Goal: Information Seeking & Learning: Learn about a topic

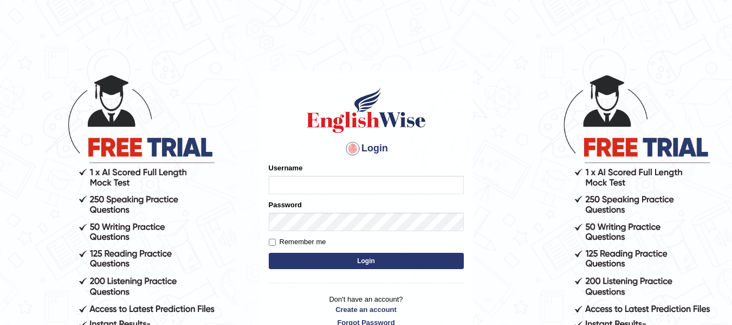
type input "[PERSON_NAME]"
click at [350, 256] on button "Login" at bounding box center [366, 261] width 195 height 16
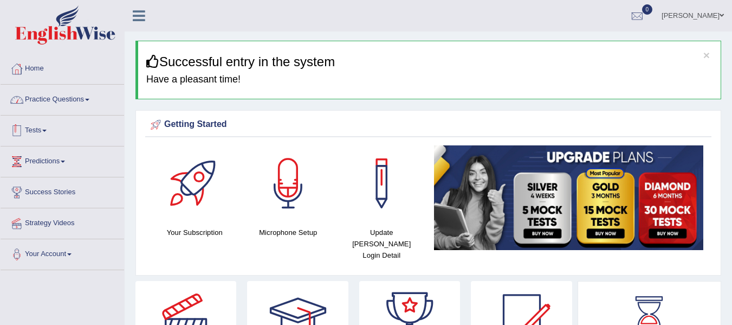
click at [88, 96] on link "Practice Questions" at bounding box center [63, 98] width 124 height 27
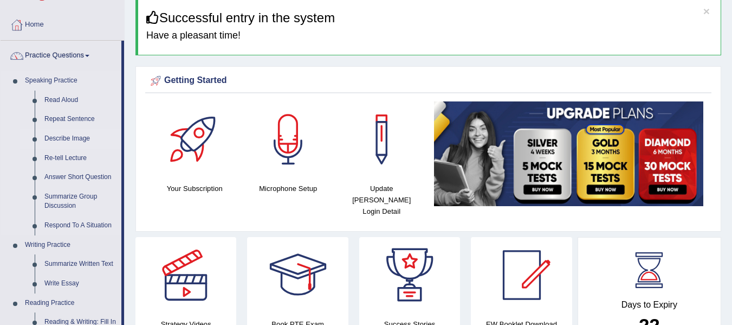
scroll to position [36, 0]
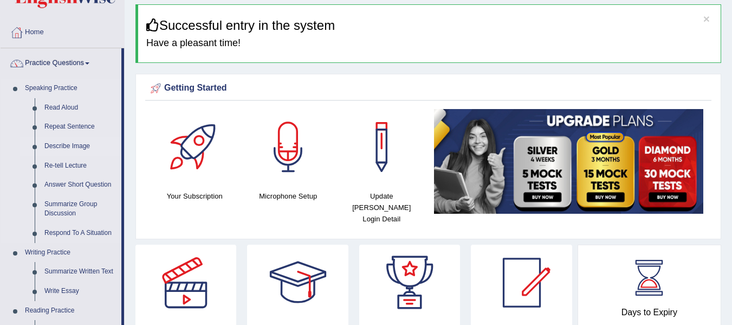
click at [73, 150] on link "Describe Image" at bounding box center [81, 147] width 82 height 20
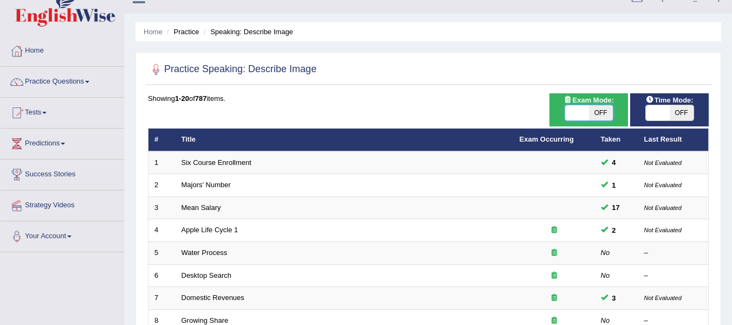
click at [573, 116] on span at bounding box center [577, 112] width 24 height 15
checkbox input "true"
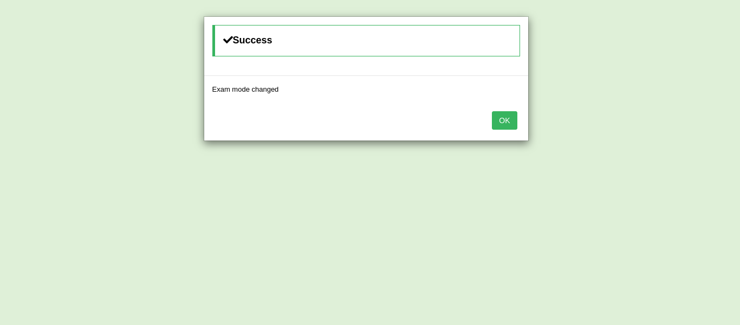
click at [505, 121] on button "OK" at bounding box center [504, 120] width 25 height 18
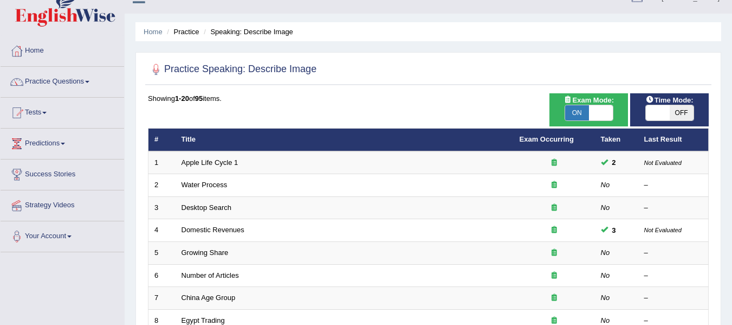
click at [656, 117] on span at bounding box center [658, 112] width 24 height 15
checkbox input "true"
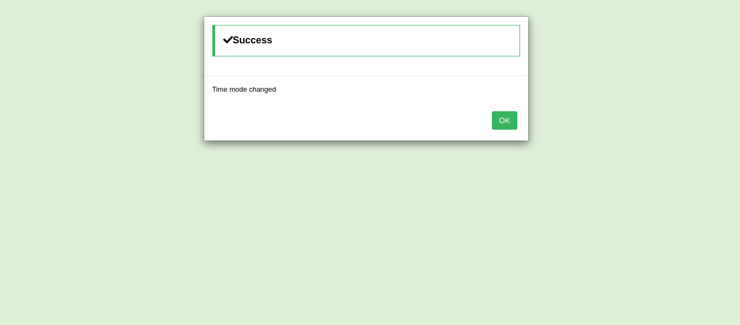
click at [512, 124] on button "OK" at bounding box center [504, 120] width 25 height 18
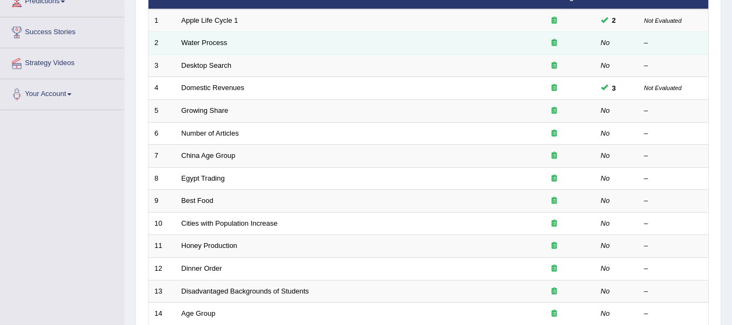
scroll to position [163, 0]
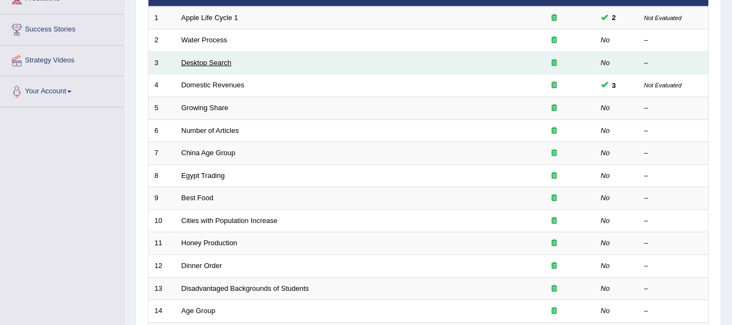
click at [201, 63] on link "Desktop Search" at bounding box center [207, 63] width 50 height 8
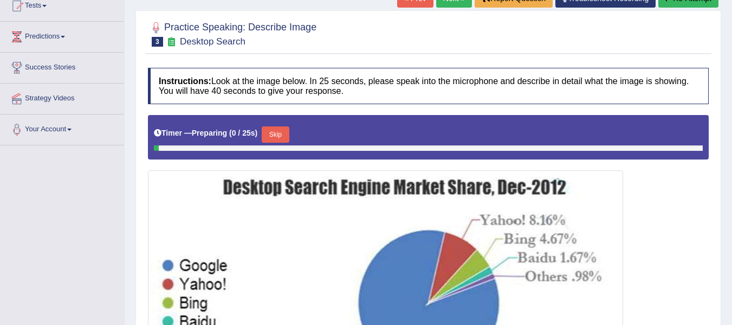
scroll to position [249, 0]
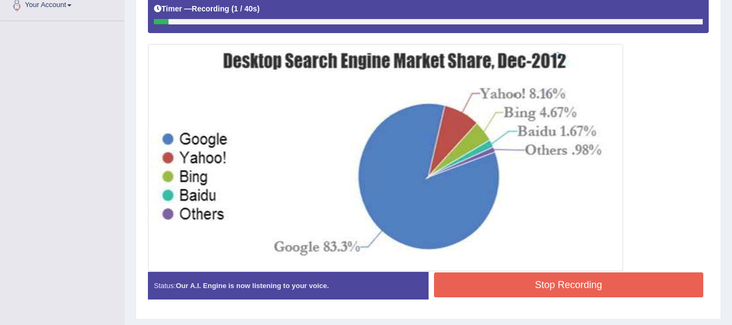
click at [28, 237] on div "Toggle navigation Home Practice Questions Speaking Practice Read Aloud Repeat S…" at bounding box center [366, 50] width 732 height 598
click at [82, 194] on div "Toggle navigation Home Practice Questions Speaking Practice Read Aloud Repeat S…" at bounding box center [366, 50] width 732 height 598
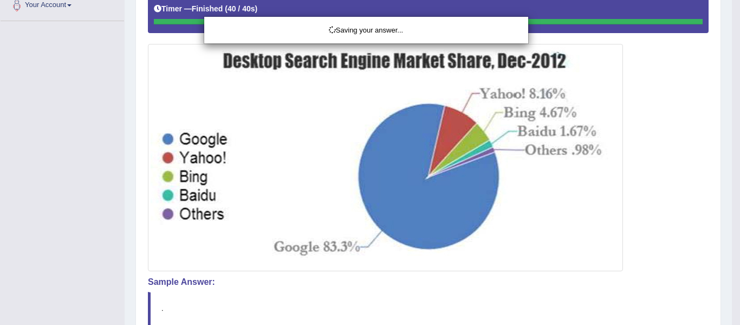
click at [77, 225] on div "Saving your answer..." at bounding box center [370, 162] width 740 height 325
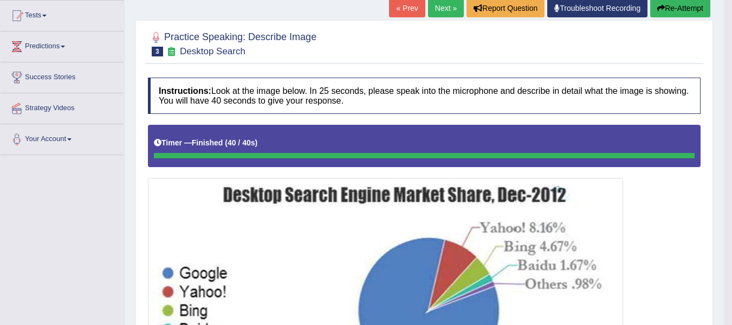
scroll to position [90, 0]
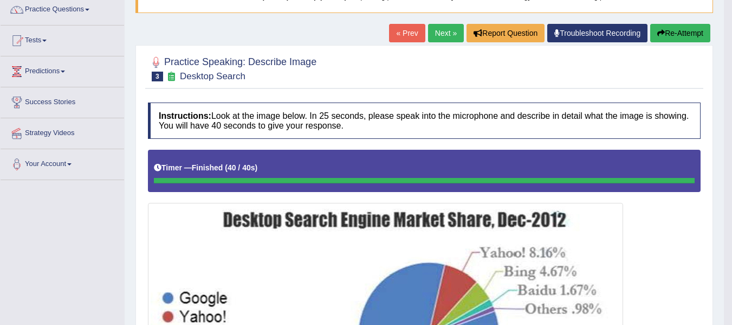
click at [686, 36] on button "Re-Attempt" at bounding box center [680, 33] width 60 height 18
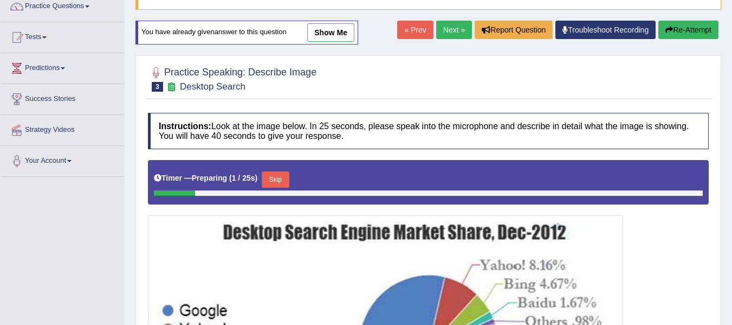
scroll to position [184, 0]
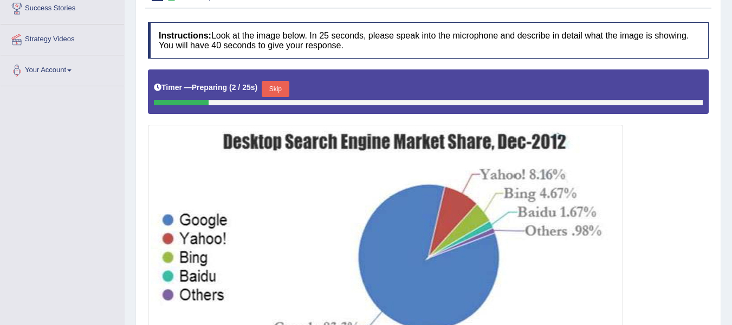
click at [284, 87] on button "Skip" at bounding box center [275, 89] width 27 height 16
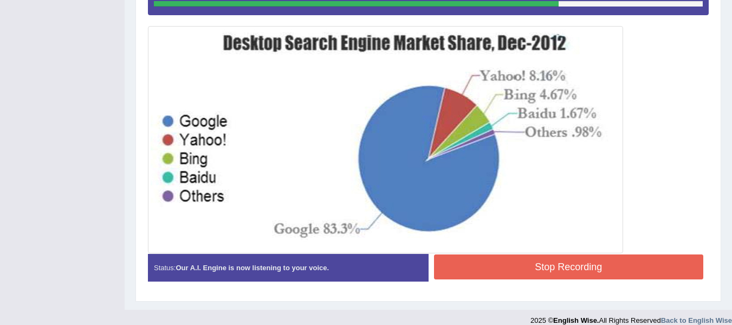
scroll to position [274, 0]
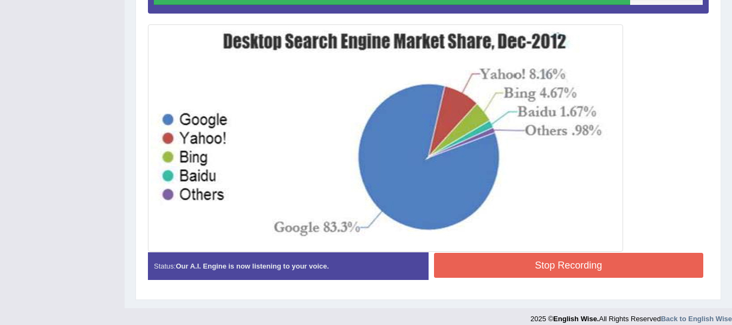
click at [571, 263] on button "Stop Recording" at bounding box center [569, 265] width 270 height 25
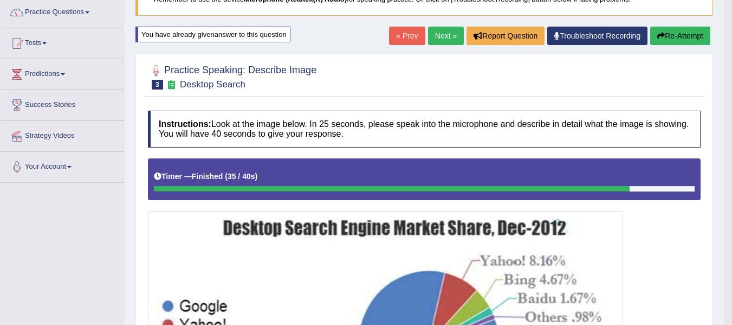
scroll to position [77, 0]
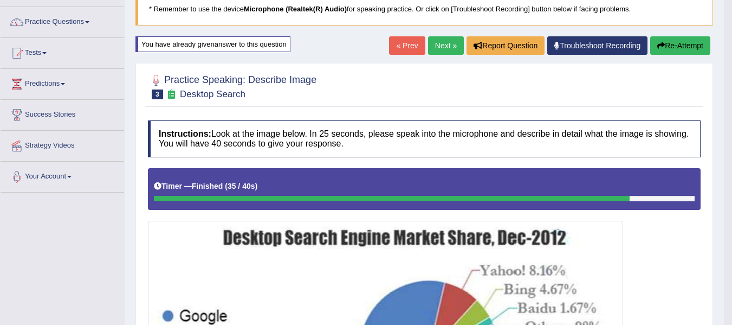
click at [688, 43] on button "Re-Attempt" at bounding box center [680, 45] width 60 height 18
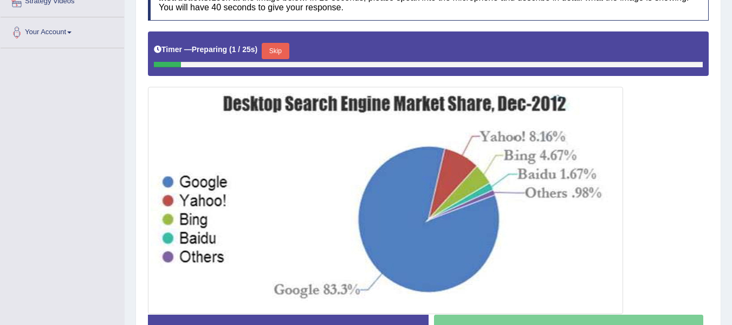
scroll to position [222, 0]
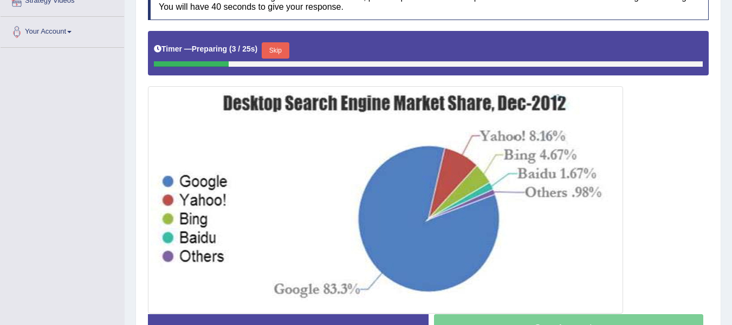
click at [281, 49] on button "Skip" at bounding box center [275, 50] width 27 height 16
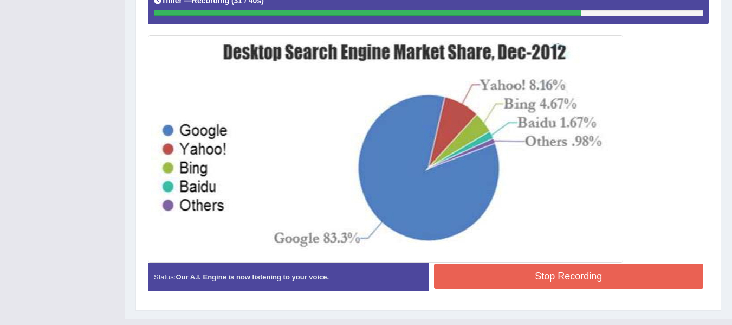
scroll to position [276, 0]
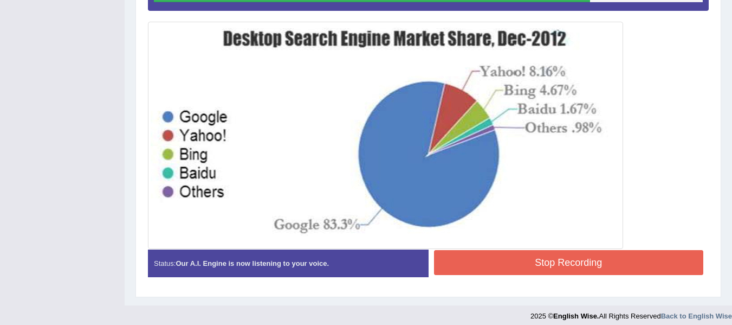
click at [537, 265] on button "Stop Recording" at bounding box center [569, 262] width 270 height 25
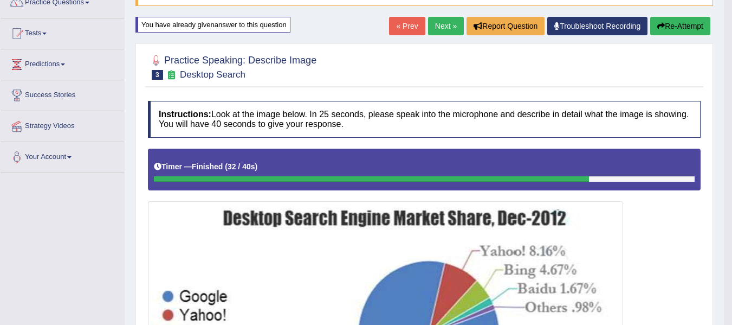
scroll to position [95, 0]
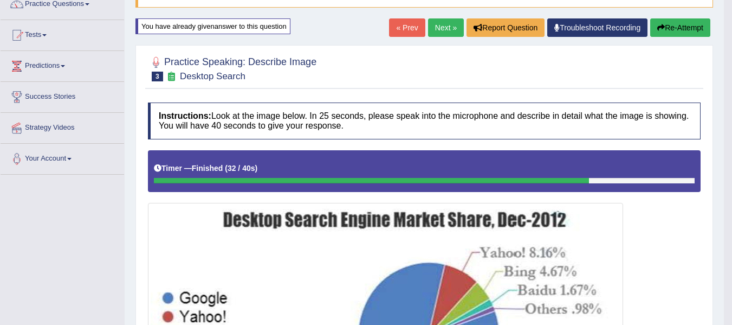
click at [60, 244] on div "Toggle navigation Home Practice Questions Speaking Practice Read Aloud Repeat S…" at bounding box center [362, 316] width 724 height 823
click at [687, 37] on div "« Prev Next » Report Question Troubleshoot Recording Re-Attempt" at bounding box center [551, 28] width 324 height 21
click at [679, 25] on button "Re-Attempt" at bounding box center [680, 27] width 60 height 18
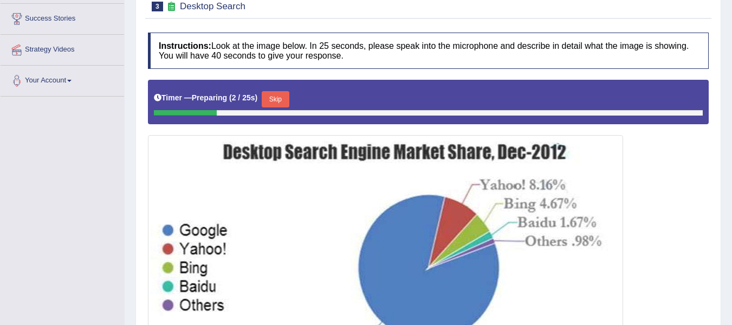
click at [280, 101] on button "Skip" at bounding box center [275, 99] width 27 height 16
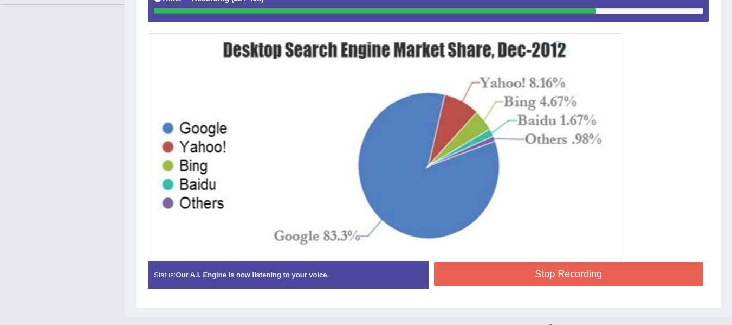
scroll to position [284, 0]
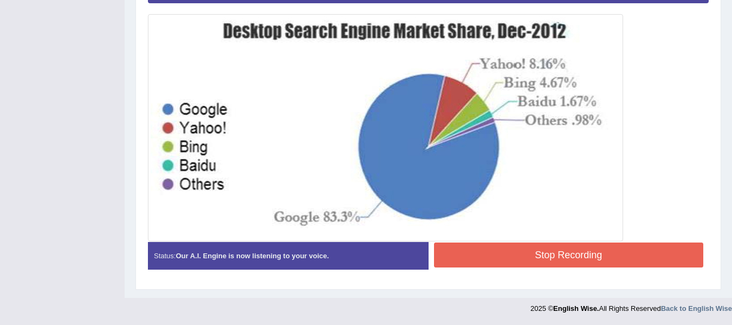
click at [488, 250] on button "Stop Recording" at bounding box center [569, 254] width 270 height 25
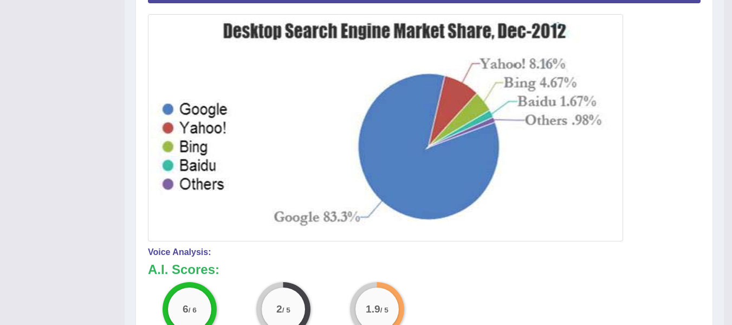
click at [64, 245] on div "Toggle navigation Home Practice Questions Speaking Practice Read Aloud Repeat S…" at bounding box center [362, 127] width 724 height 823
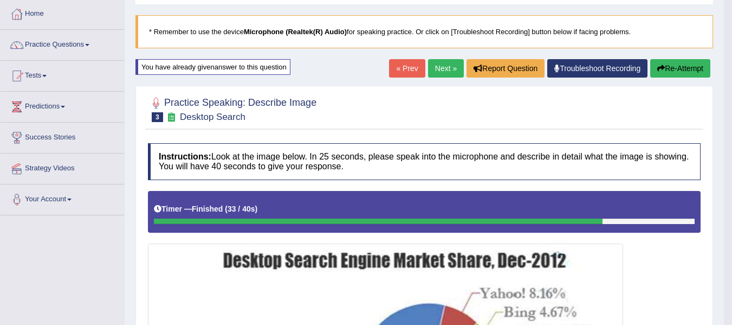
scroll to position [49, 0]
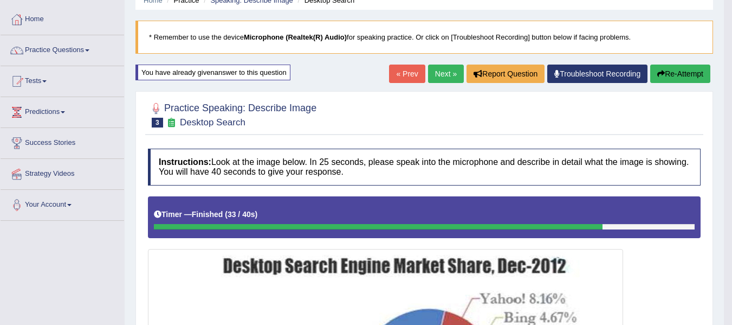
click at [674, 69] on button "Re-Attempt" at bounding box center [680, 73] width 60 height 18
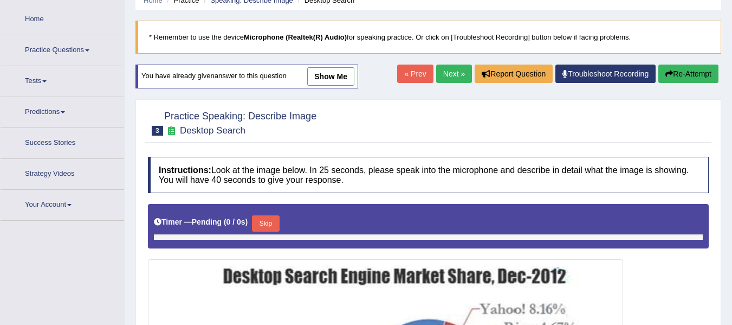
click at [449, 66] on link "Next »" at bounding box center [454, 73] width 36 height 18
click at [454, 76] on link "Next »" at bounding box center [454, 73] width 36 height 18
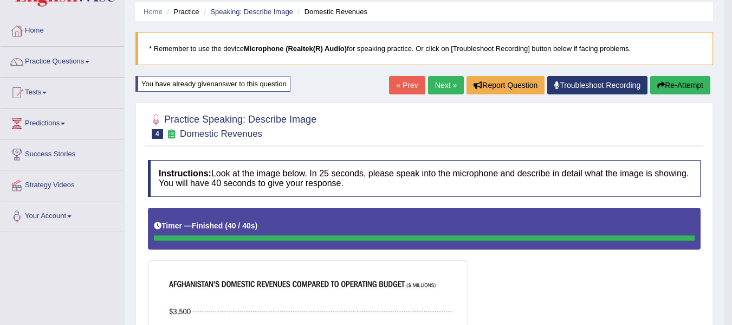
scroll to position [26, 0]
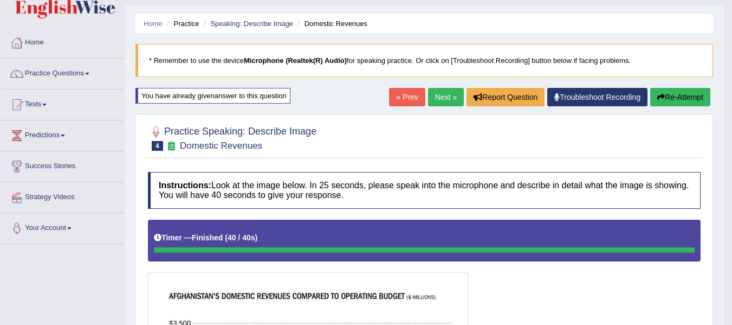
click at [661, 95] on icon "button" at bounding box center [661, 97] width 8 height 8
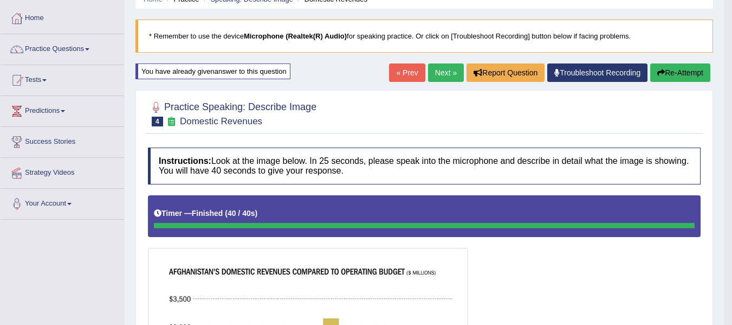
scroll to position [36, 0]
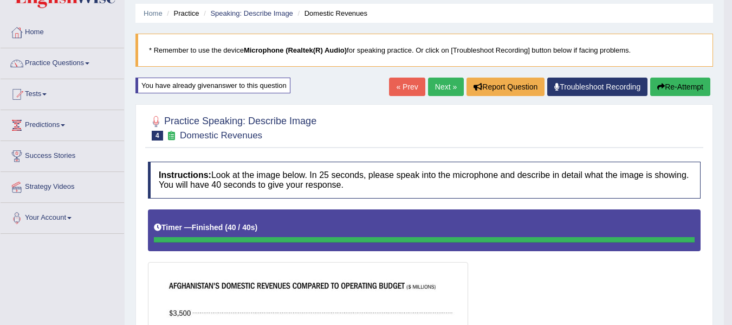
click at [677, 85] on button "Re-Attempt" at bounding box center [680, 86] width 60 height 18
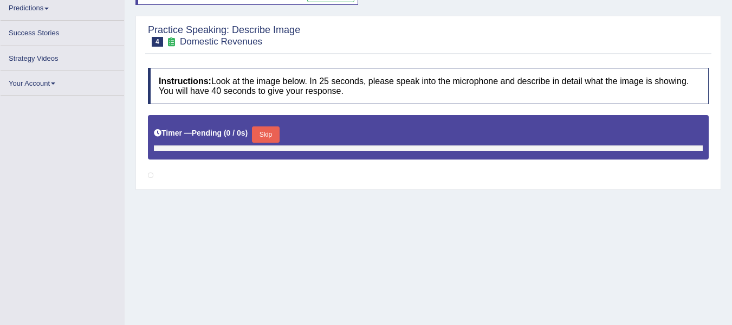
scroll to position [165, 0]
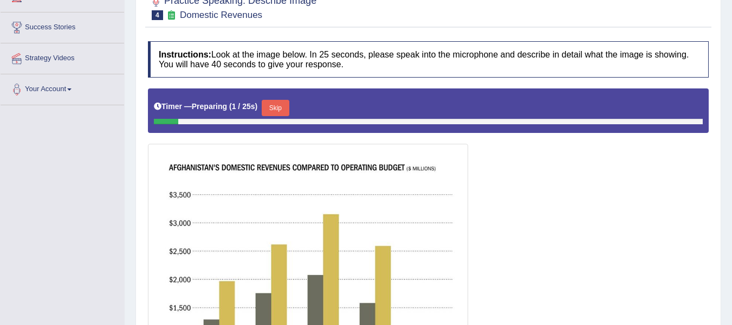
click at [280, 102] on button "Skip" at bounding box center [275, 108] width 27 height 16
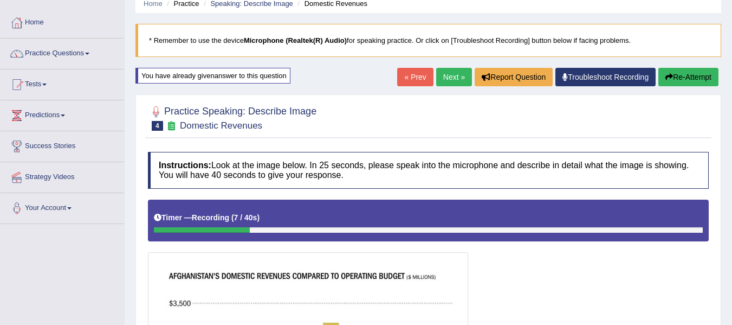
scroll to position [38, 0]
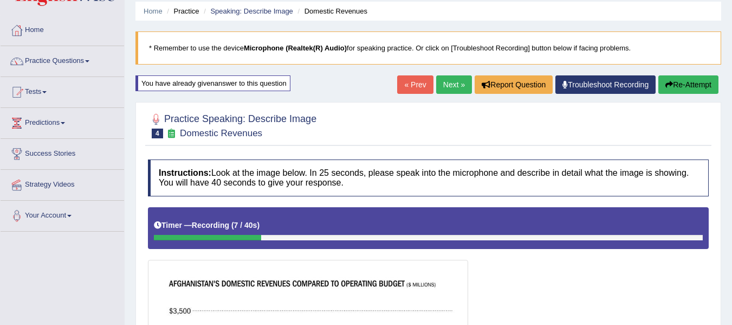
click at [703, 89] on button "Re-Attempt" at bounding box center [688, 84] width 60 height 18
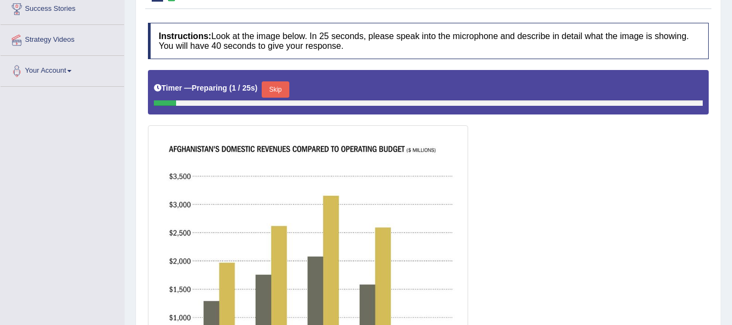
click at [277, 87] on button "Skip" at bounding box center [275, 89] width 27 height 16
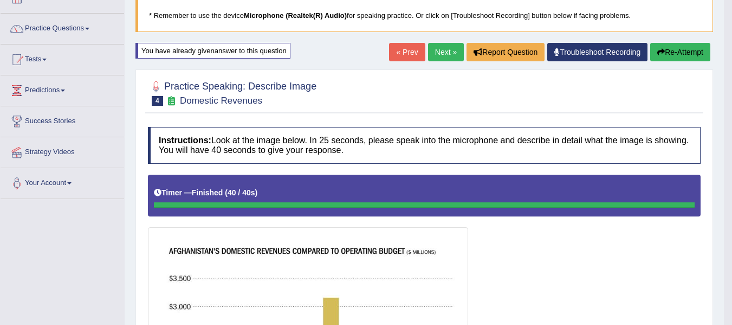
scroll to position [56, 0]
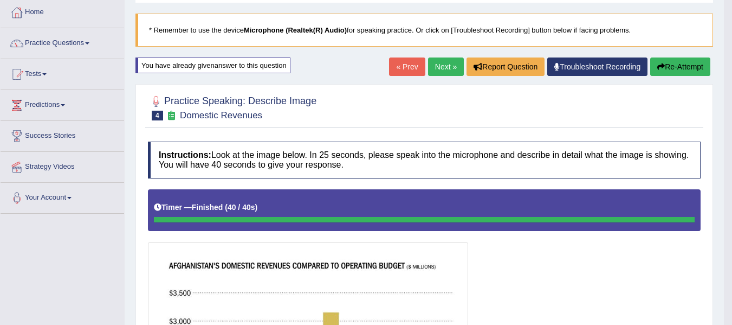
click at [432, 68] on link "Next »" at bounding box center [446, 66] width 36 height 18
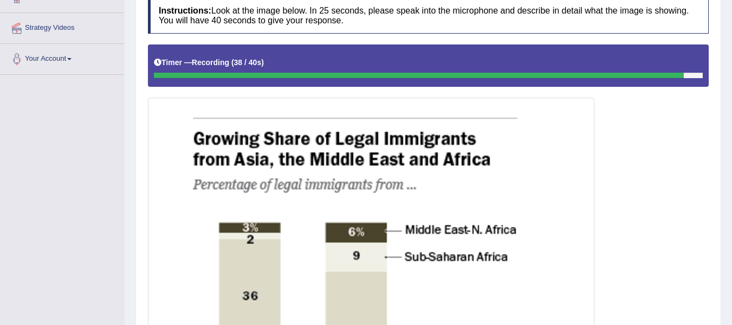
scroll to position [160, 0]
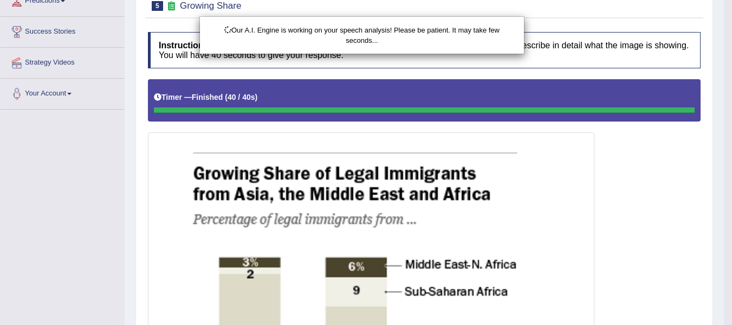
click at [635, 170] on div "Our A.I. Engine is working on your speech analysis! Please be patient. It may t…" at bounding box center [366, 162] width 732 height 325
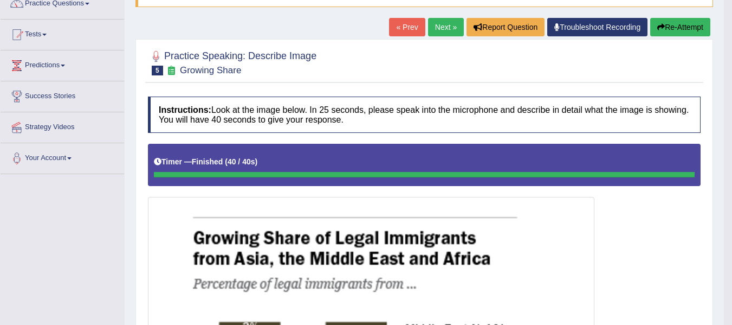
scroll to position [70, 0]
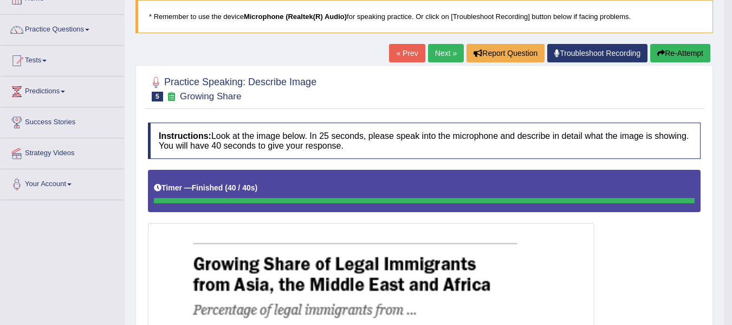
click at [678, 57] on button "Re-Attempt" at bounding box center [680, 53] width 60 height 18
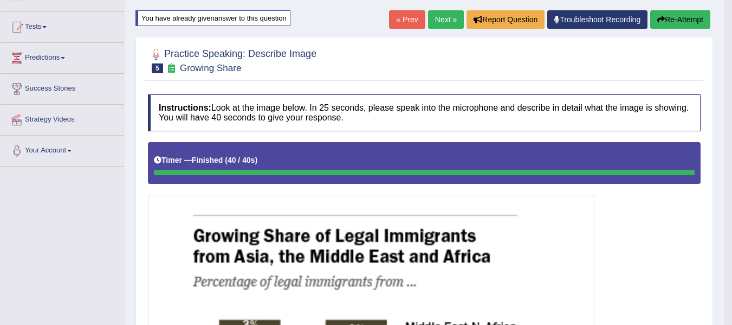
scroll to position [14, 0]
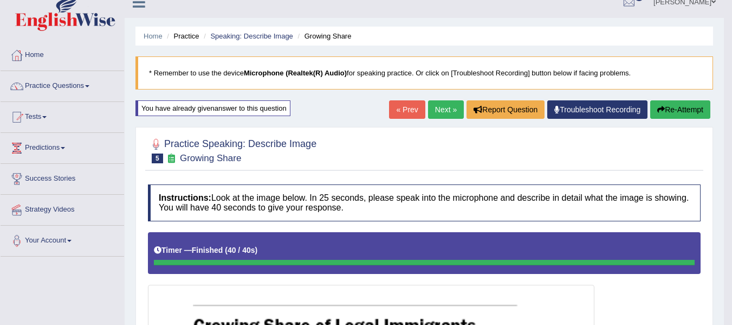
click at [657, 109] on icon "button" at bounding box center [661, 110] width 8 height 8
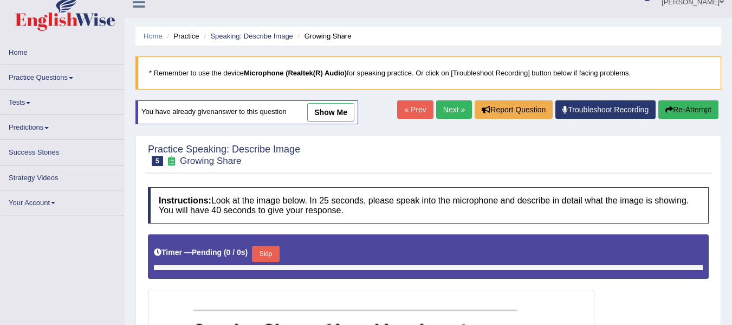
click at [273, 253] on button "Skip" at bounding box center [265, 253] width 27 height 16
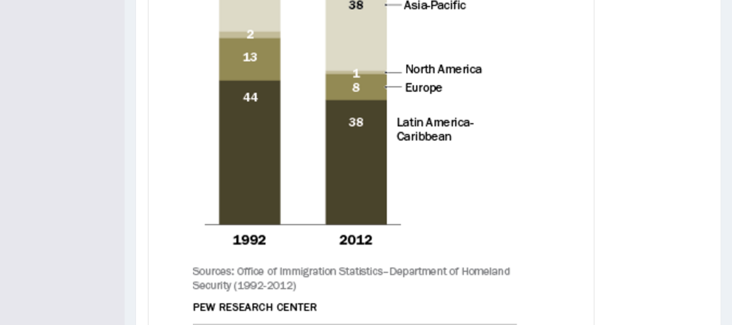
scroll to position [573, 0]
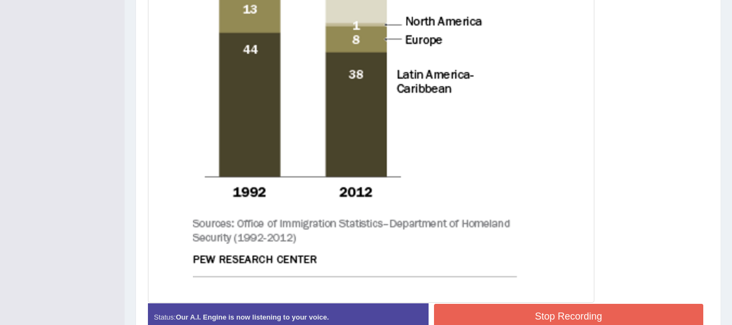
click at [534, 314] on button "Stop Recording" at bounding box center [569, 315] width 270 height 25
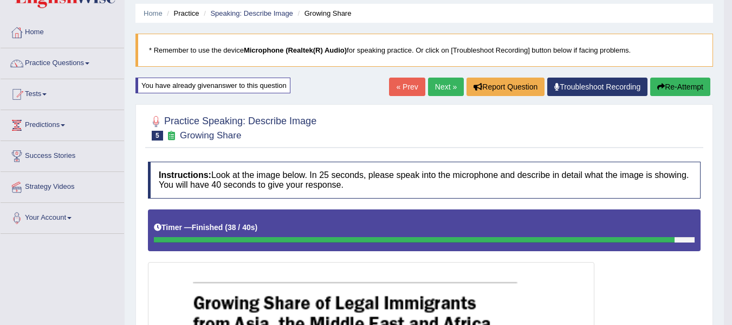
scroll to position [0, 0]
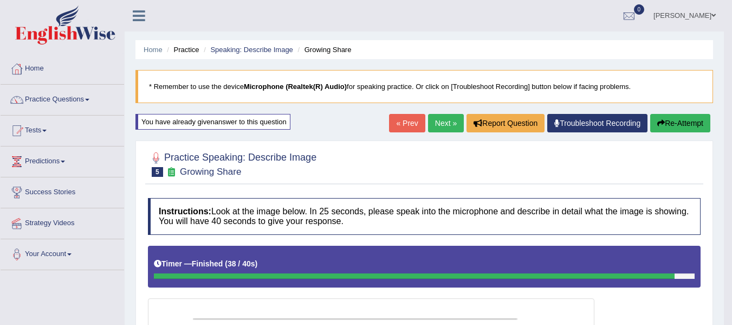
click at [444, 128] on link "Next »" at bounding box center [446, 123] width 36 height 18
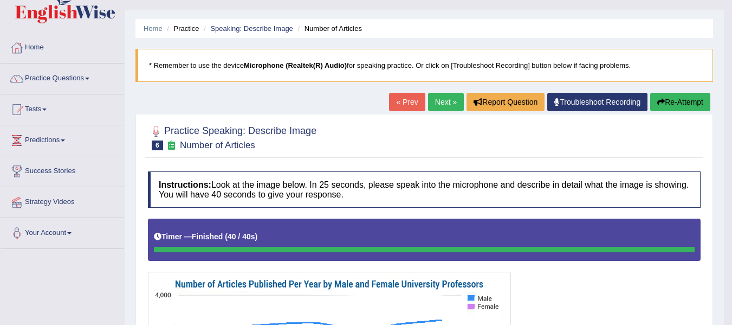
scroll to position [14, 0]
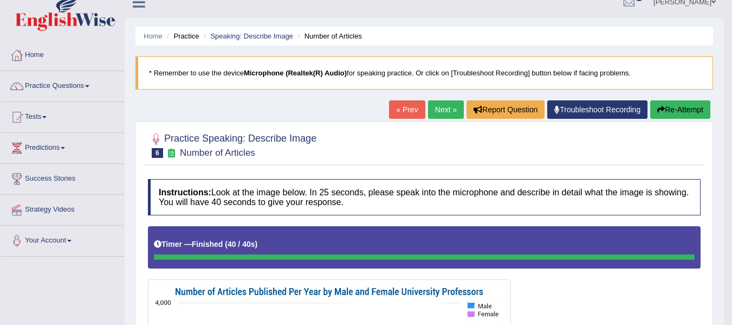
click at [672, 106] on button "Re-Attempt" at bounding box center [680, 109] width 60 height 18
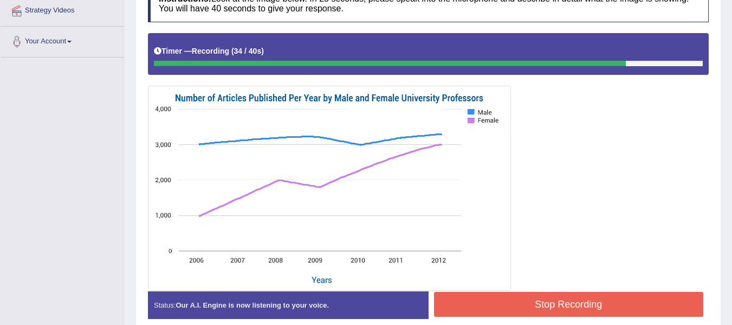
click at [532, 308] on button "Stop Recording" at bounding box center [569, 304] width 270 height 25
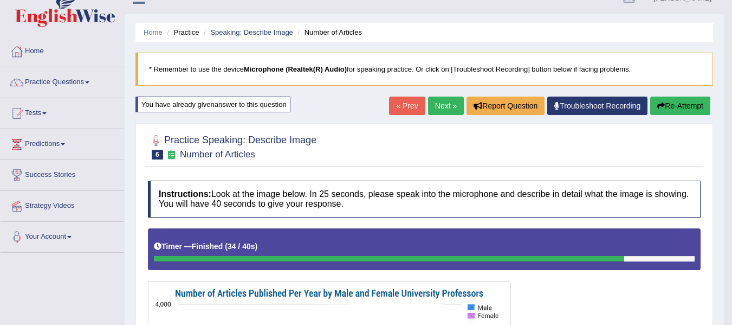
scroll to position [14, 0]
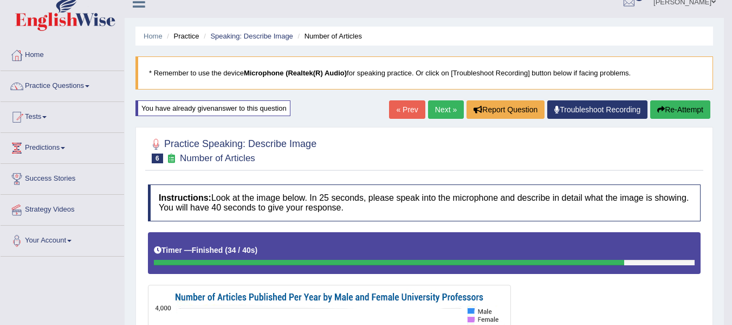
click at [659, 113] on icon "button" at bounding box center [661, 110] width 8 height 8
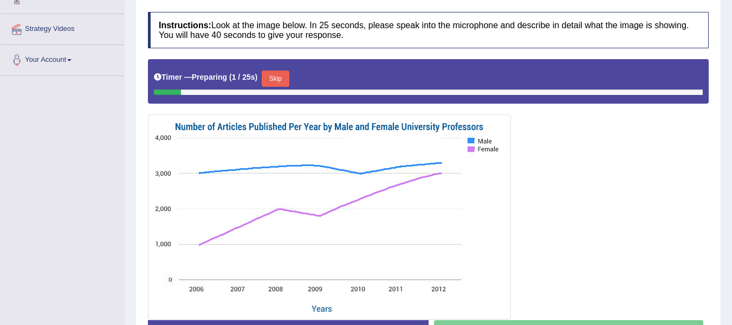
scroll to position [248, 0]
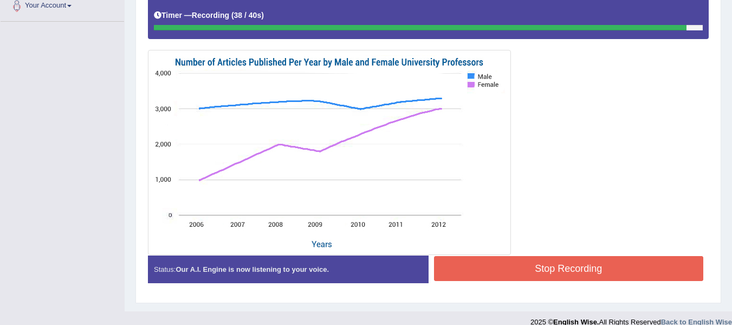
click at [481, 266] on button "Stop Recording" at bounding box center [569, 268] width 270 height 25
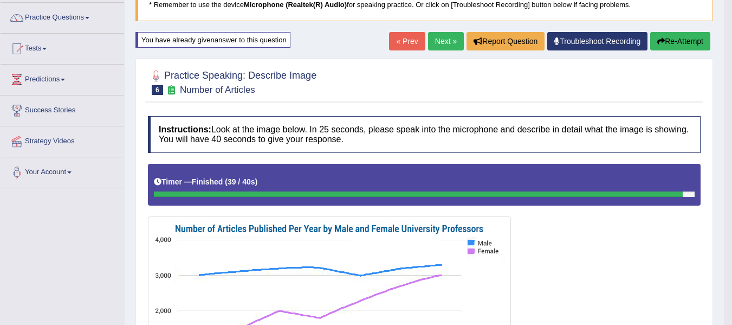
scroll to position [73, 0]
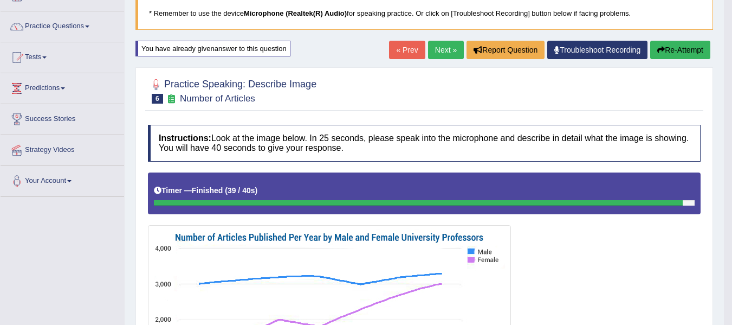
click at [446, 49] on link "Next »" at bounding box center [446, 50] width 36 height 18
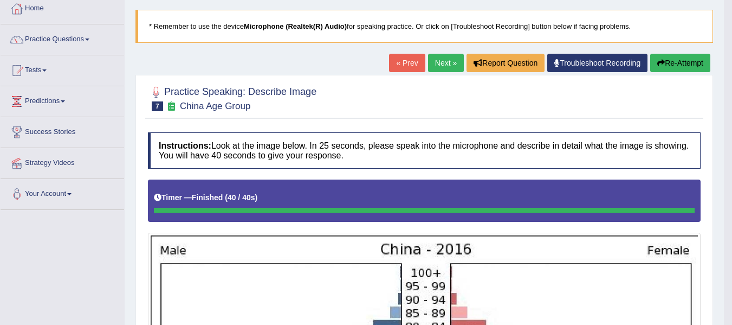
scroll to position [49, 0]
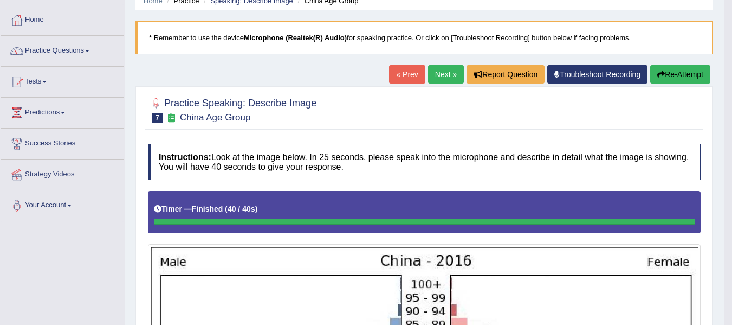
click at [669, 77] on button "Re-Attempt" at bounding box center [680, 74] width 60 height 18
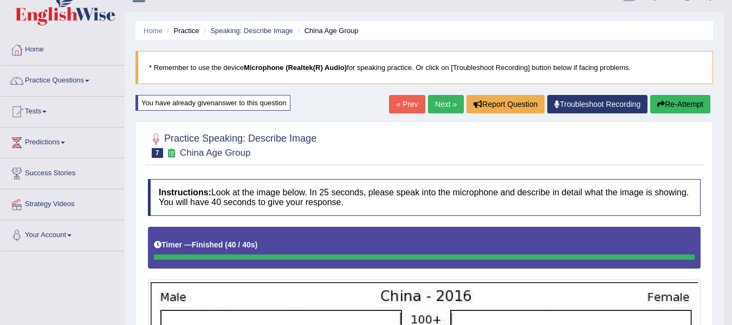
scroll to position [18, 0]
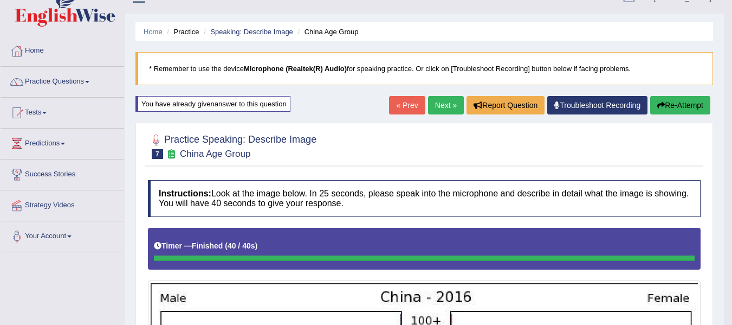
click at [675, 102] on button "Re-Attempt" at bounding box center [680, 105] width 60 height 18
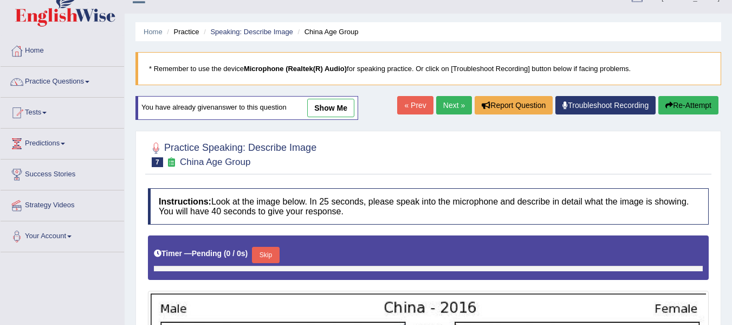
scroll to position [23, 0]
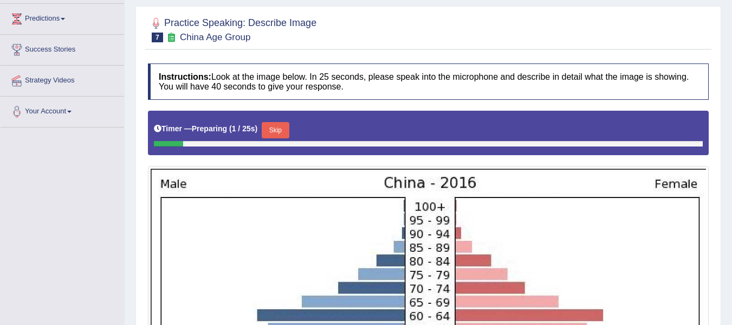
click at [449, 73] on div "Practice Speaking: Describe Image 7 China Age Group Instructions: Look at the i…" at bounding box center [428, 307] width 586 height 603
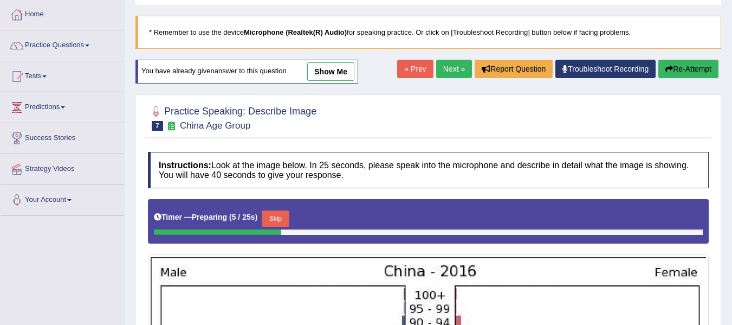
click at [453, 62] on link "Next »" at bounding box center [454, 69] width 36 height 18
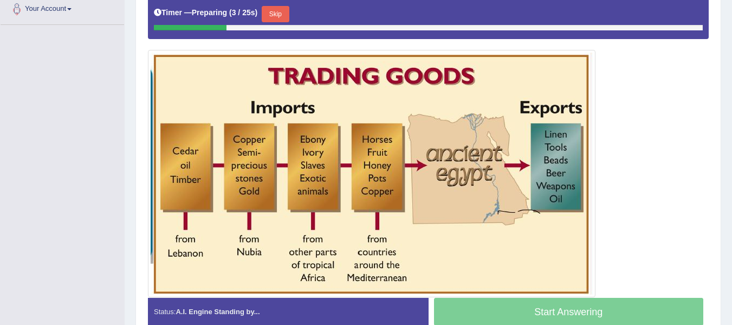
scroll to position [253, 0]
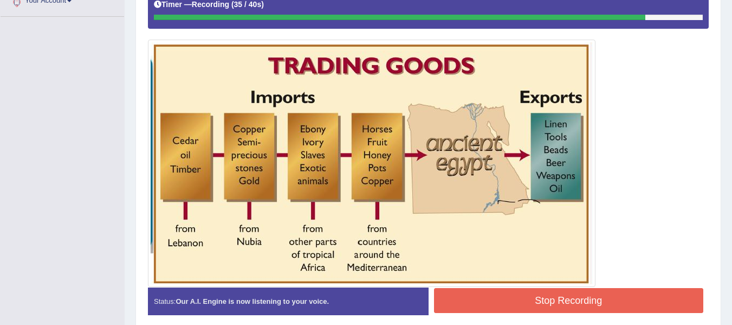
click at [578, 301] on button "Stop Recording" at bounding box center [569, 300] width 270 height 25
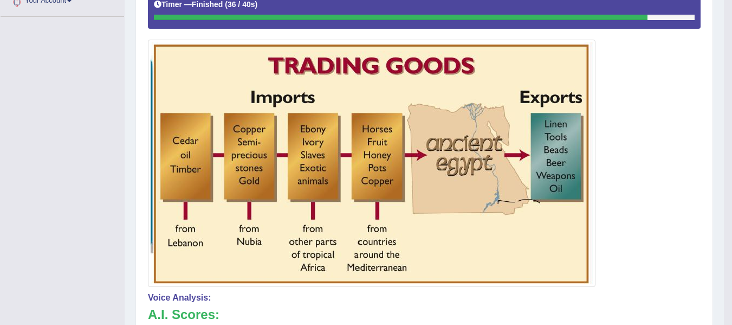
click at [77, 247] on div "Toggle navigation Home Practice Questions Speaking Practice Read Aloud Repeat S…" at bounding box center [362, 165] width 724 height 837
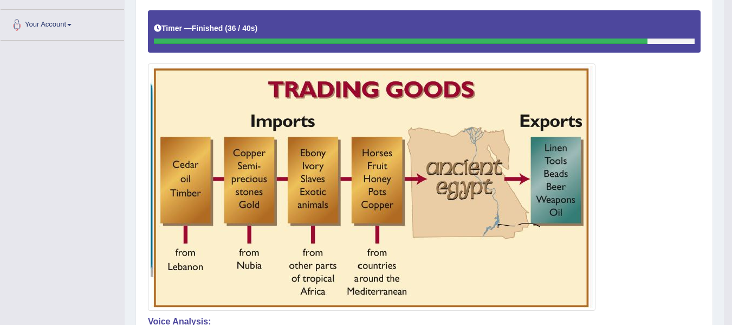
scroll to position [217, 0]
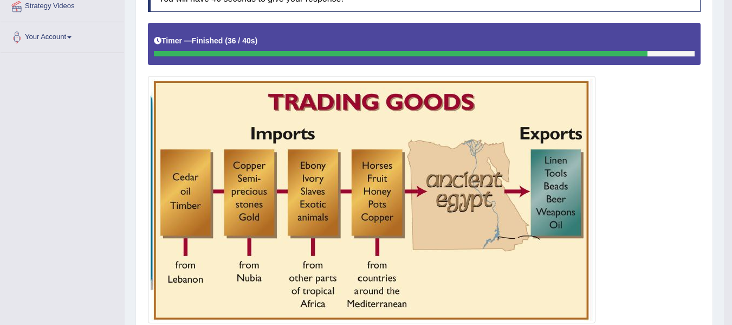
click at [631, 214] on div at bounding box center [424, 173] width 553 height 300
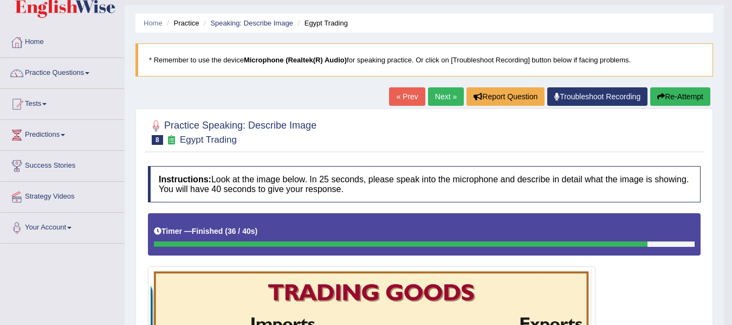
scroll to position [18, 0]
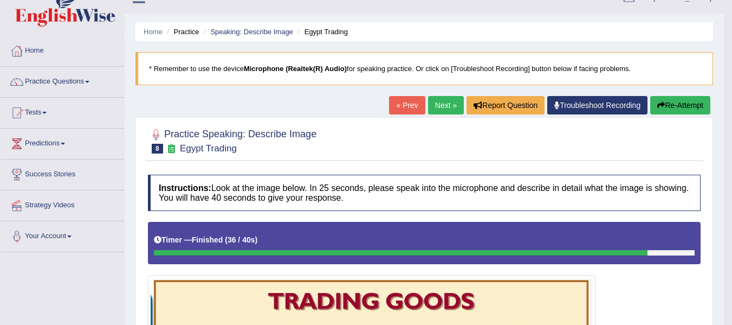
click at [688, 113] on button "Re-Attempt" at bounding box center [680, 105] width 60 height 18
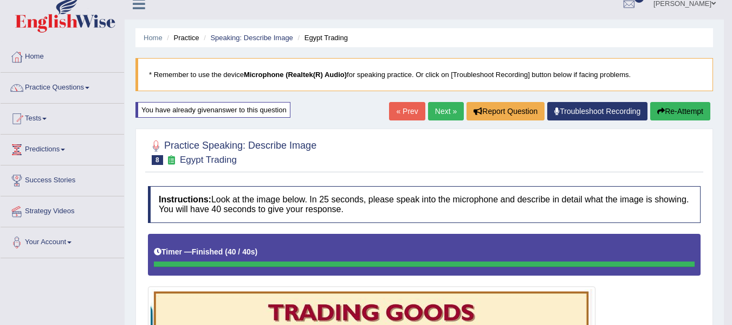
scroll to position [7, 0]
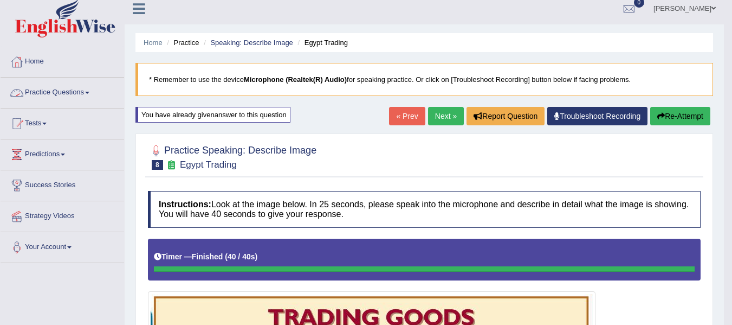
click at [69, 85] on link "Practice Questions" at bounding box center [63, 90] width 124 height 27
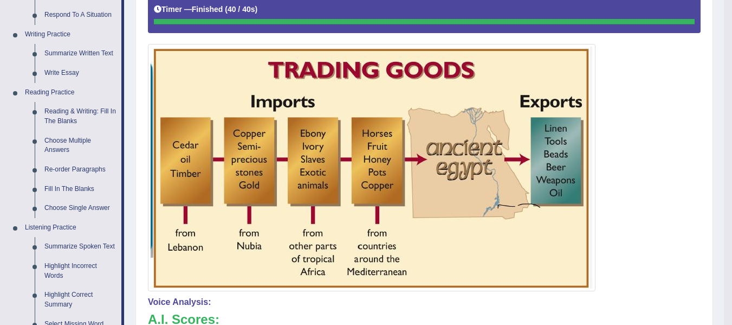
scroll to position [260, 0]
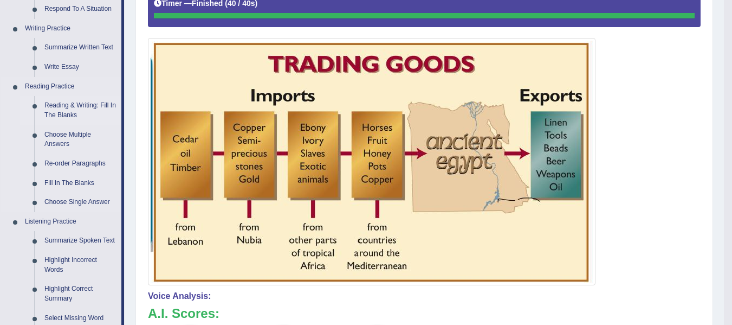
click at [64, 109] on link "Reading & Writing: Fill In The Blanks" at bounding box center [81, 110] width 82 height 29
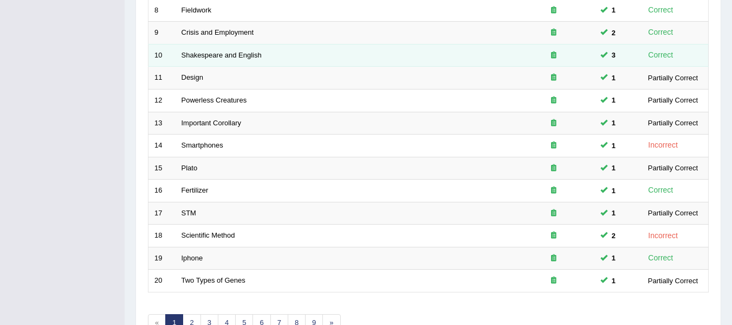
scroll to position [393, 0]
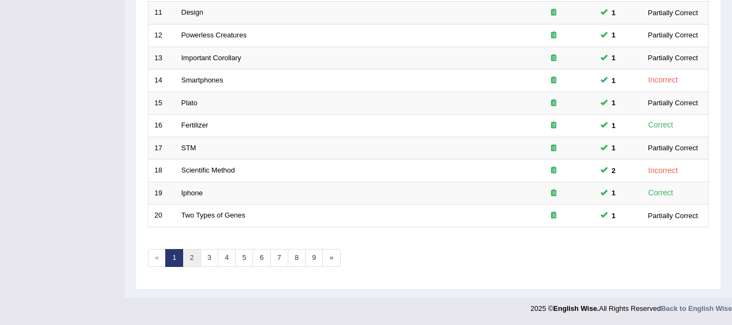
click at [192, 260] on link "2" at bounding box center [192, 258] width 18 height 18
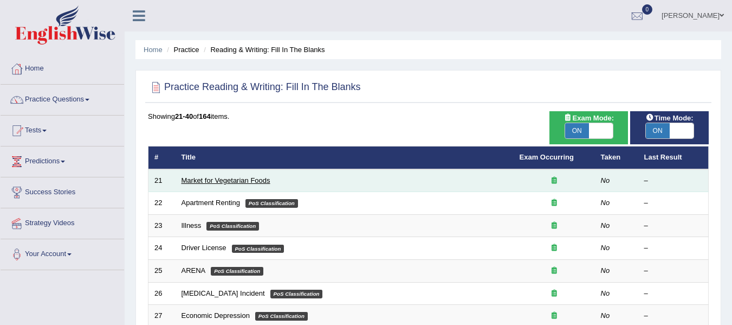
click at [195, 180] on link "Market for Vegetarian Foods" at bounding box center [226, 180] width 89 height 8
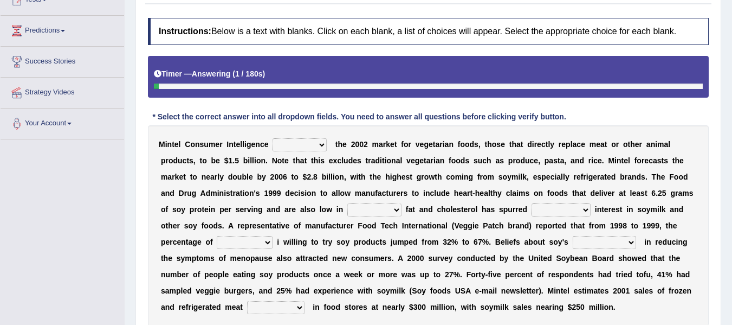
scroll to position [163, 0]
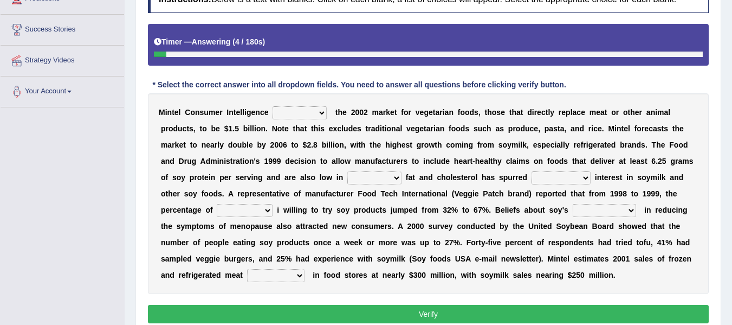
click at [301, 111] on select "deals fulfills creates estimates" at bounding box center [300, 112] width 54 height 13
click at [308, 109] on select "deals fulfills creates estimates" at bounding box center [300, 112] width 54 height 13
select select "estimates"
click at [273, 106] on select "deals fulfills creates estimates" at bounding box center [300, 112] width 54 height 13
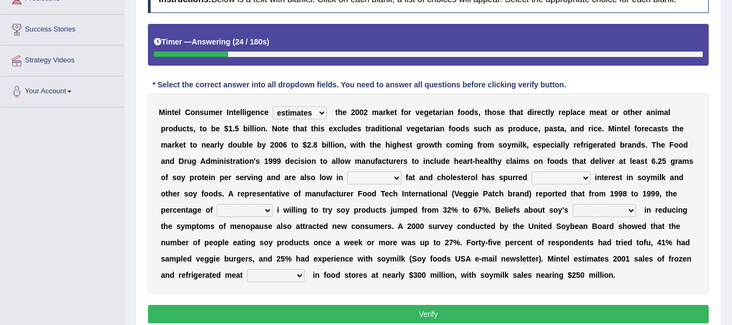
click at [380, 175] on select "saturated solid acid liquid" at bounding box center [374, 177] width 54 height 13
select select "saturated"
click at [347, 171] on select "saturated solid acid liquid" at bounding box center [374, 177] width 54 height 13
click at [579, 180] on select "good big tremendous extreme" at bounding box center [561, 177] width 59 height 13
select select "extreme"
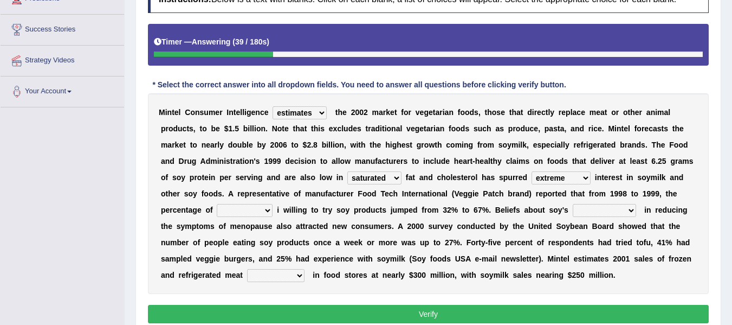
click at [532, 171] on select "good big tremendous extreme" at bounding box center [561, 177] width 59 height 13
click at [232, 209] on select "guests consumers customers clients" at bounding box center [245, 210] width 56 height 13
select select "consumers"
click at [217, 204] on select "guests consumers customers clients" at bounding box center [245, 210] width 56 height 13
click at [585, 210] on select "effectiveness timeliness efficiency goodness" at bounding box center [604, 210] width 63 height 13
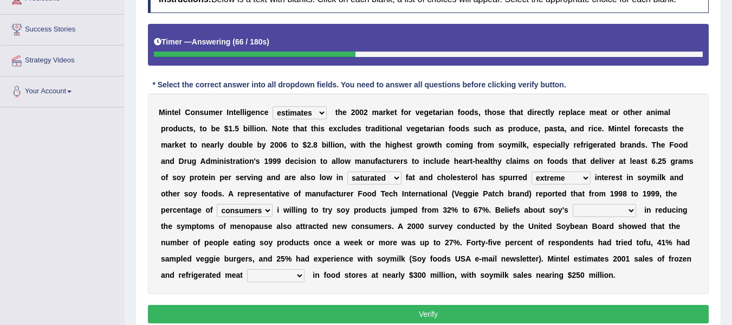
select select "efficiency"
click at [573, 204] on select "effectiveness timeliness efficiency goodness" at bounding box center [604, 210] width 63 height 13
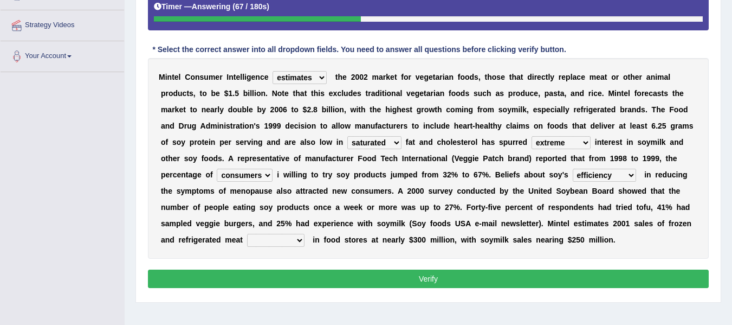
scroll to position [199, 0]
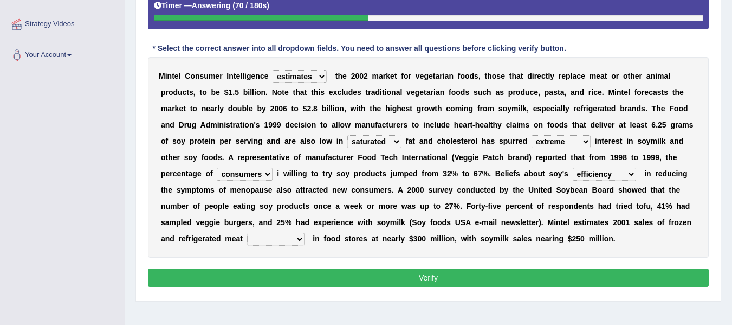
click at [278, 242] on select "foods choices staffs alternatives" at bounding box center [275, 238] width 57 height 13
select select "choices"
click at [247, 232] on select "foods choices staffs alternatives" at bounding box center [275, 238] width 57 height 13
click at [425, 279] on button "Verify" at bounding box center [428, 277] width 561 height 18
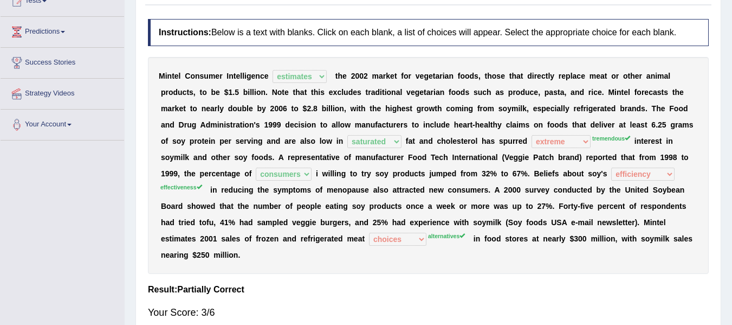
scroll to position [126, 0]
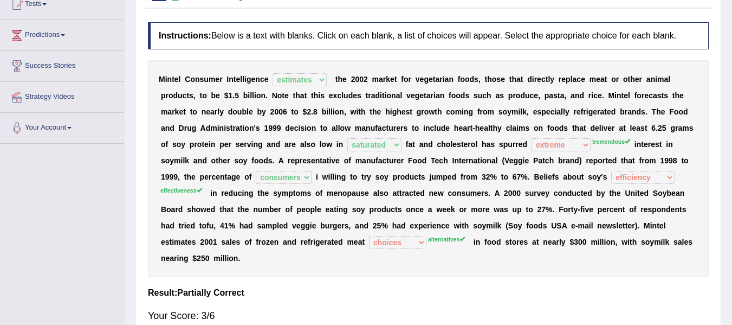
click at [410, 219] on div "M i n t e l C o n s u m e r I n t e l l i g e n c e deals fulfills creates esti…" at bounding box center [428, 168] width 561 height 217
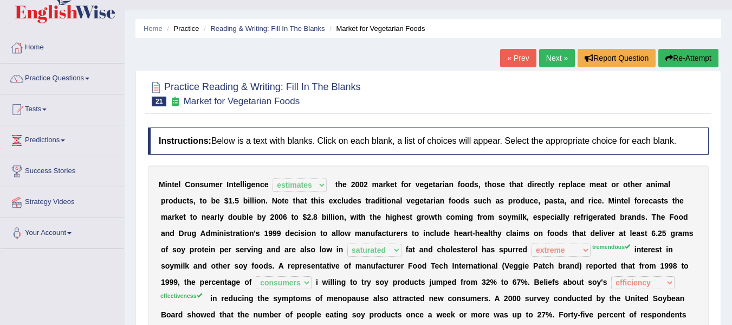
scroll to position [18, 0]
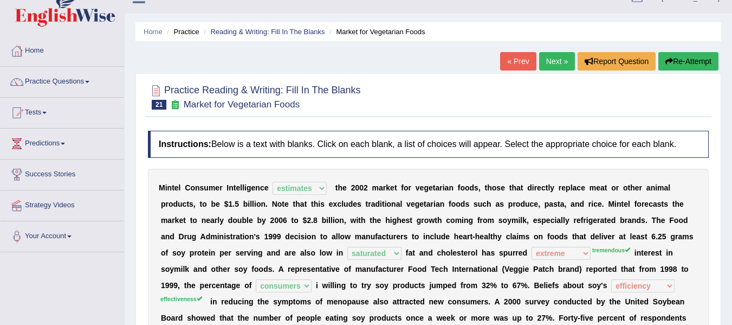
click at [681, 60] on button "Re-Attempt" at bounding box center [688, 61] width 60 height 18
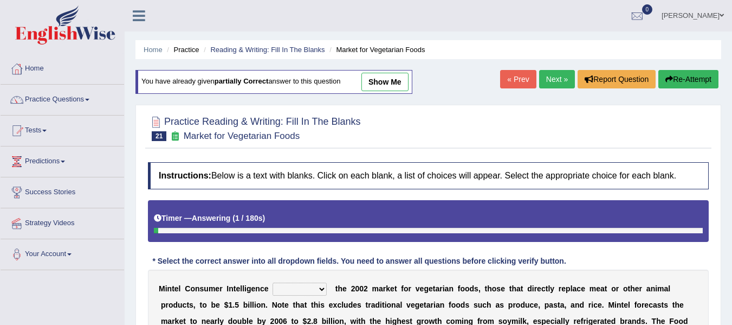
click at [291, 117] on div "Practice Reading & Writing: Fill In The Blanks 21 Market for Vegetarian Foods I…" at bounding box center [428, 309] width 586 height 409
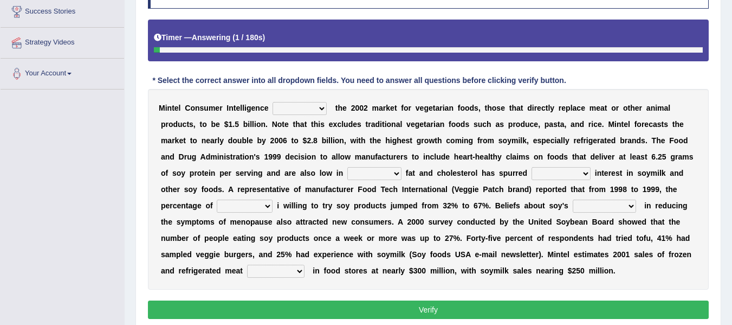
click at [290, 113] on select "deals fulfills creates estimates" at bounding box center [300, 108] width 54 height 13
click at [518, 137] on b "i" at bounding box center [519, 140] width 2 height 9
click at [388, 176] on select "saturated solid acid liquid" at bounding box center [374, 173] width 54 height 13
click at [564, 176] on select "good big tremendous extreme" at bounding box center [561, 173] width 59 height 13
click at [452, 187] on b "(" at bounding box center [453, 189] width 3 height 9
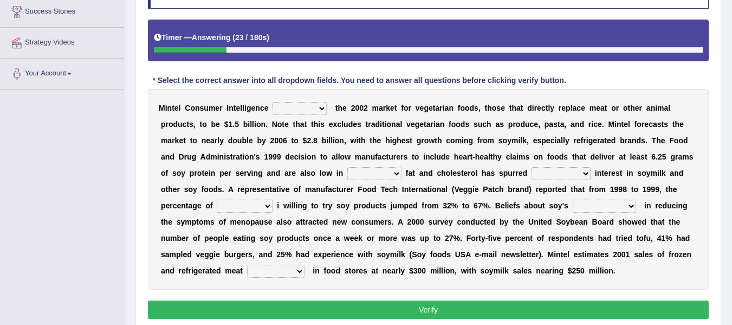
click at [584, 215] on div "M i n t e l C o n s u m e r I n t e l l i g e n c e deals fulfills creates esti…" at bounding box center [428, 189] width 561 height 200
click at [580, 205] on select "effectiveness timeliness efficiency goodness" at bounding box center [604, 205] width 63 height 13
drag, startPoint x: 456, startPoint y: 223, endPoint x: 440, endPoint y: 222, distance: 15.8
click at [456, 223] on b at bounding box center [455, 221] width 4 height 9
click at [244, 208] on select "guests consumers customers clients" at bounding box center [245, 205] width 56 height 13
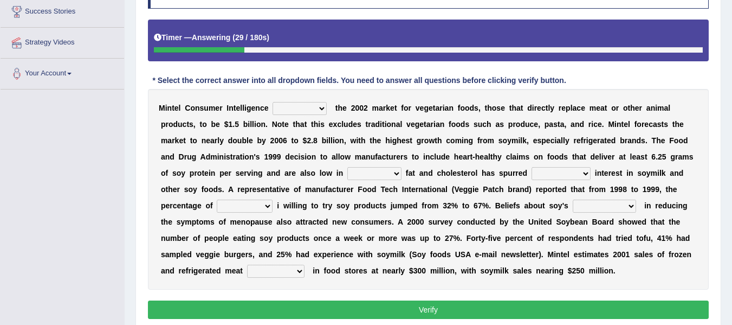
click at [315, 224] on b "c" at bounding box center [314, 221] width 4 height 9
click at [284, 271] on select "foods choices staffs alternatives" at bounding box center [275, 270] width 57 height 13
click at [373, 227] on div "M i n t e l C o n s u m e r I n t e l l i g e n c e deals fulfills creates esti…" at bounding box center [428, 189] width 561 height 200
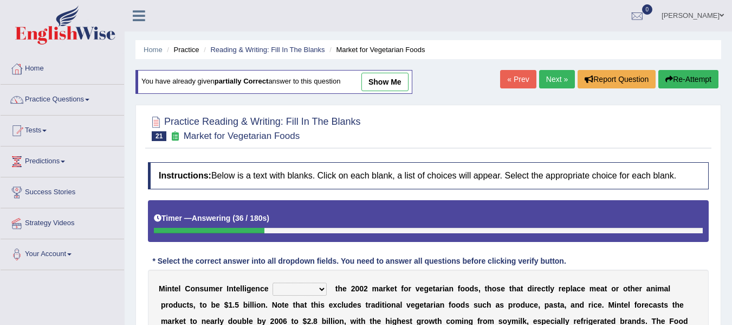
click at [560, 73] on link "Next »" at bounding box center [557, 79] width 36 height 18
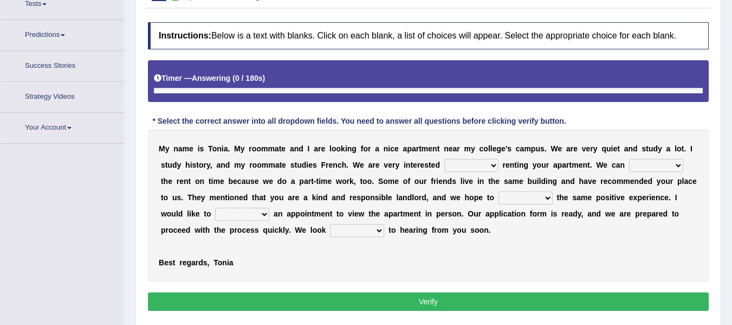
scroll to position [138, 0]
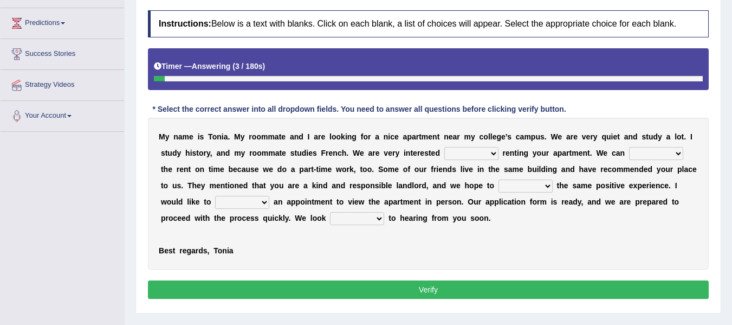
click at [463, 152] on select "for about at in" at bounding box center [471, 153] width 54 height 13
click at [461, 226] on div "M y n a m e i s T o n i a . M y r o o m m a t e a n d I a r e l o o k i n g f o…" at bounding box center [428, 194] width 561 height 152
drag, startPoint x: 472, startPoint y: 149, endPoint x: 470, endPoint y: 158, distance: 8.8
click at [472, 149] on select "for about at in" at bounding box center [471, 153] width 54 height 13
select select "in"
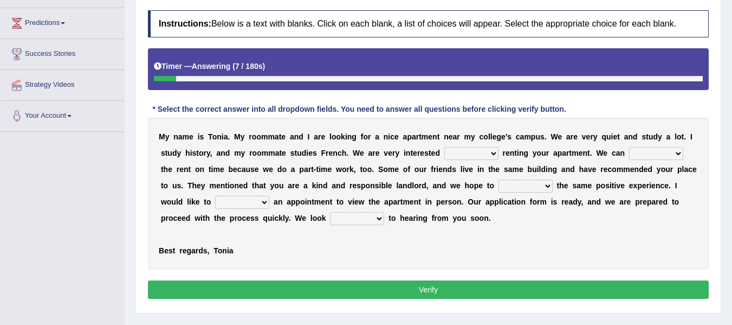
click at [444, 147] on select "for about at in" at bounding box center [471, 153] width 54 height 13
click at [636, 159] on select "afford get pay bring" at bounding box center [656, 153] width 54 height 13
select select "afford"
click at [629, 147] on select "afford get pay bring" at bounding box center [656, 153] width 54 height 13
click at [531, 190] on select "form meet have decide" at bounding box center [526, 185] width 54 height 13
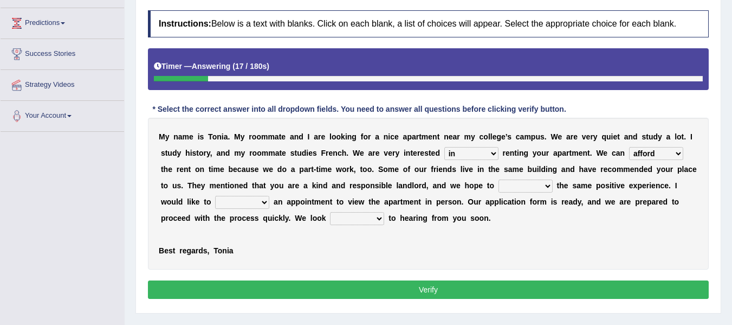
click at [531, 190] on select "form meet have decide" at bounding box center [526, 185] width 54 height 13
select select "have"
click at [499, 179] on select "form meet have decide" at bounding box center [526, 185] width 54 height 13
click at [254, 206] on select "own recall revise make" at bounding box center [242, 202] width 54 height 13
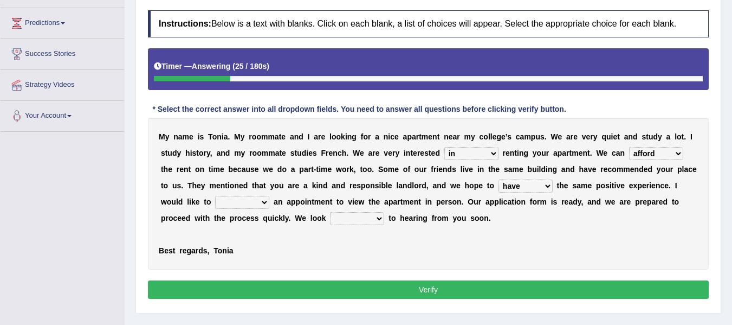
select select "make"
click at [215, 196] on select "own recall revise make" at bounding box center [242, 202] width 54 height 13
click at [342, 216] on select "around out in forward" at bounding box center [357, 218] width 54 height 13
select select "forward"
click at [330, 212] on select "around out in forward" at bounding box center [357, 218] width 54 height 13
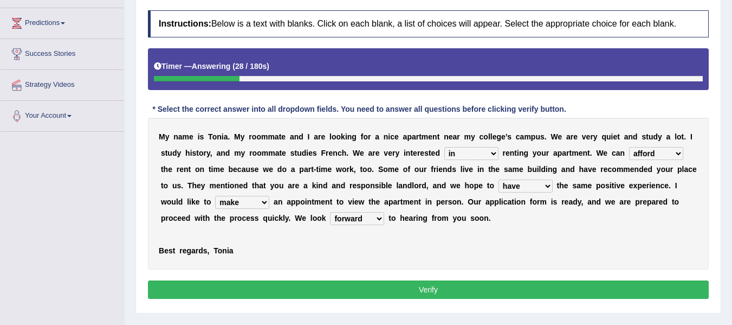
click at [351, 287] on button "Verify" at bounding box center [428, 289] width 561 height 18
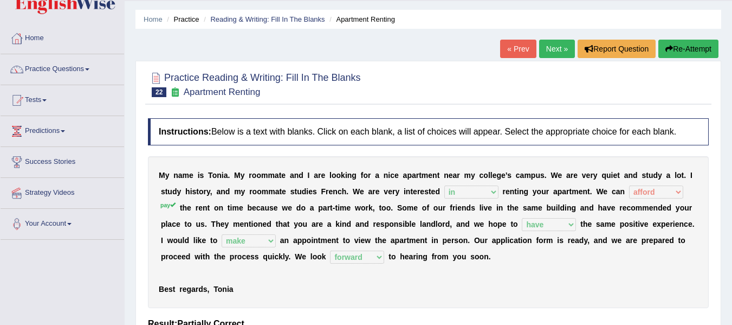
scroll to position [30, 0]
click at [688, 56] on button "Re-Attempt" at bounding box center [688, 49] width 60 height 18
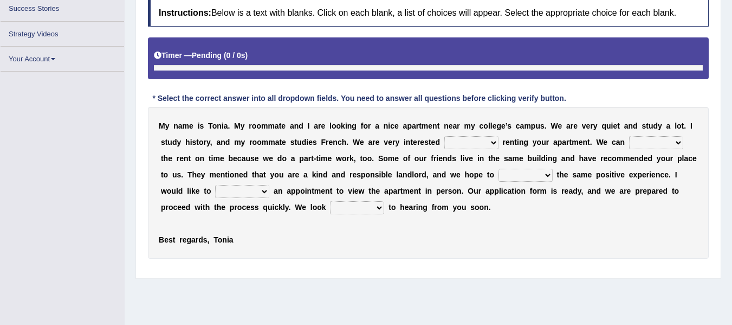
scroll to position [174, 0]
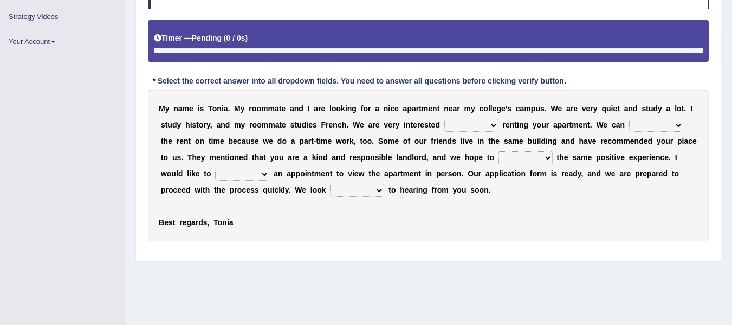
click at [645, 121] on select "afford get pay bring" at bounding box center [656, 125] width 54 height 13
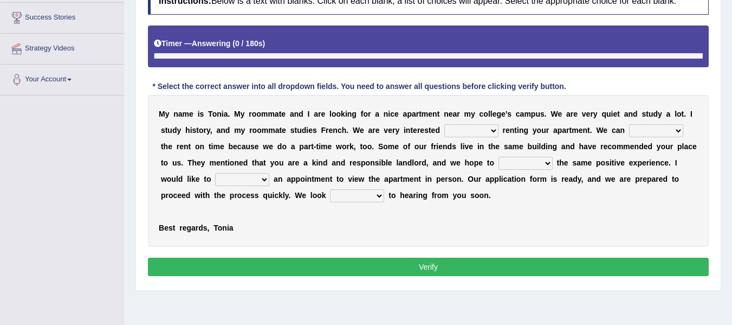
scroll to position [198, 0]
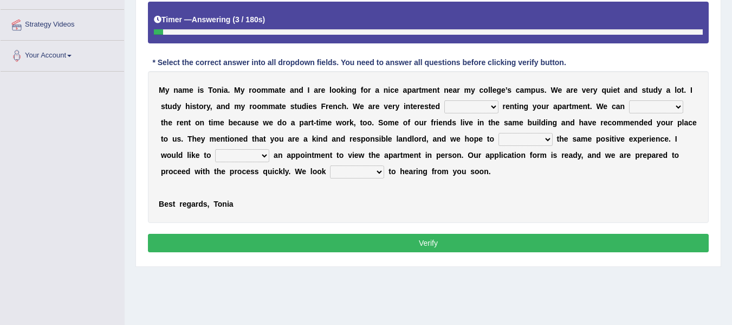
click at [455, 107] on select "for about at in" at bounding box center [471, 106] width 54 height 13
click at [518, 137] on select "form meet have decide" at bounding box center [526, 139] width 54 height 13
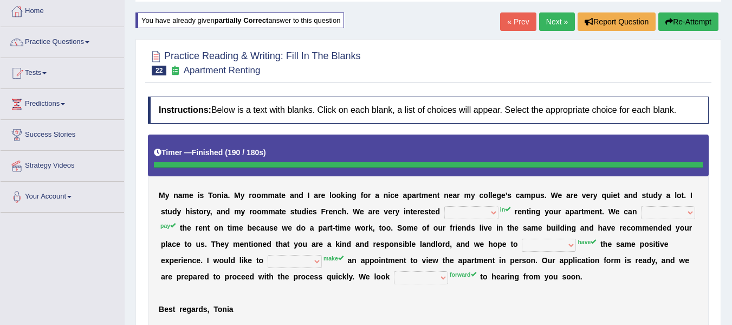
scroll to position [54, 0]
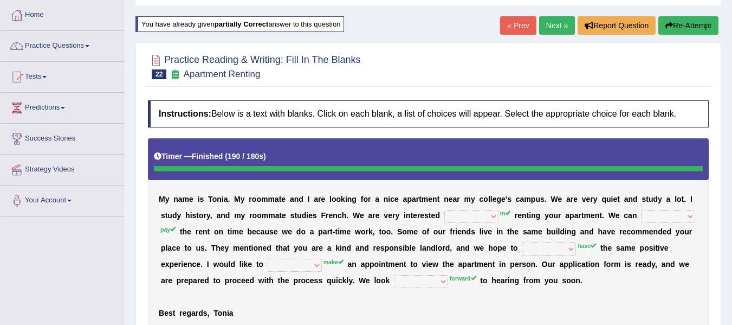
click at [549, 25] on link "Next »" at bounding box center [557, 25] width 36 height 18
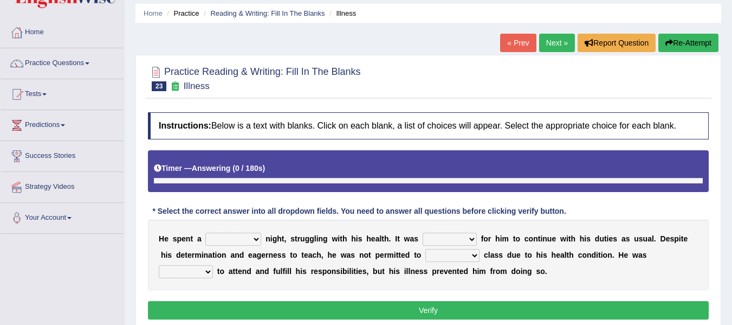
scroll to position [163, 0]
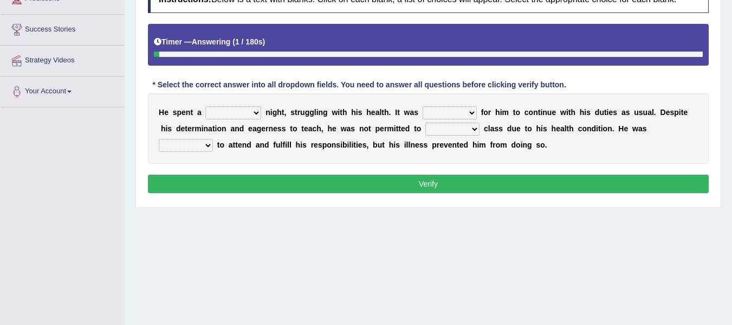
click at [248, 121] on div "H e s p e n t a cheerful restful meaningful painful n i g h t , s t r u g g l i…" at bounding box center [428, 128] width 561 height 70
click at [246, 114] on select "cheerful restful meaningful painful" at bounding box center [233, 112] width 56 height 13
click at [205, 106] on select "cheerful restful meaningful painful" at bounding box center [233, 112] width 56 height 13
click at [227, 112] on select "cheerful restful meaningful painful" at bounding box center [233, 112] width 56 height 13
select select "painful"
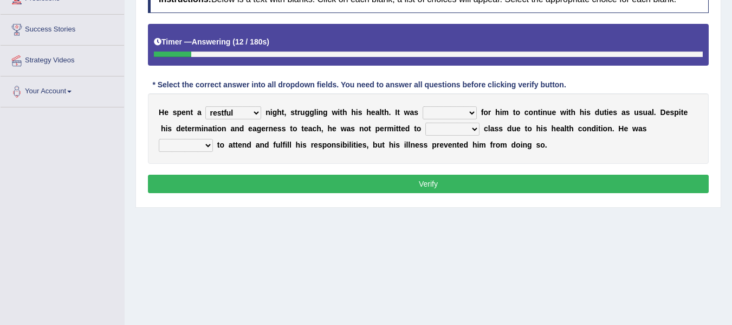
click at [205, 106] on select "cheerful restful meaningful painful" at bounding box center [233, 112] width 56 height 13
click at [445, 113] on select "enjoyable simple difficult natural" at bounding box center [450, 112] width 54 height 13
select select "difficult"
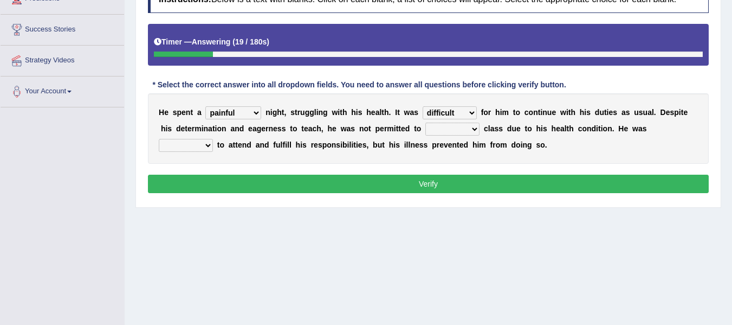
click at [423, 106] on select "enjoyable simple difficult natural" at bounding box center [450, 112] width 54 height 13
click at [446, 133] on select "teach leave cancel attend" at bounding box center [452, 128] width 54 height 13
select select "leave"
click at [425, 122] on select "teach leave cancel attend" at bounding box center [452, 128] width 54 height 13
click at [178, 145] on select "anxious forced lazy happy" at bounding box center [186, 145] width 54 height 13
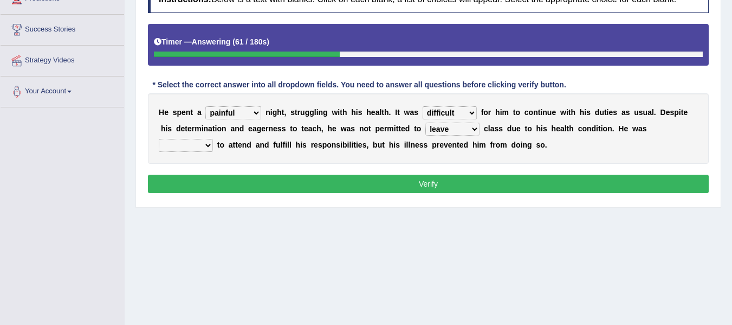
select select "forced"
click at [159, 139] on select "anxious forced lazy happy" at bounding box center [186, 145] width 54 height 13
click at [314, 191] on button "Verify" at bounding box center [428, 183] width 561 height 18
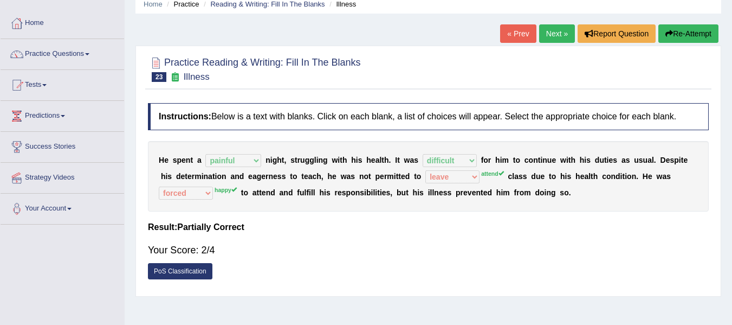
scroll to position [36, 0]
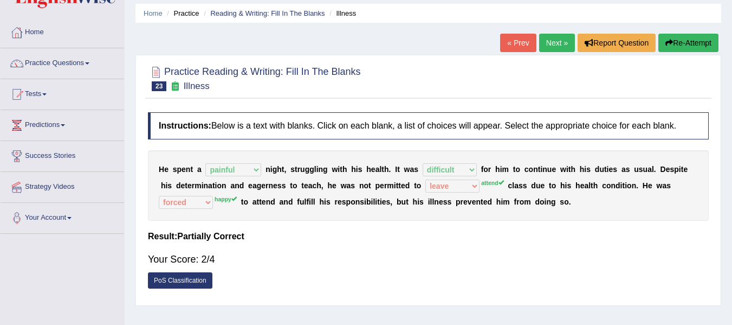
click at [684, 42] on button "Re-Attempt" at bounding box center [688, 43] width 60 height 18
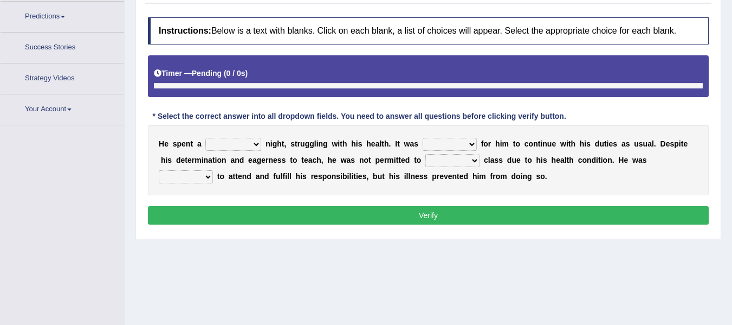
click at [439, 172] on b "r" at bounding box center [438, 176] width 3 height 9
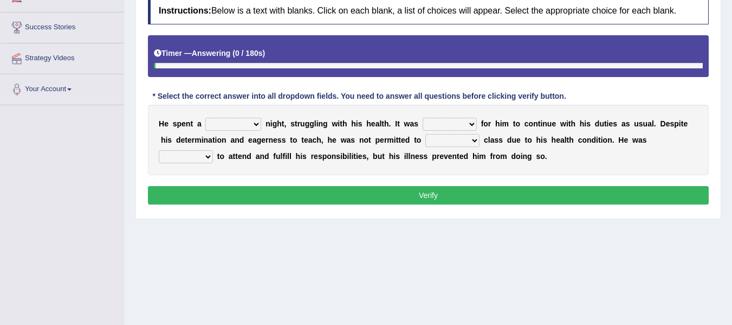
click at [442, 135] on select "teach leave cancel attend" at bounding box center [452, 140] width 54 height 13
click at [210, 157] on select "anxious forced lazy happy" at bounding box center [186, 156] width 54 height 13
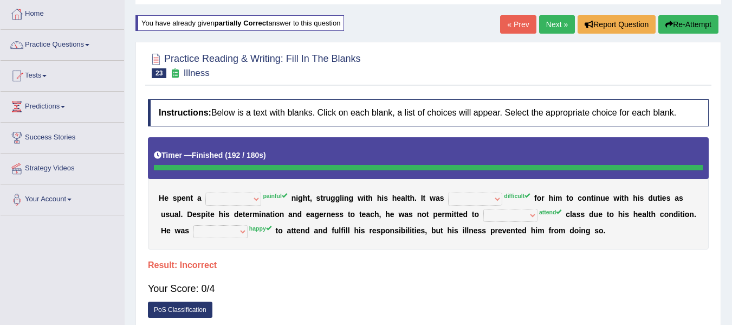
scroll to position [20, 0]
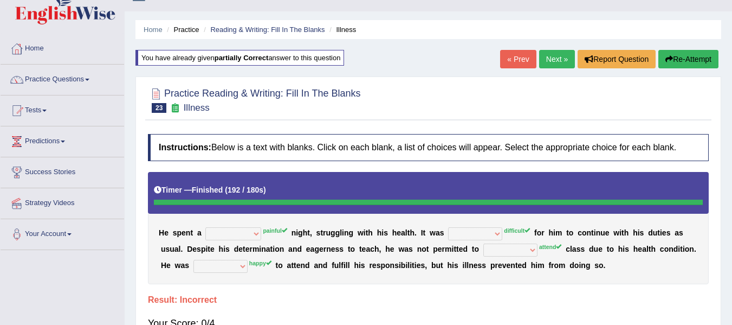
click at [551, 51] on link "Next »" at bounding box center [557, 59] width 36 height 18
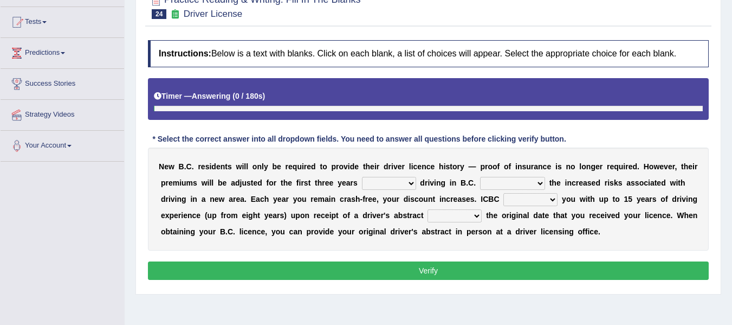
scroll to position [122, 0]
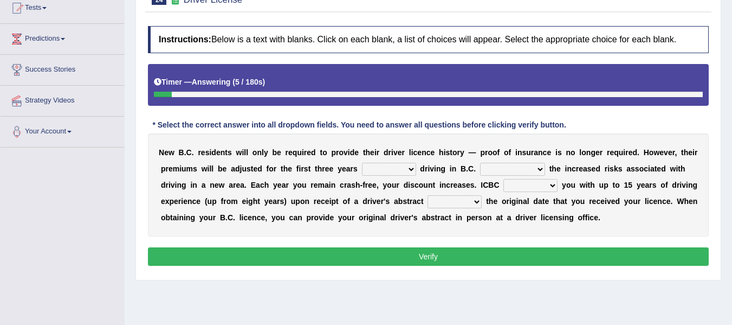
click at [378, 164] on select "within among against of" at bounding box center [389, 169] width 54 height 13
select select "against"
click at [362, 163] on select "within among against of" at bounding box center [389, 169] width 54 height 13
click at [500, 167] on select "depending on as for due to thanks to" at bounding box center [512, 169] width 65 height 13
select select "depending on"
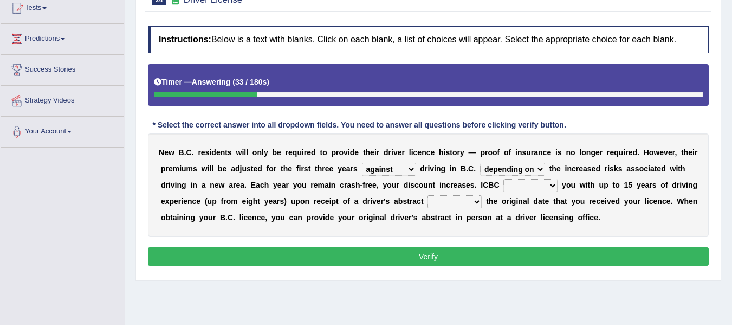
click at [480, 163] on select "depending on as for due to thanks to" at bounding box center [512, 169] width 65 height 13
click at [512, 170] on select "depending on as for due to thanks to" at bounding box center [512, 169] width 65 height 13
click at [507, 165] on select "depending on as for due to thanks to" at bounding box center [512, 169] width 65 height 13
click at [502, 171] on select "depending on as for due to thanks to" at bounding box center [512, 169] width 65 height 13
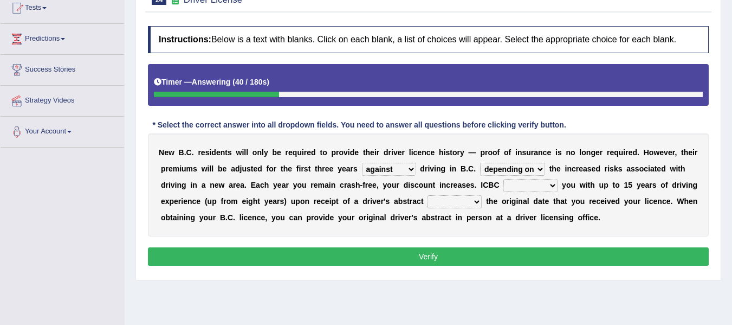
click at [513, 186] on select "credited crediting credit will credit" at bounding box center [530, 185] width 54 height 13
select select "credit"
click at [503, 179] on select "credited crediting credit will credit" at bounding box center [530, 185] width 54 height 13
click at [467, 204] on select "showing show shows shown" at bounding box center [455, 201] width 54 height 13
select select "showing"
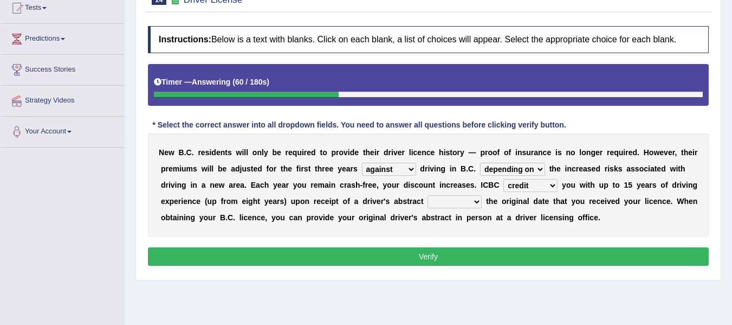
click at [428, 195] on select "showing show shows shown" at bounding box center [455, 201] width 54 height 13
click at [442, 254] on button "Verify" at bounding box center [428, 256] width 561 height 18
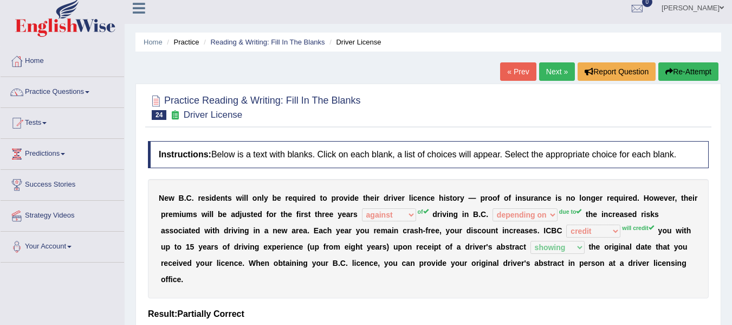
scroll to position [0, 0]
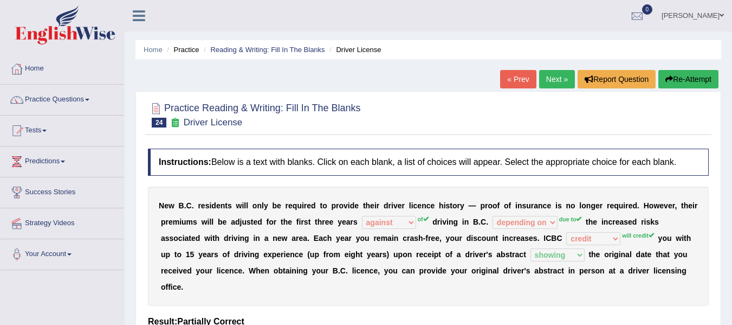
click at [674, 81] on button "Re-Attempt" at bounding box center [688, 79] width 60 height 18
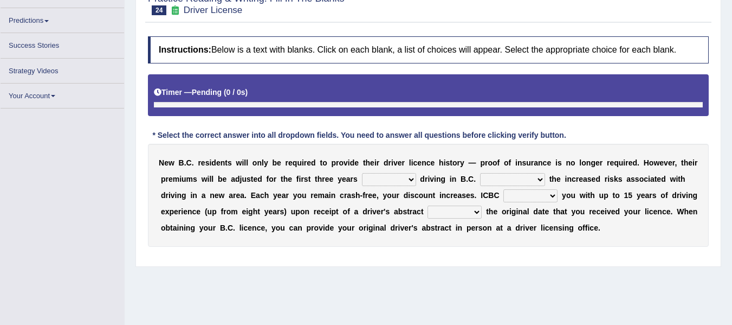
scroll to position [126, 0]
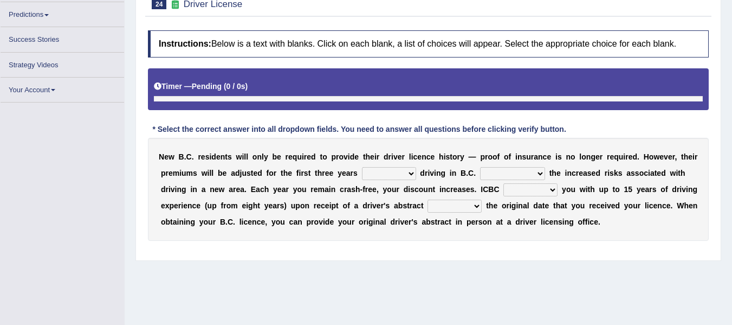
click at [402, 180] on div "N [PERSON_NAME] C . r e s i d e n t s w i l l o n l y b e r e q u i r e d t o p…" at bounding box center [428, 189] width 561 height 103
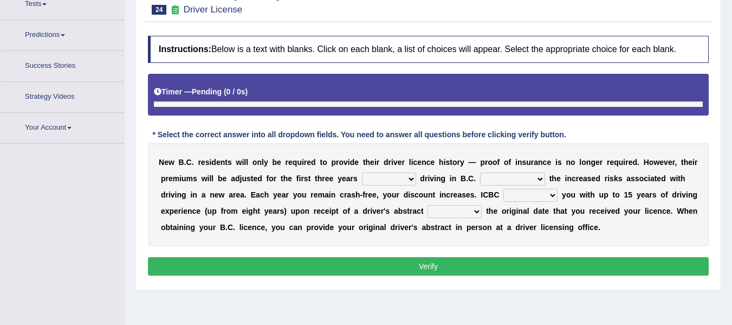
click at [398, 176] on div "N [PERSON_NAME] C . r e s i d e n t s w i l l o n l y b e r e q u i r e d t o p…" at bounding box center [428, 194] width 561 height 103
click at [397, 172] on select "within among against of" at bounding box center [389, 178] width 54 height 13
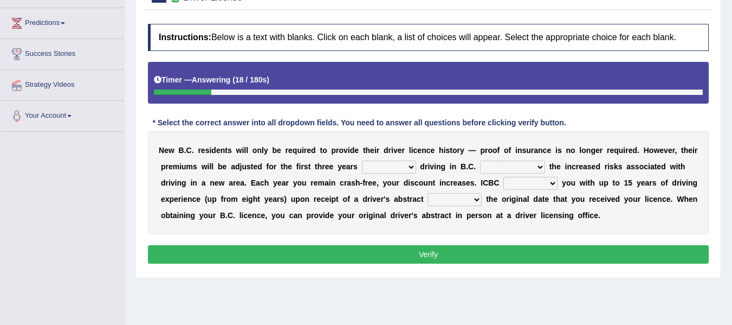
click at [401, 164] on select "within among against of" at bounding box center [389, 166] width 54 height 13
click at [392, 166] on select "within among against of" at bounding box center [389, 166] width 54 height 13
click at [523, 166] on select "depending on as for due to thanks to" at bounding box center [512, 166] width 65 height 13
click at [451, 174] on div "N e w B . C . r e s i d e n t s w i l l o n l y b e r e q u i r e d t o p r o v…" at bounding box center [428, 182] width 561 height 103
click at [469, 198] on select "showing show shows shown" at bounding box center [455, 199] width 54 height 13
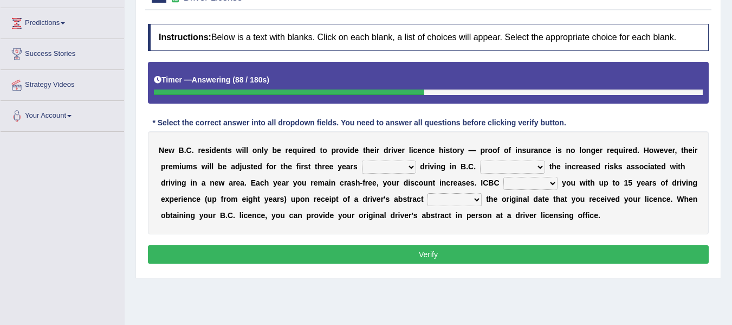
click at [518, 186] on select "credited crediting credit will credit" at bounding box center [530, 183] width 54 height 13
click at [516, 168] on select "depending on as for due to thanks to" at bounding box center [512, 166] width 65 height 13
click at [458, 173] on div "N e w B . C . r e s i d e n t s w i l l o n l y b e r e q u i r e d t o p r o v…" at bounding box center [428, 182] width 561 height 103
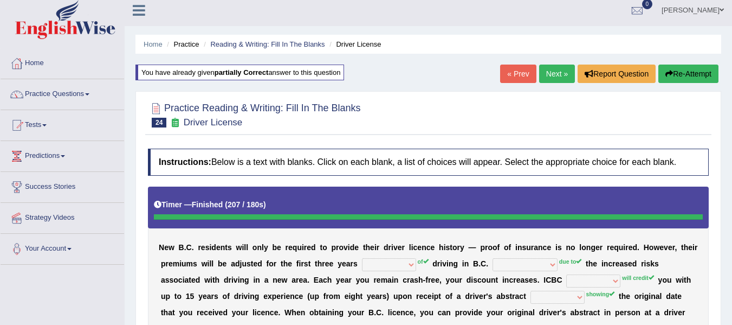
scroll to position [0, 0]
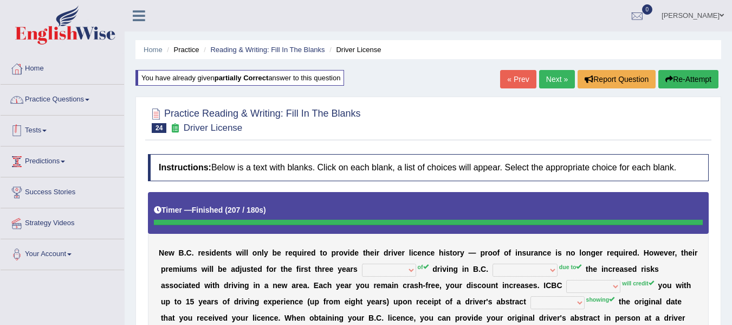
click at [58, 105] on link "Practice Questions" at bounding box center [63, 98] width 124 height 27
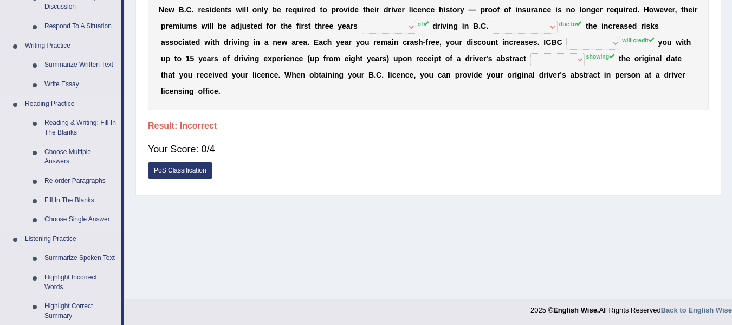
scroll to position [235, 0]
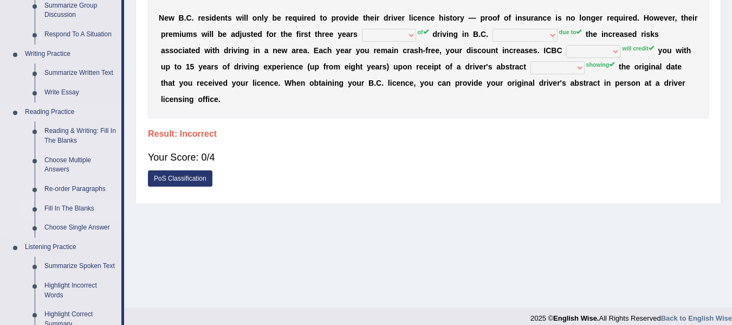
click at [67, 205] on link "Fill In The Blanks" at bounding box center [81, 209] width 82 height 20
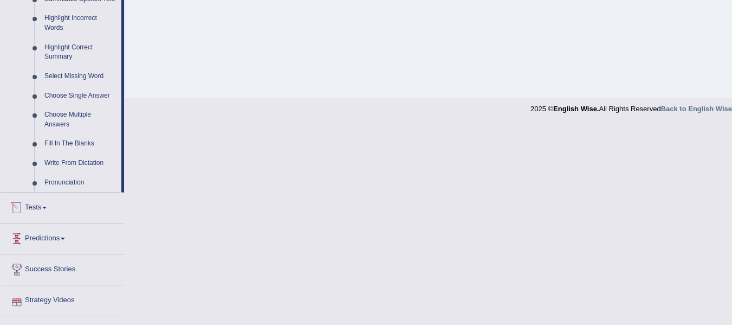
scroll to position [409, 0]
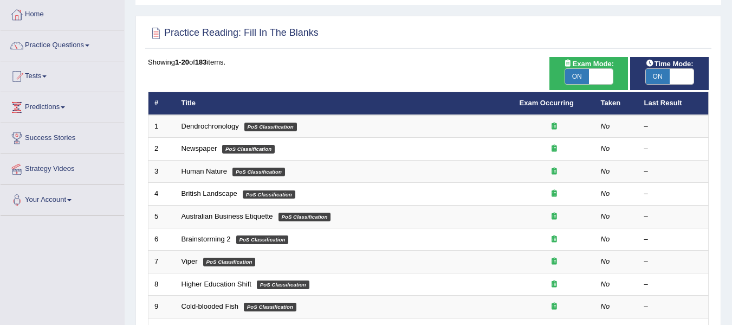
click at [607, 75] on span at bounding box center [601, 76] width 24 height 15
checkbox input "false"
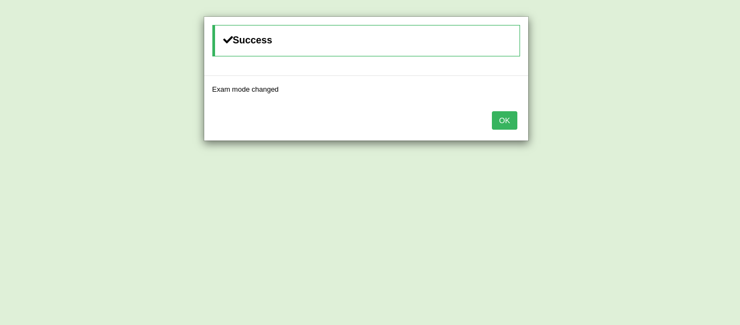
click at [692, 74] on div "Success Exam mode changed OK" at bounding box center [370, 162] width 740 height 325
click at [501, 116] on button "OK" at bounding box center [504, 120] width 25 height 18
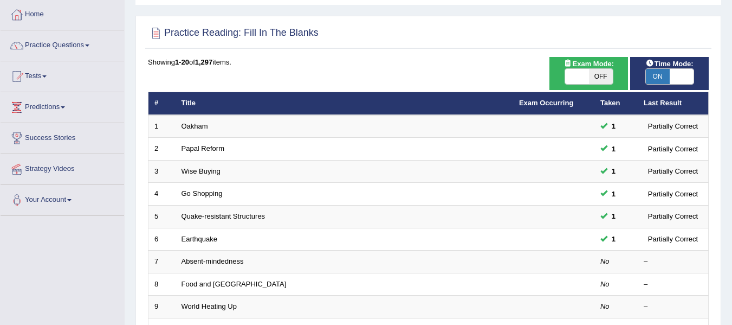
click at [683, 80] on span at bounding box center [682, 76] width 24 height 15
checkbox input "false"
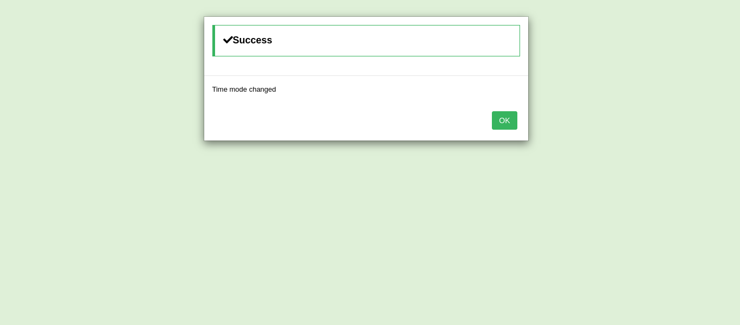
click at [509, 118] on button "OK" at bounding box center [504, 120] width 25 height 18
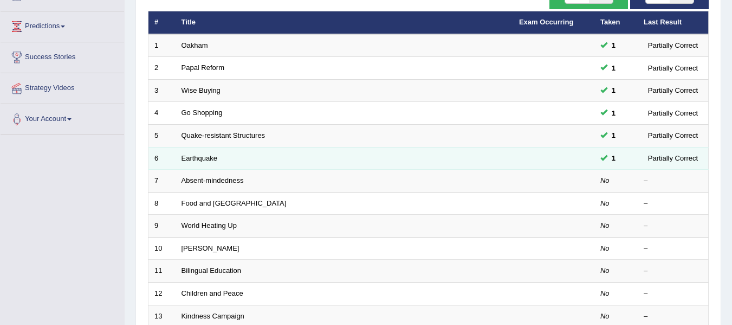
scroll to position [145, 0]
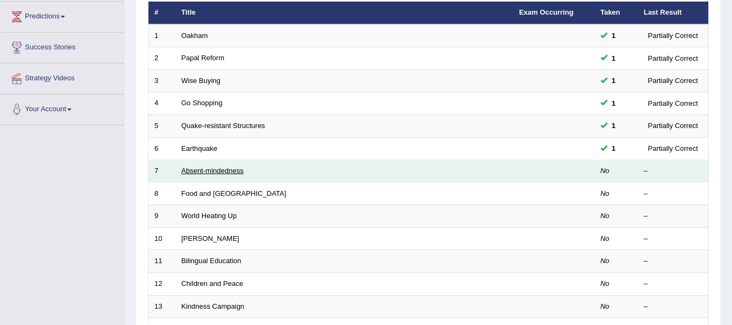
click at [209, 172] on link "Absent-mindedness" at bounding box center [213, 170] width 62 height 8
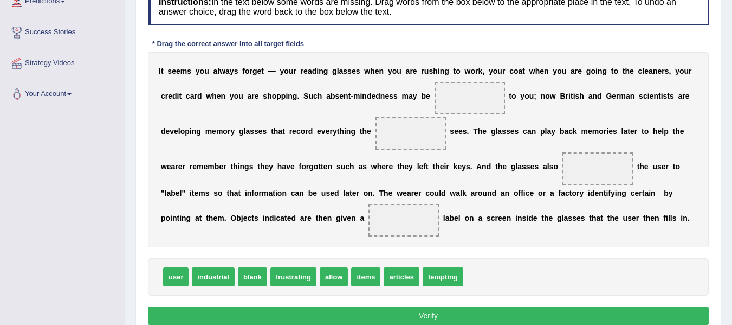
scroll to position [163, 0]
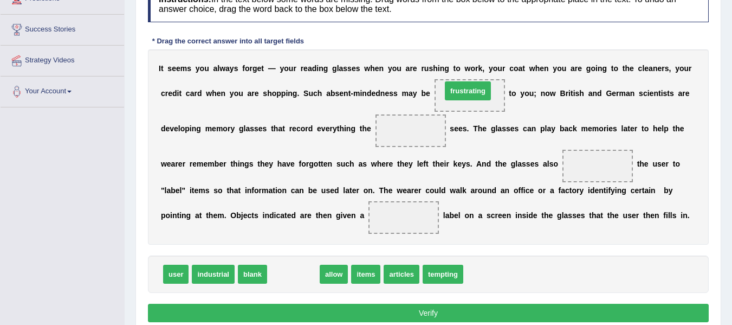
drag, startPoint x: 297, startPoint y: 277, endPoint x: 472, endPoint y: 94, distance: 253.0
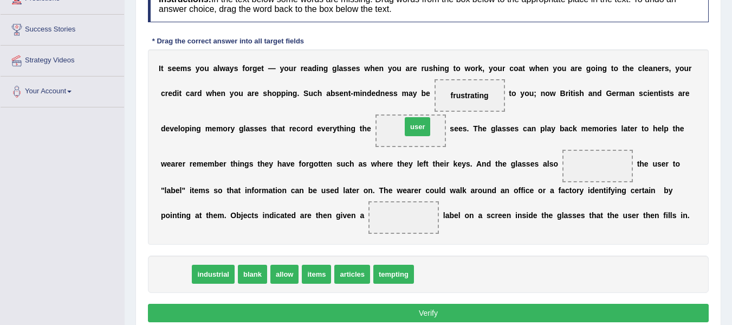
drag, startPoint x: 179, startPoint y: 269, endPoint x: 421, endPoint y: 121, distance: 283.1
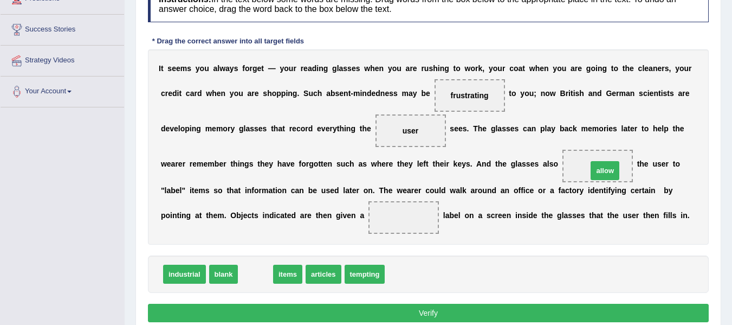
drag, startPoint x: 256, startPoint y: 275, endPoint x: 605, endPoint y: 171, distance: 364.5
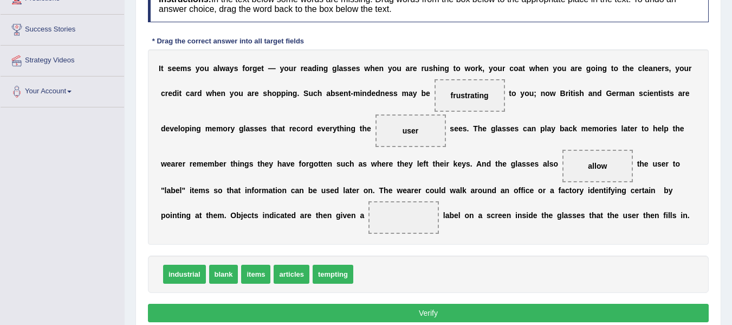
scroll to position [180, 0]
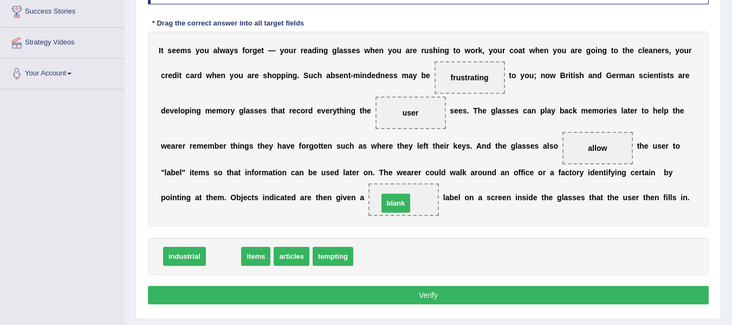
drag, startPoint x: 231, startPoint y: 255, endPoint x: 404, endPoint y: 202, distance: 180.3
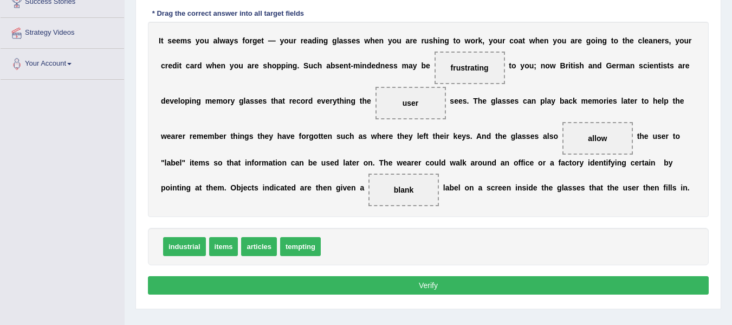
scroll to position [199, 0]
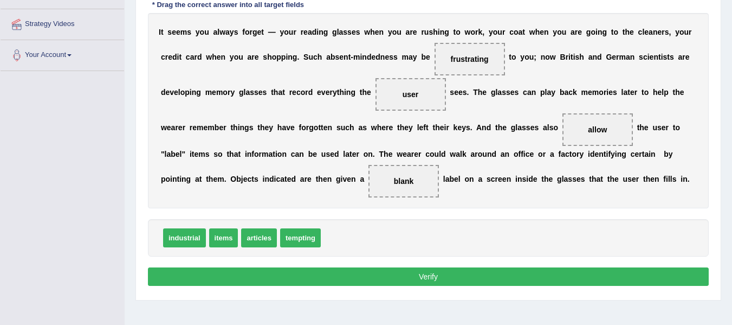
click at [391, 276] on button "Verify" at bounding box center [428, 276] width 561 height 18
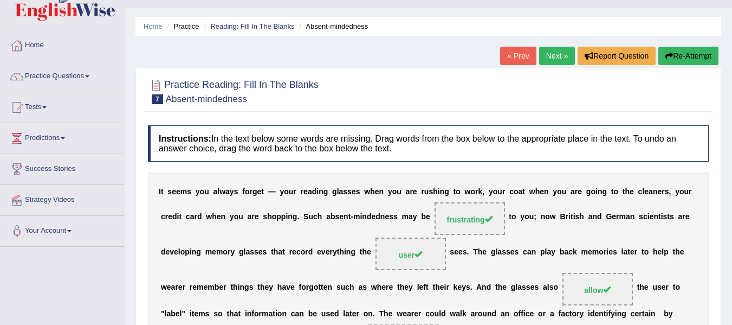
scroll to position [18, 0]
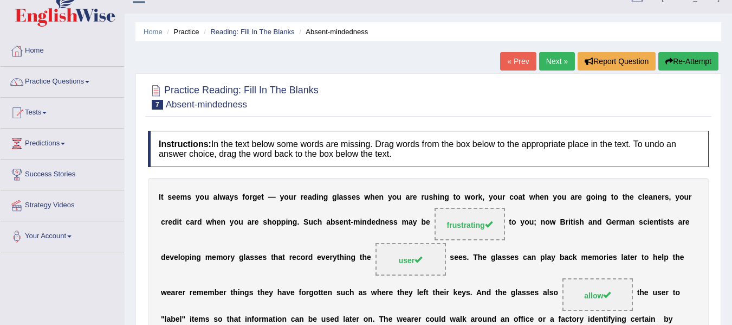
click at [553, 63] on link "Next »" at bounding box center [557, 61] width 36 height 18
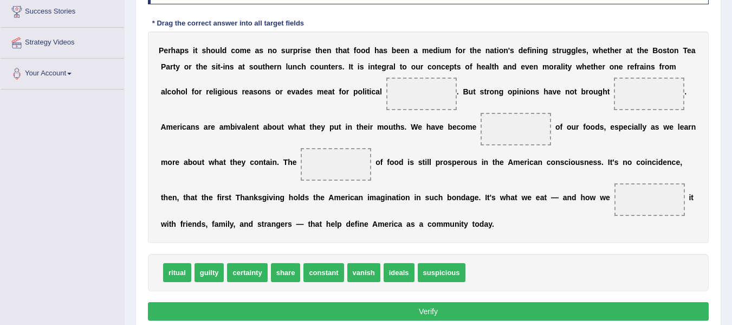
click at [182, 276] on span "ritual" at bounding box center [177, 272] width 28 height 19
drag, startPoint x: 182, startPoint y: 276, endPoint x: 183, endPoint y: 282, distance: 6.0
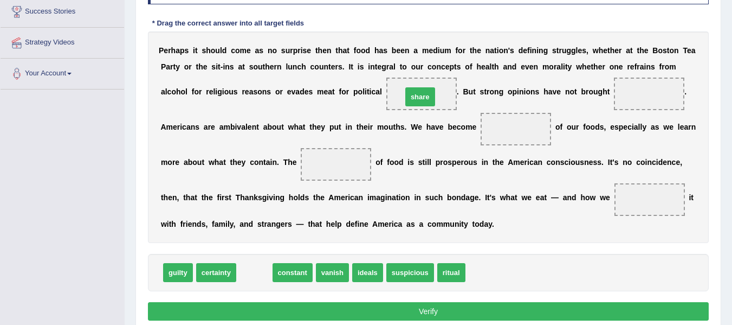
drag, startPoint x: 249, startPoint y: 273, endPoint x: 413, endPoint y: 95, distance: 241.9
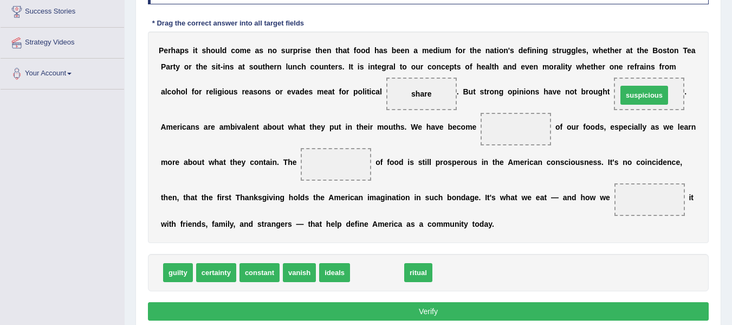
drag, startPoint x: 366, startPoint y: 278, endPoint x: 633, endPoint y: 101, distance: 320.6
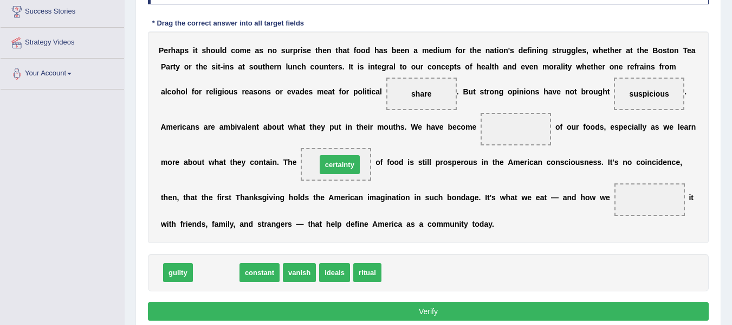
drag, startPoint x: 218, startPoint y: 271, endPoint x: 342, endPoint y: 164, distance: 164.0
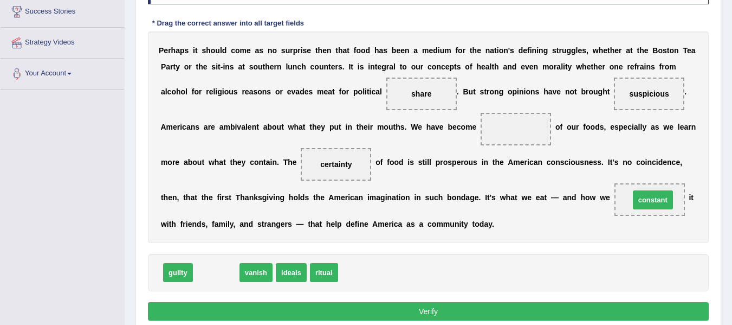
drag, startPoint x: 230, startPoint y: 273, endPoint x: 667, endPoint y: 200, distance: 442.8
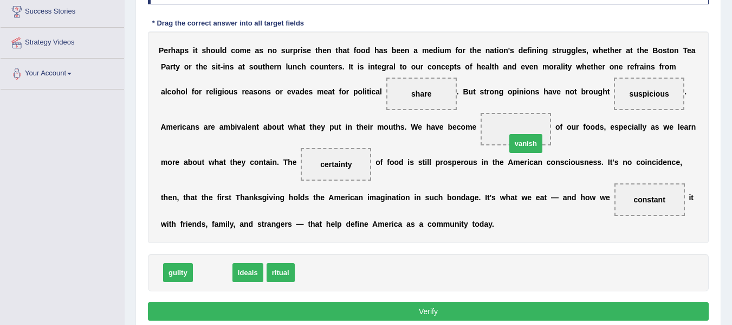
drag, startPoint x: 221, startPoint y: 273, endPoint x: 534, endPoint y: 144, distance: 338.7
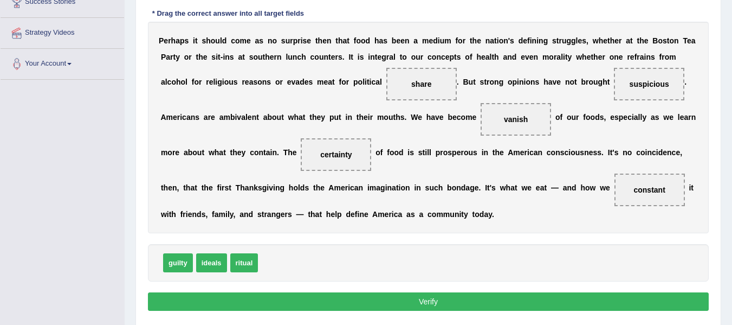
scroll to position [199, 0]
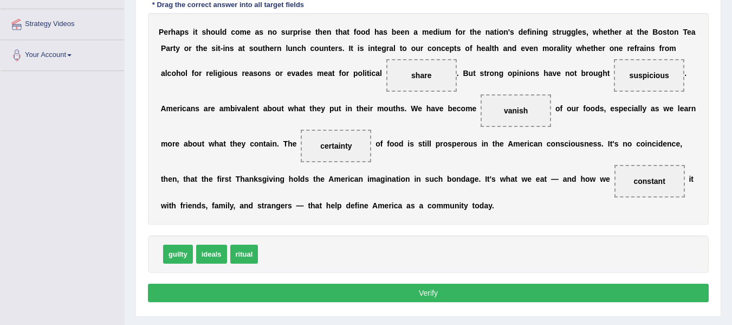
click at [386, 295] on button "Verify" at bounding box center [428, 292] width 561 height 18
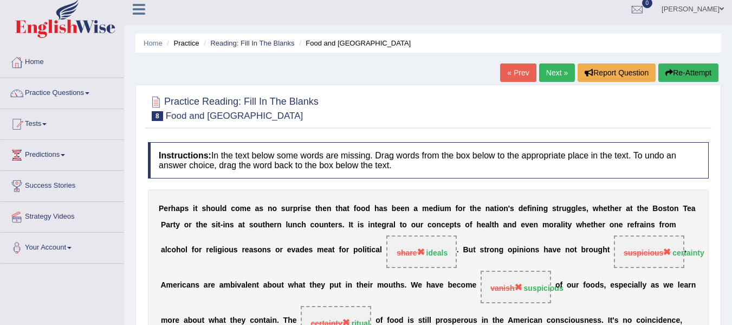
scroll to position [0, 0]
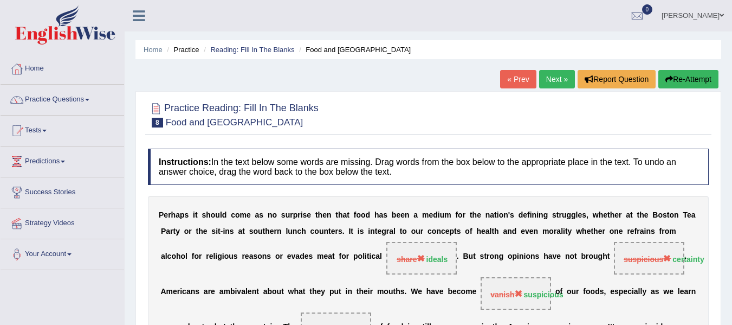
click at [670, 75] on button "Re-Attempt" at bounding box center [688, 79] width 60 height 18
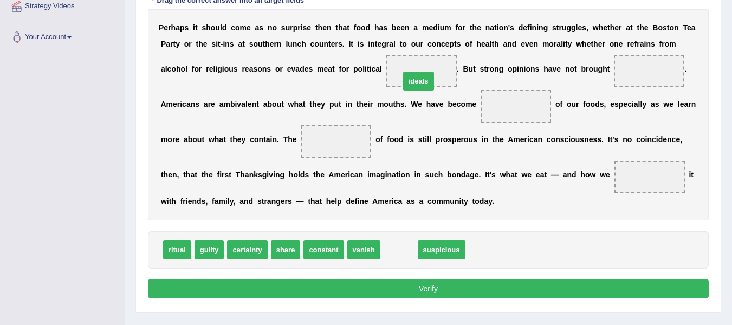
drag, startPoint x: 406, startPoint y: 253, endPoint x: 425, endPoint y: 84, distance: 169.7
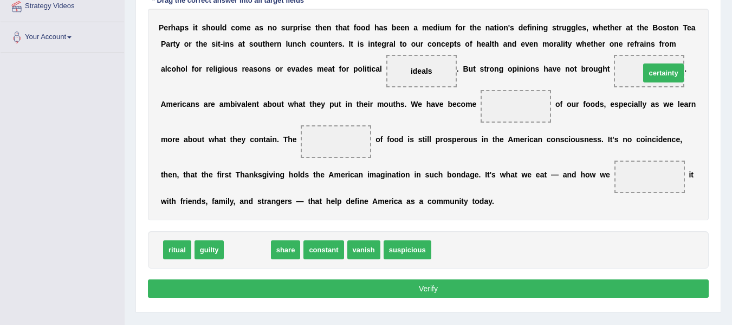
drag, startPoint x: 259, startPoint y: 249, endPoint x: 675, endPoint y: 72, distance: 452.1
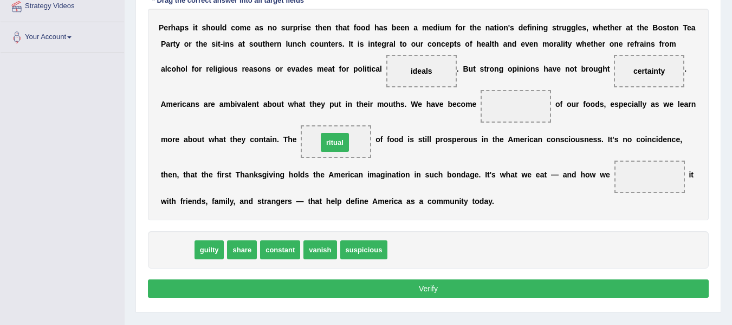
drag, startPoint x: 181, startPoint y: 248, endPoint x: 339, endPoint y: 140, distance: 190.7
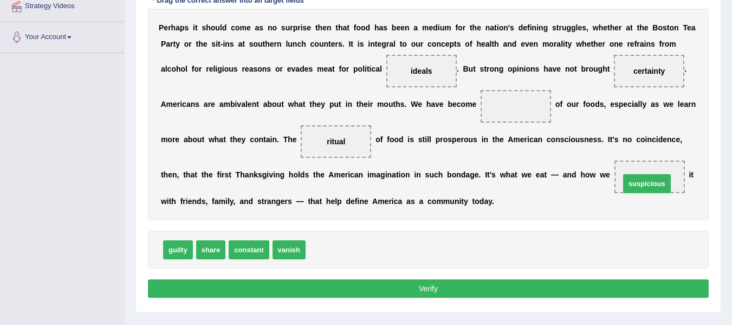
drag, startPoint x: 320, startPoint y: 251, endPoint x: 617, endPoint y: 205, distance: 300.5
click at [342, 288] on button "Verify" at bounding box center [428, 288] width 561 height 18
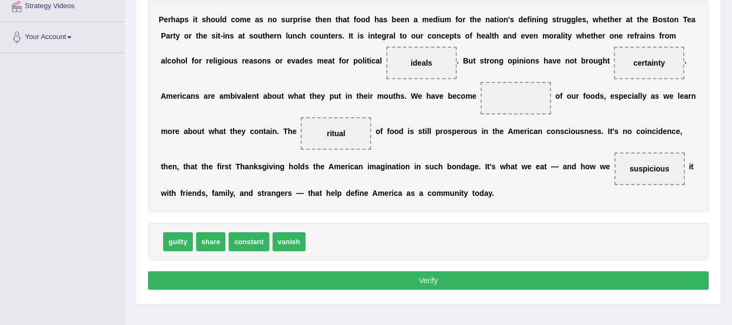
click at [448, 282] on button "Verify" at bounding box center [428, 280] width 561 height 18
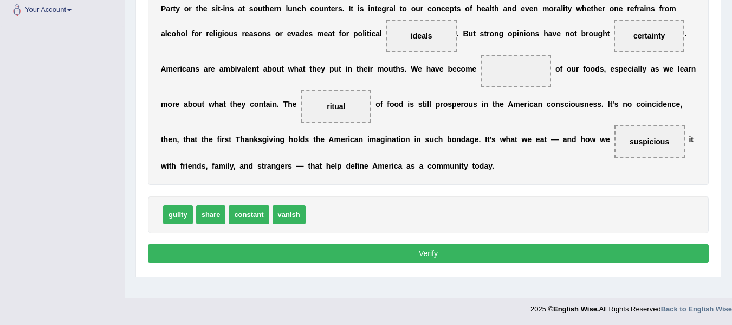
scroll to position [244, 0]
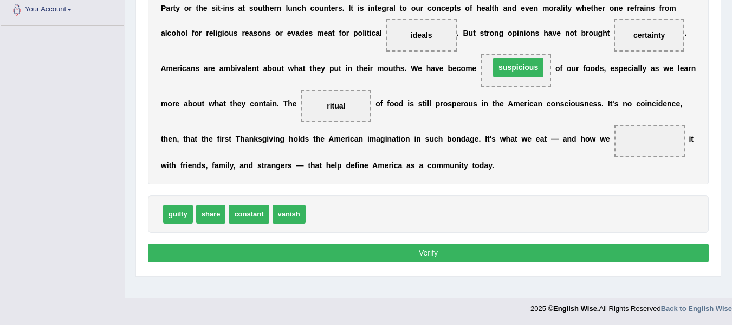
drag, startPoint x: 641, startPoint y: 144, endPoint x: 509, endPoint y: 70, distance: 150.4
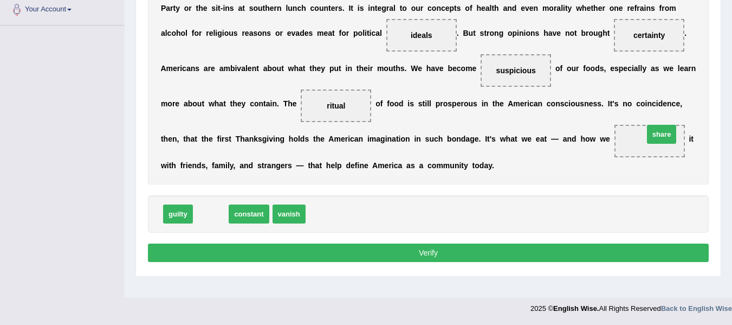
drag, startPoint x: 217, startPoint y: 205, endPoint x: 660, endPoint y: 133, distance: 449.2
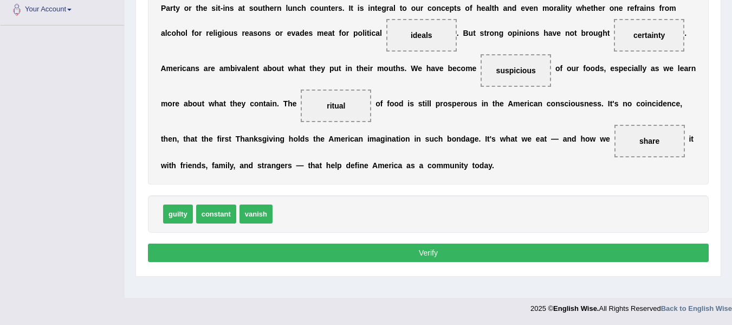
click at [411, 250] on button "Verify" at bounding box center [428, 252] width 561 height 18
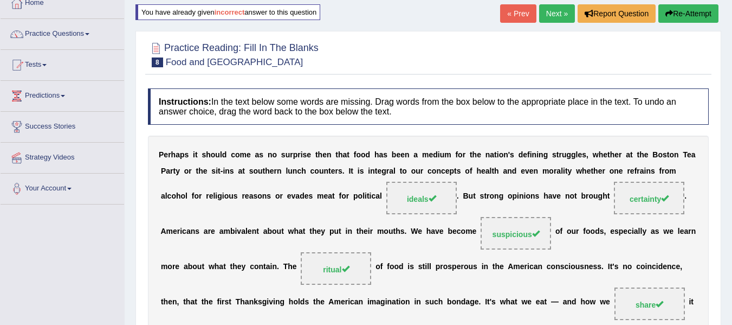
scroll to position [64, 0]
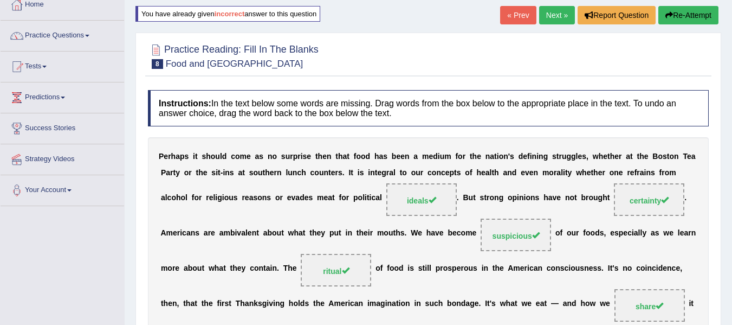
click at [554, 5] on div "Home Practice Reading: Fill In The Blanks Food and [GEOGRAPHIC_DATA] You have a…" at bounding box center [428, 207] width 607 height 542
click at [554, 8] on link "Next »" at bounding box center [557, 15] width 36 height 18
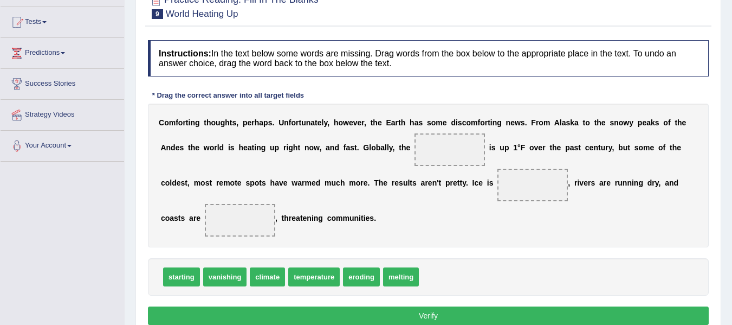
scroll to position [126, 0]
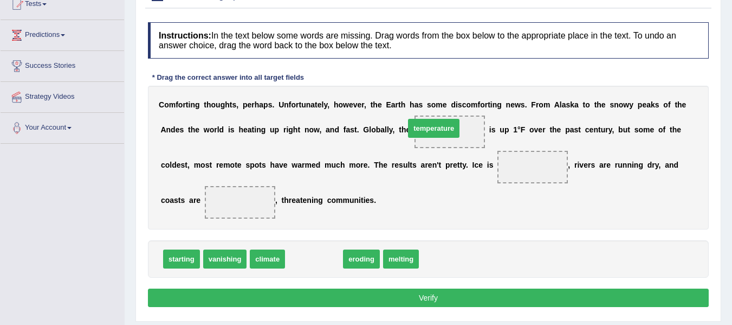
drag, startPoint x: 320, startPoint y: 258, endPoint x: 440, endPoint y: 128, distance: 177.2
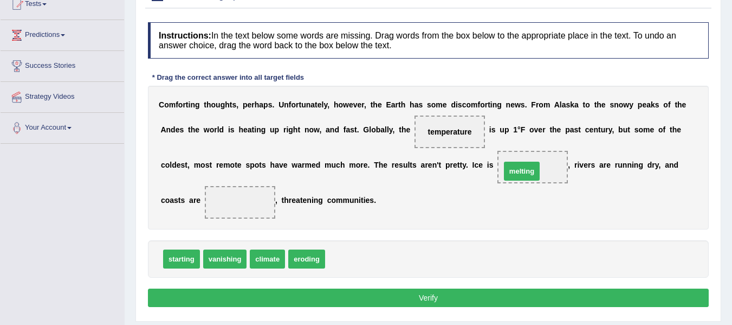
drag, startPoint x: 351, startPoint y: 257, endPoint x: 525, endPoint y: 170, distance: 194.4
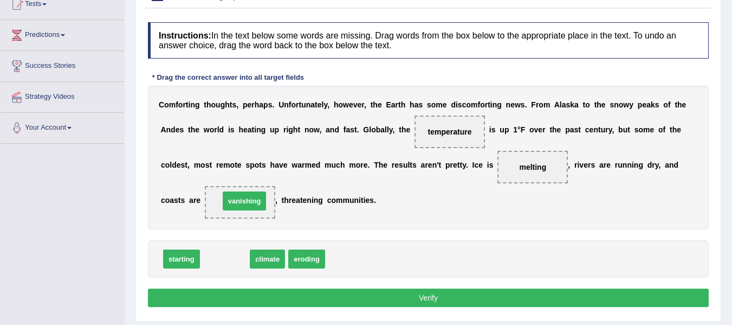
drag, startPoint x: 227, startPoint y: 262, endPoint x: 247, endPoint y: 204, distance: 61.2
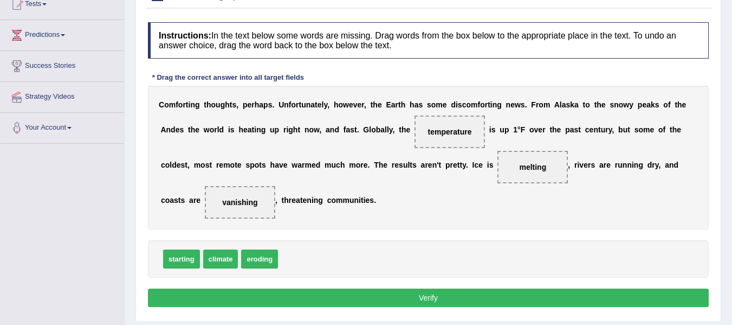
click at [334, 298] on button "Verify" at bounding box center [428, 297] width 561 height 18
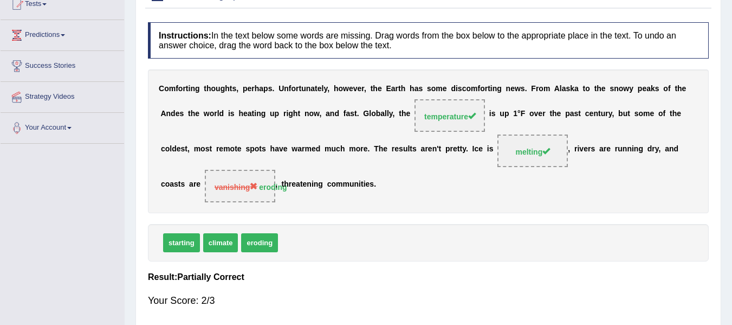
click at [342, 198] on div "C o m f o r t i n g t h o u g h t s , p e r h a p s . U n f o r t u n a t e l y…" at bounding box center [428, 141] width 561 height 144
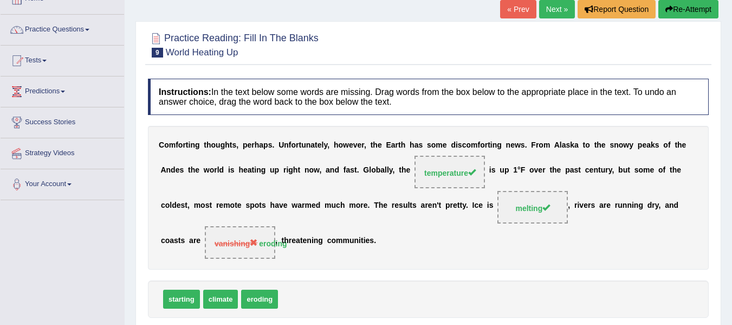
scroll to position [18, 0]
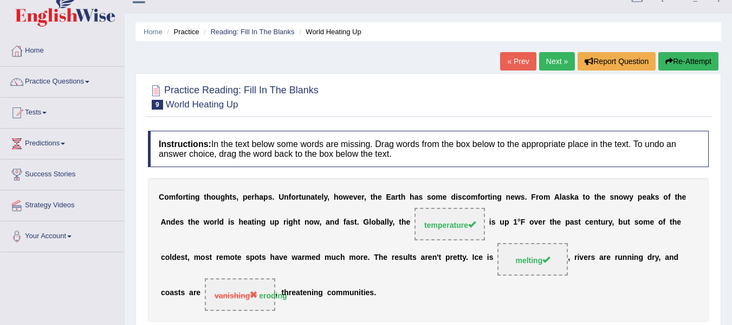
click at [555, 57] on link "Next »" at bounding box center [557, 61] width 36 height 18
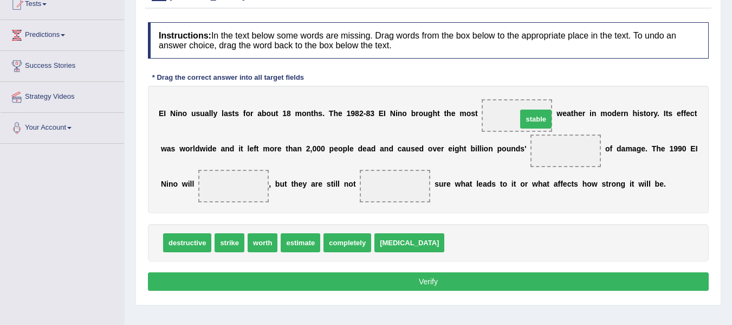
drag, startPoint x: 439, startPoint y: 242, endPoint x: 512, endPoint y: 118, distance: 143.3
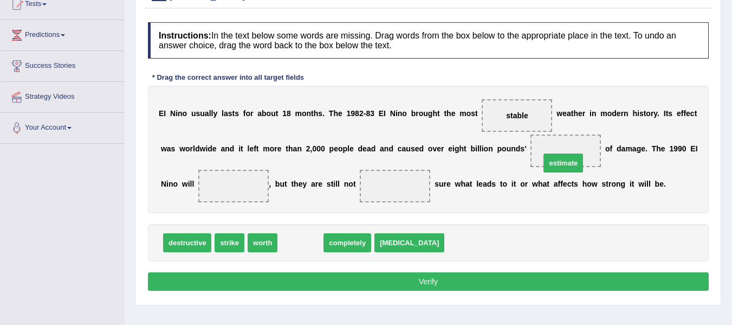
drag, startPoint x: 299, startPoint y: 240, endPoint x: 564, endPoint y: 156, distance: 278.0
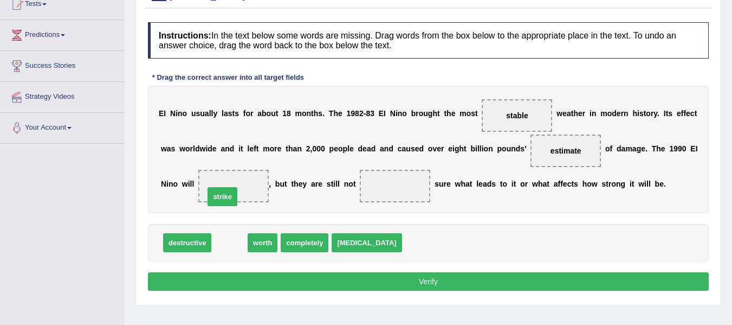
drag, startPoint x: 227, startPoint y: 240, endPoint x: 220, endPoint y: 194, distance: 46.6
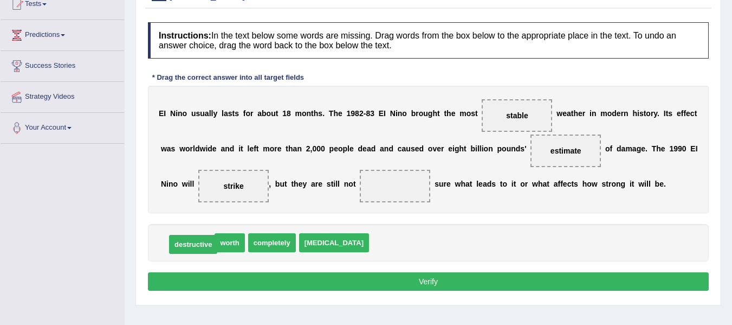
drag, startPoint x: 189, startPoint y: 244, endPoint x: 187, endPoint y: 253, distance: 8.9
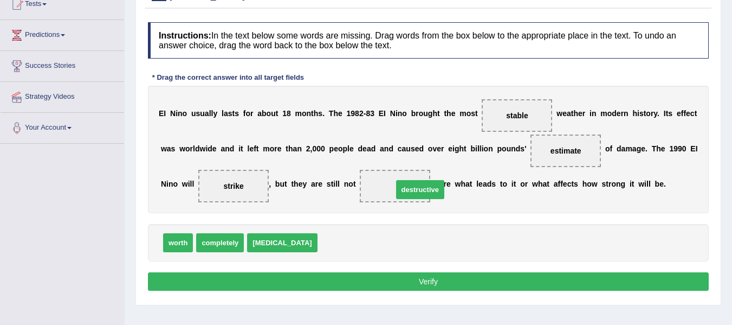
drag, startPoint x: 323, startPoint y: 241, endPoint x: 398, endPoint y: 188, distance: 92.2
click at [406, 278] on button "Verify" at bounding box center [428, 281] width 561 height 18
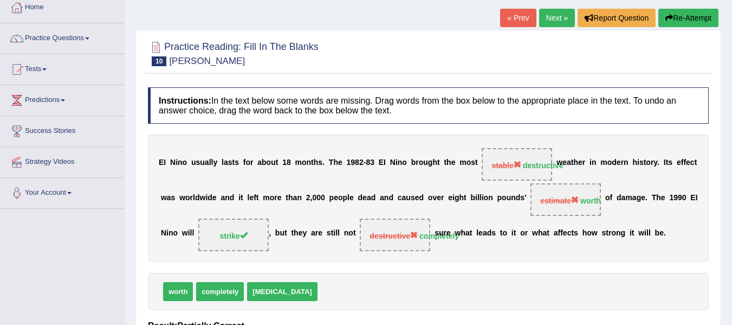
scroll to position [54, 0]
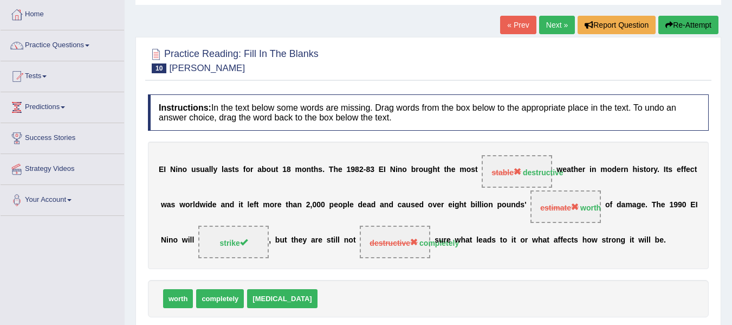
click at [549, 17] on link "Next »" at bounding box center [557, 25] width 36 height 18
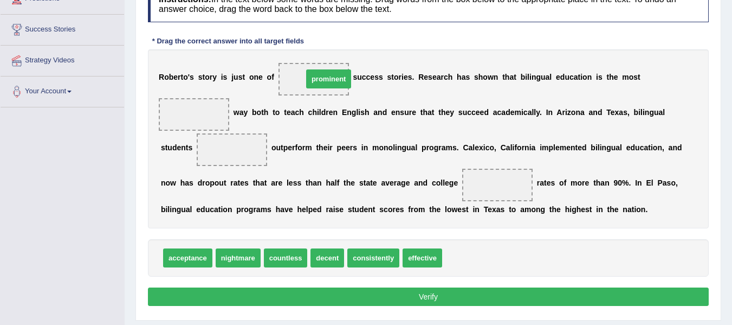
drag, startPoint x: 461, startPoint y: 254, endPoint x: 322, endPoint y: 75, distance: 227.1
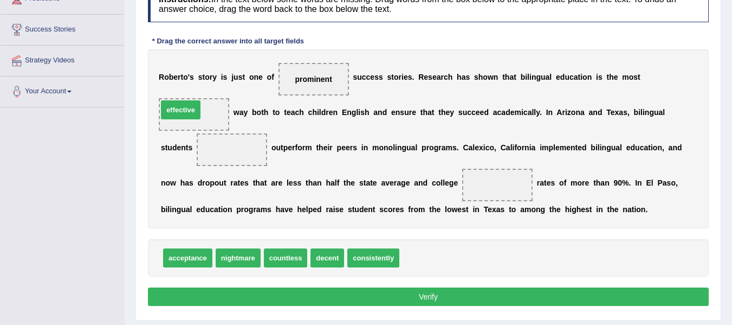
drag, startPoint x: 430, startPoint y: 261, endPoint x: 188, endPoint y: 113, distance: 283.4
drag, startPoint x: 289, startPoint y: 254, endPoint x: 294, endPoint y: 260, distance: 8.1
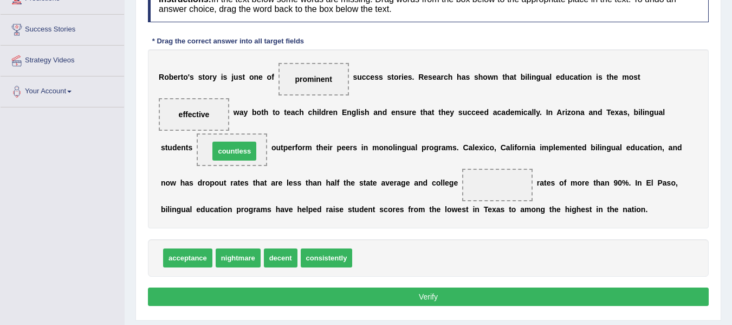
drag, startPoint x: 375, startPoint y: 258, endPoint x: 232, endPoint y: 152, distance: 178.5
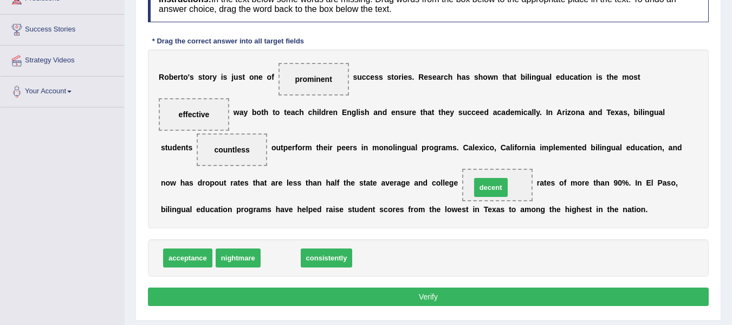
drag, startPoint x: 269, startPoint y: 257, endPoint x: 479, endPoint y: 187, distance: 221.7
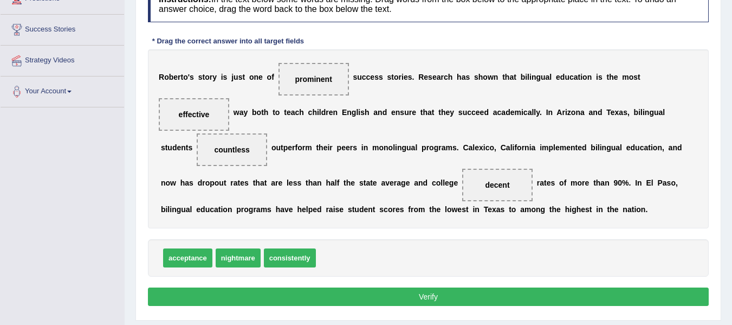
click at [354, 292] on button "Verify" at bounding box center [428, 296] width 561 height 18
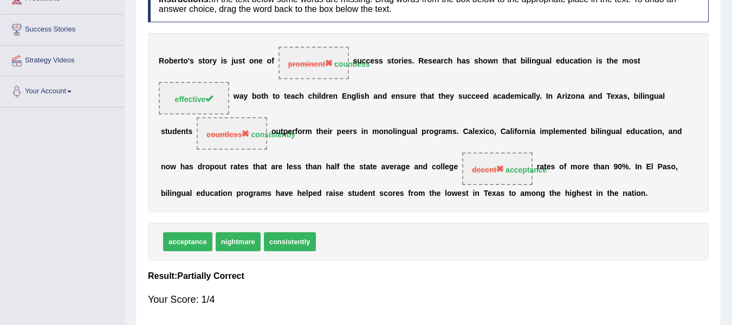
click at [257, 85] on div "R [PERSON_NAME] ' s s t o r y i s j u s t o n e o f prominent countless s u c c…" at bounding box center [428, 122] width 561 height 179
click at [323, 137] on div "R [PERSON_NAME] ' s s t o r y i s j u s t o n e o f prominent countless s u c c…" at bounding box center [428, 122] width 561 height 179
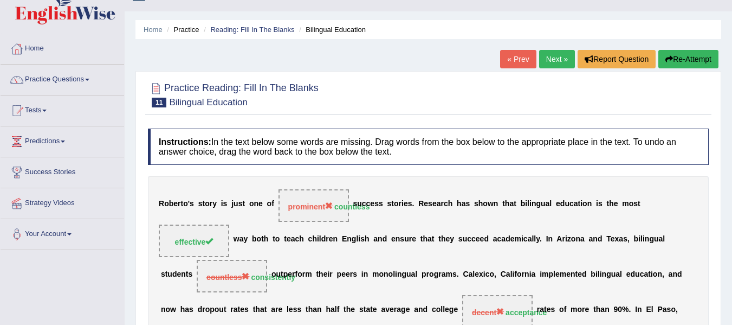
scroll to position [18, 0]
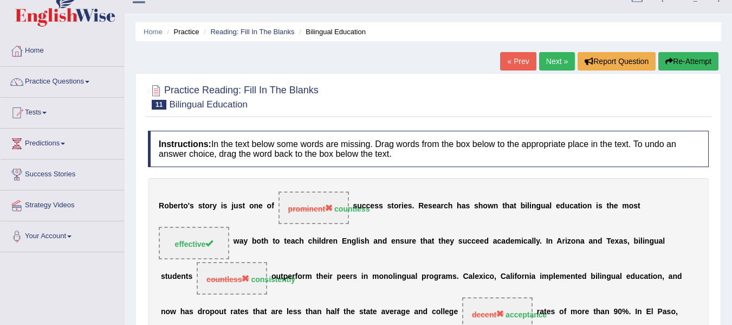
click at [547, 58] on link "Next »" at bounding box center [557, 61] width 36 height 18
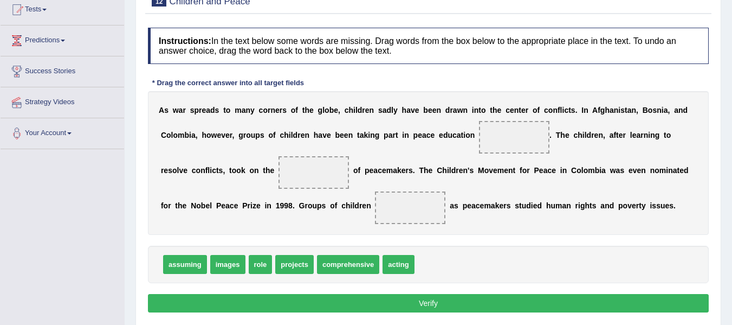
scroll to position [126, 0]
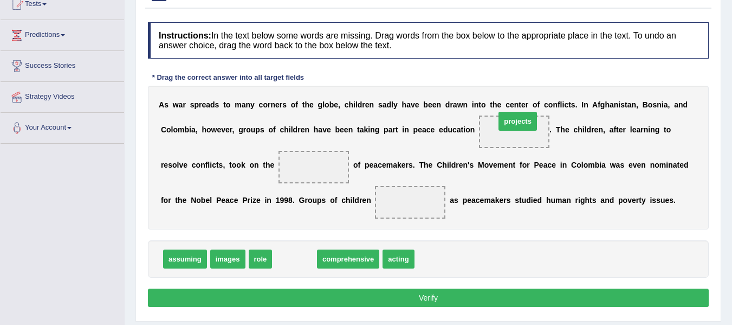
drag, startPoint x: 289, startPoint y: 265, endPoint x: 513, endPoint y: 127, distance: 262.3
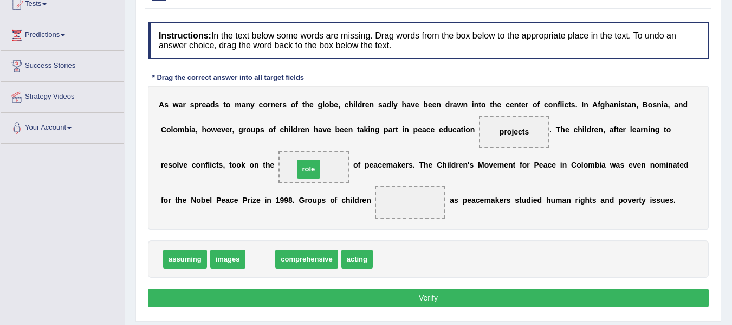
drag, startPoint x: 260, startPoint y: 261, endPoint x: 308, endPoint y: 171, distance: 102.1
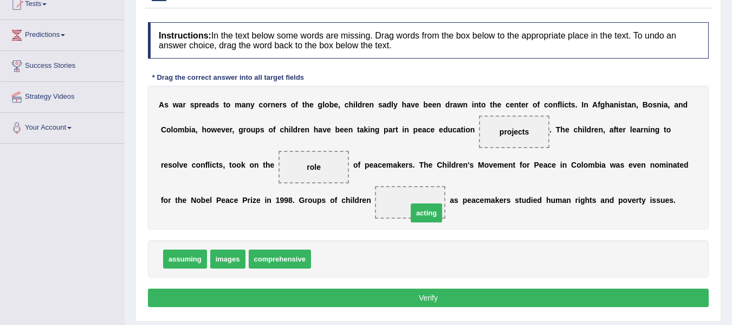
drag, startPoint x: 317, startPoint y: 260, endPoint x: 413, endPoint y: 214, distance: 106.9
click at [403, 295] on button "Verify" at bounding box center [428, 297] width 561 height 18
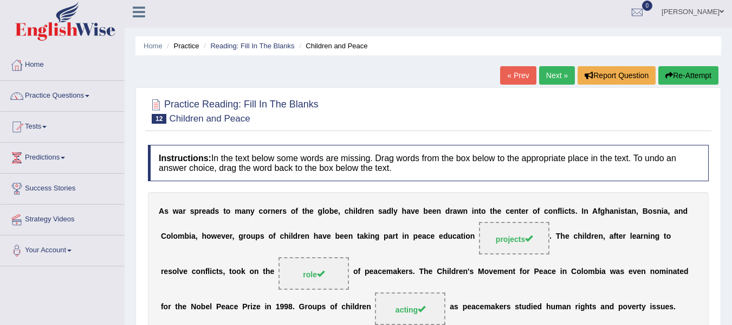
scroll to position [0, 0]
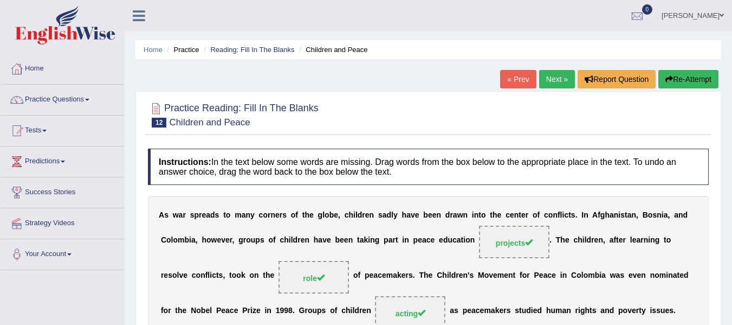
click at [553, 82] on link "Next »" at bounding box center [557, 79] width 36 height 18
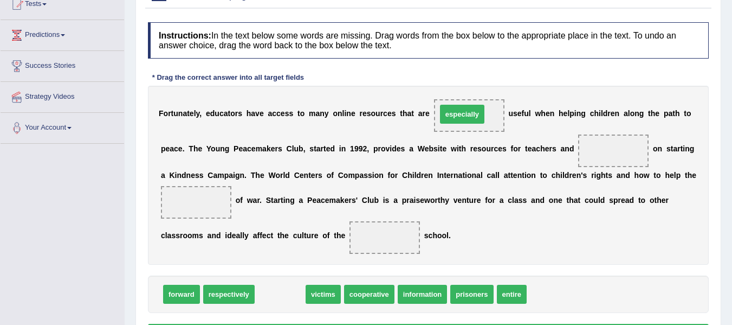
drag, startPoint x: 280, startPoint y: 296, endPoint x: 462, endPoint y: 116, distance: 256.0
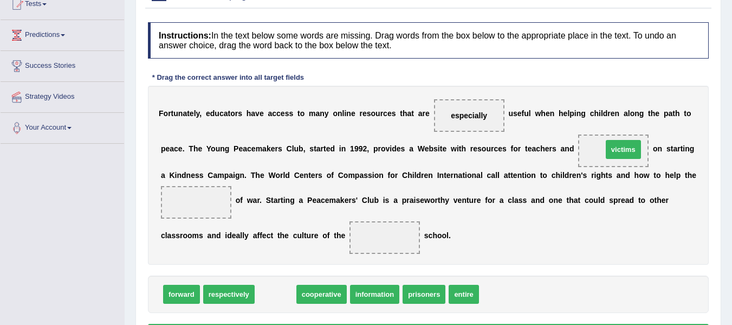
drag, startPoint x: 278, startPoint y: 295, endPoint x: 626, endPoint y: 151, distance: 376.8
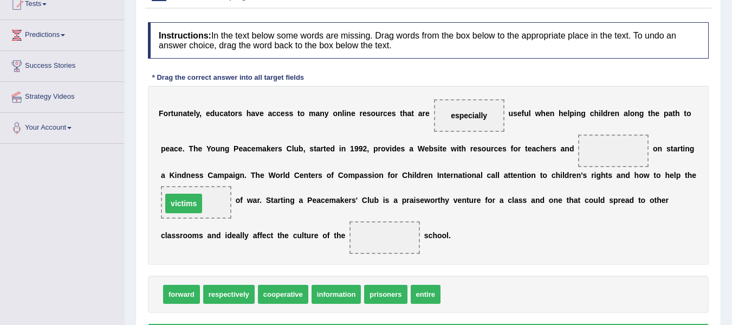
drag, startPoint x: 607, startPoint y: 148, endPoint x: 177, endPoint y: 201, distance: 432.9
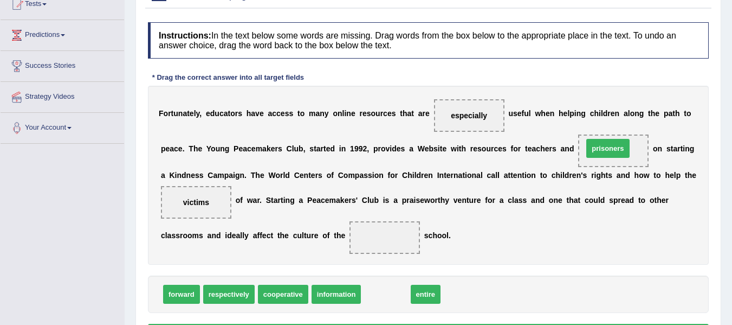
drag, startPoint x: 379, startPoint y: 295, endPoint x: 601, endPoint y: 150, distance: 265.7
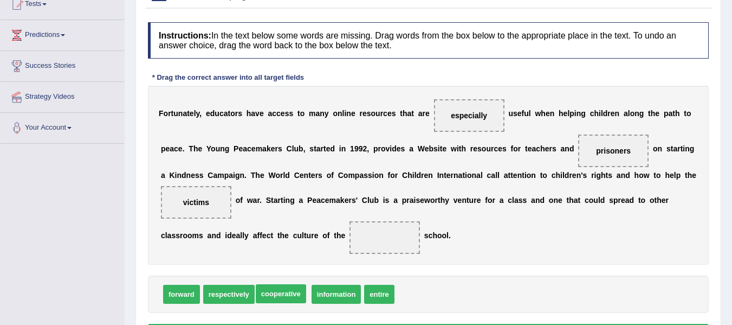
drag, startPoint x: 269, startPoint y: 294, endPoint x: 295, endPoint y: 292, distance: 26.1
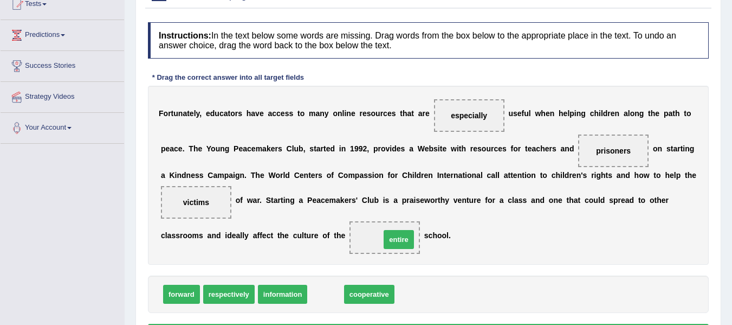
drag, startPoint x: 319, startPoint y: 294, endPoint x: 392, endPoint y: 239, distance: 91.4
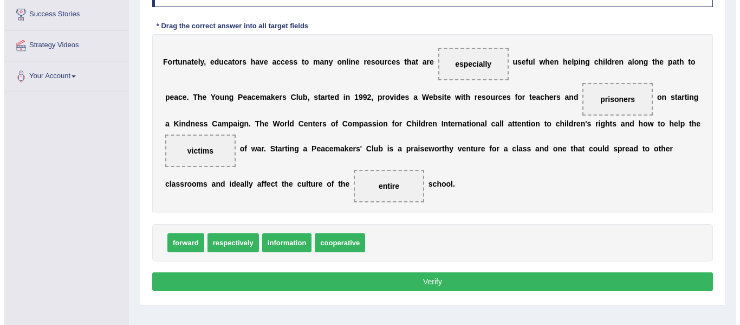
scroll to position [180, 0]
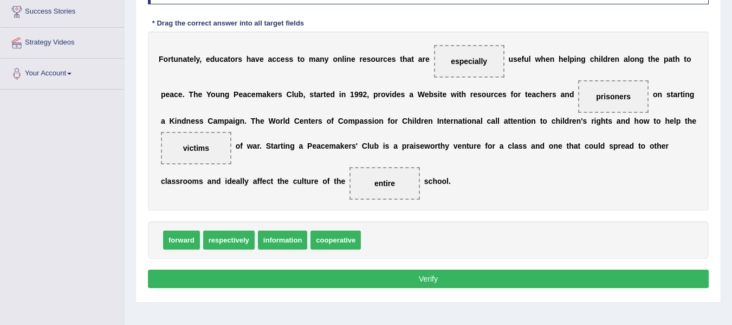
click at [412, 284] on button "Verify" at bounding box center [428, 278] width 561 height 18
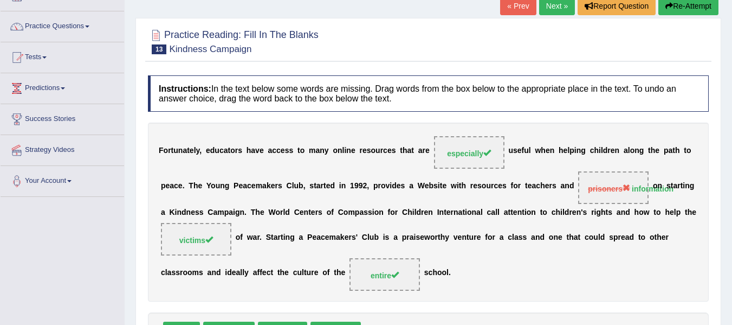
scroll to position [54, 0]
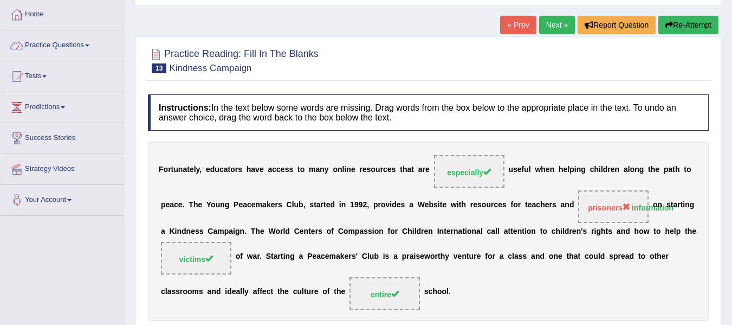
click at [99, 42] on link "Practice Questions" at bounding box center [63, 43] width 124 height 27
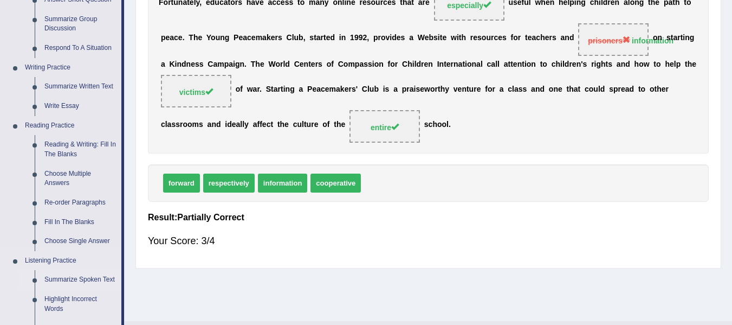
scroll to position [235, 0]
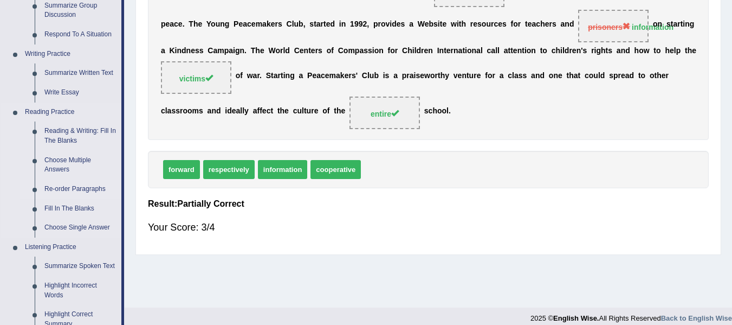
click at [74, 189] on link "Re-order Paragraphs" at bounding box center [81, 189] width 82 height 20
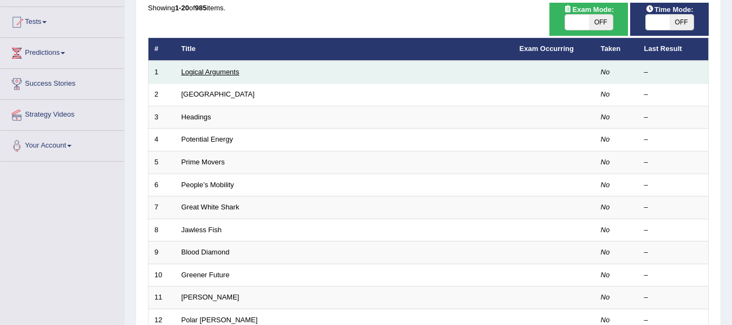
click at [223, 73] on link "Logical Arguments" at bounding box center [211, 72] width 58 height 8
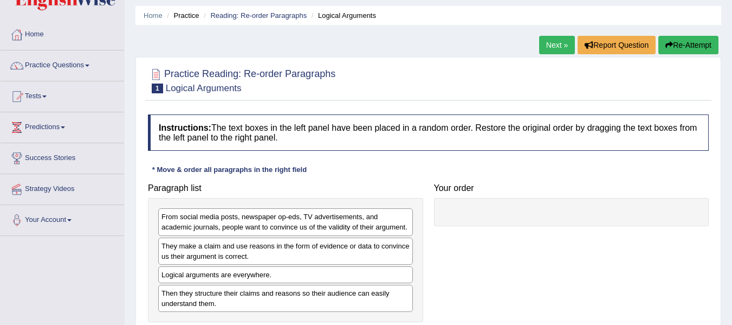
scroll to position [126, 0]
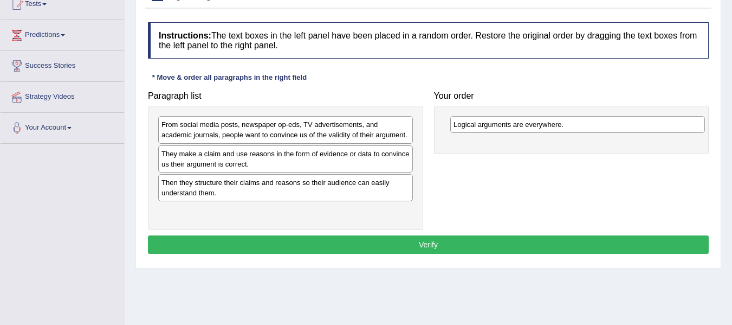
drag, startPoint x: 263, startPoint y: 187, endPoint x: 554, endPoint y: 129, distance: 296.2
click at [554, 129] on div "Logical arguments are everywhere." at bounding box center [577, 124] width 255 height 17
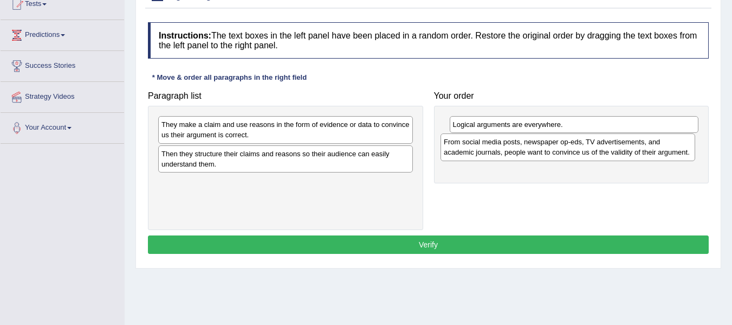
drag, startPoint x: 313, startPoint y: 135, endPoint x: 596, endPoint y: 153, distance: 282.9
click at [596, 153] on div "From social media posts, newspaper op-eds, TV advertisements, and academic jour…" at bounding box center [568, 146] width 255 height 27
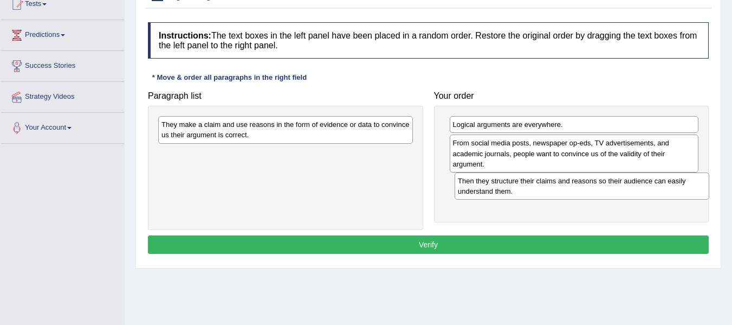
drag, startPoint x: 300, startPoint y: 156, endPoint x: 596, endPoint y: 183, distance: 297.7
click at [596, 183] on div "Then they structure their claims and reasons so their audience can easily under…" at bounding box center [582, 185] width 255 height 27
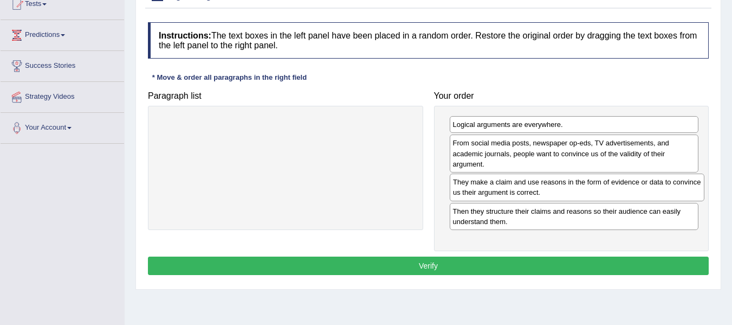
drag, startPoint x: 310, startPoint y: 142, endPoint x: 601, endPoint y: 199, distance: 297.1
click at [601, 199] on div "They make a claim and use reasons in the form of evidence or data to convince u…" at bounding box center [577, 186] width 255 height 27
click at [469, 263] on button "Verify" at bounding box center [428, 265] width 561 height 18
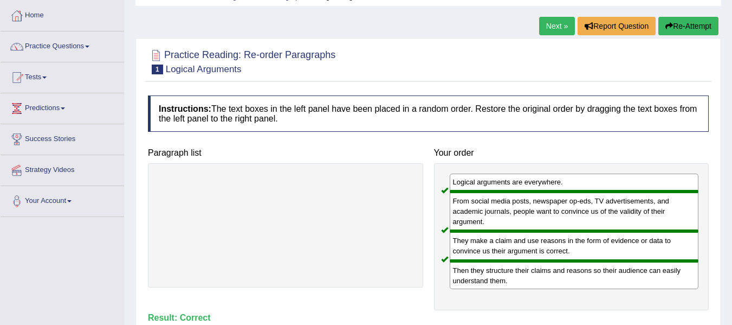
scroll to position [36, 0]
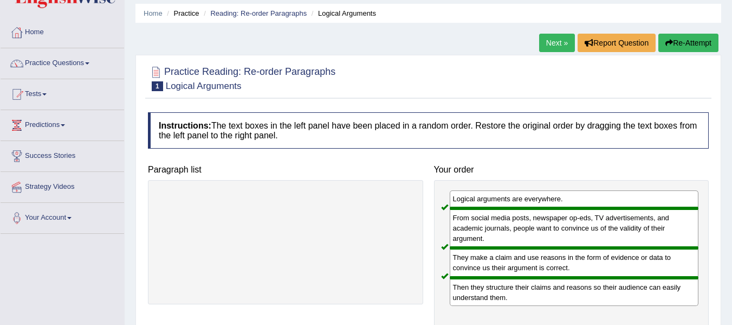
click at [559, 40] on link "Next »" at bounding box center [557, 43] width 36 height 18
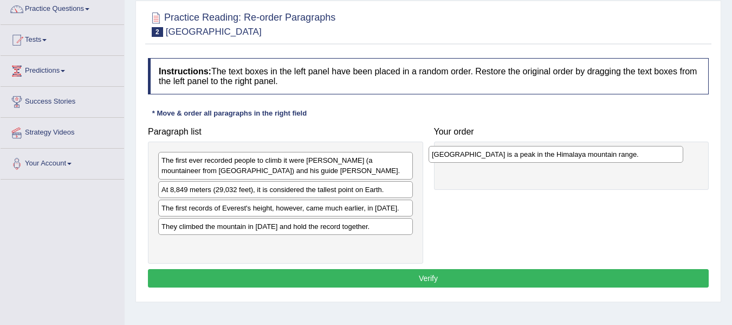
drag, startPoint x: 253, startPoint y: 225, endPoint x: 523, endPoint y: 153, distance: 279.8
click at [523, 153] on div "[GEOGRAPHIC_DATA] is a peak in the Himalaya mountain range." at bounding box center [556, 154] width 255 height 17
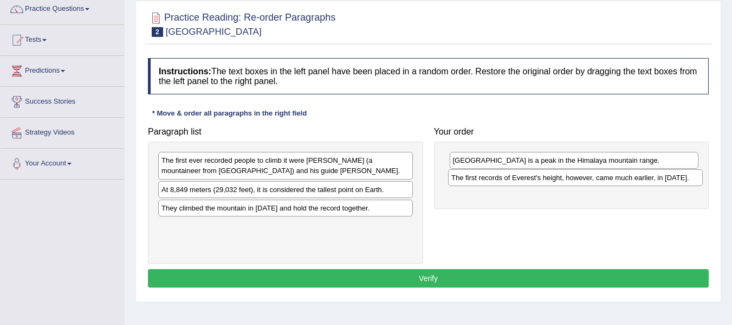
drag, startPoint x: 224, startPoint y: 215, endPoint x: 514, endPoint y: 184, distance: 291.5
click at [514, 184] on div "The first records of Everest's height, however, came much earlier, in [DATE]." at bounding box center [575, 177] width 255 height 17
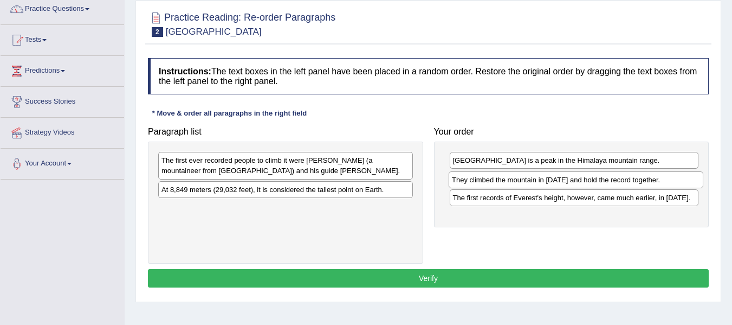
drag, startPoint x: 241, startPoint y: 212, endPoint x: 531, endPoint y: 184, distance: 291.3
click at [531, 184] on div "They climbed the mountain in [DATE] and hold the record together." at bounding box center [576, 179] width 255 height 17
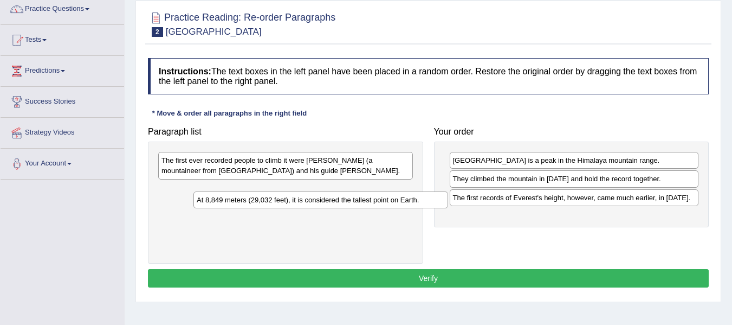
drag, startPoint x: 265, startPoint y: 191, endPoint x: 300, endPoint y: 201, distance: 36.7
click at [300, 201] on div "At 8,849 meters (29,032 feet), it is considered the tallest point on Earth." at bounding box center [320, 199] width 255 height 17
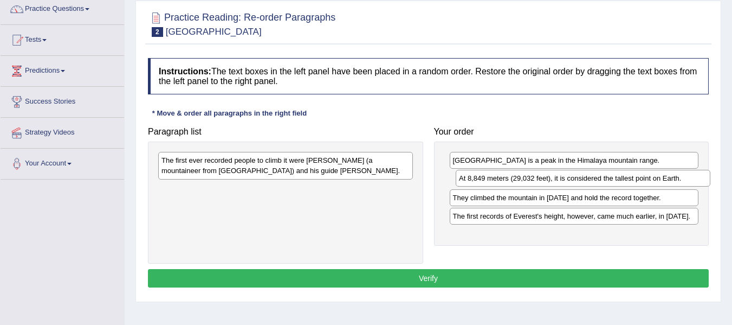
drag, startPoint x: 402, startPoint y: 194, endPoint x: 691, endPoint y: 182, distance: 290.2
click at [691, 182] on div "At 8,849 meters (29,032 feet), it is considered the tallest point on Earth." at bounding box center [583, 178] width 255 height 17
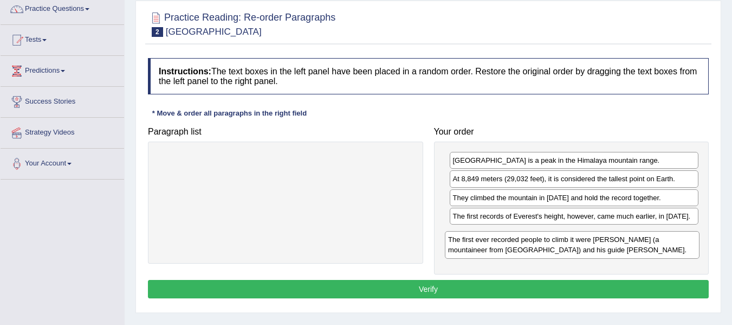
drag, startPoint x: 318, startPoint y: 169, endPoint x: 605, endPoint y: 248, distance: 297.2
click at [605, 248] on div "The first ever recorded people to climb it were Edmund Hillary (a mountaineer f…" at bounding box center [572, 244] width 255 height 27
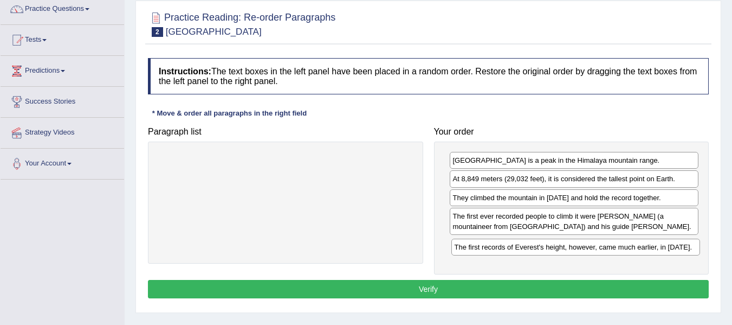
drag, startPoint x: 591, startPoint y: 220, endPoint x: 592, endPoint y: 250, distance: 30.4
click at [592, 250] on div "The first records of Everest's height, however, came much earlier, in 1856." at bounding box center [575, 246] width 249 height 17
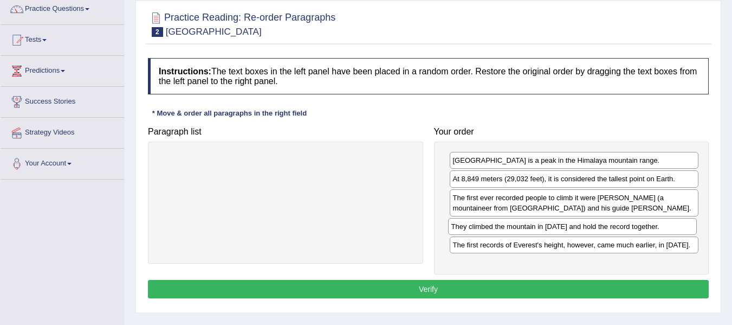
drag, startPoint x: 619, startPoint y: 200, endPoint x: 618, endPoint y: 229, distance: 28.8
click at [618, 229] on div "They climbed the mountain in 1953 and hold the record together." at bounding box center [572, 226] width 249 height 17
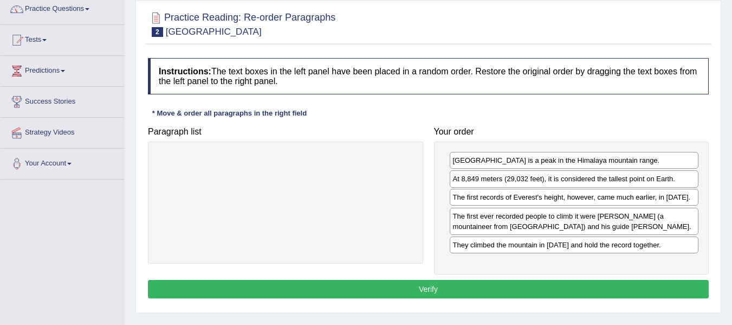
drag, startPoint x: 606, startPoint y: 251, endPoint x: 606, endPoint y: 203, distance: 47.7
click at [606, 203] on div "The first records of Everest's height, however, came much earlier, in 1856." at bounding box center [574, 197] width 249 height 17
click at [433, 283] on button "Verify" at bounding box center [428, 289] width 561 height 18
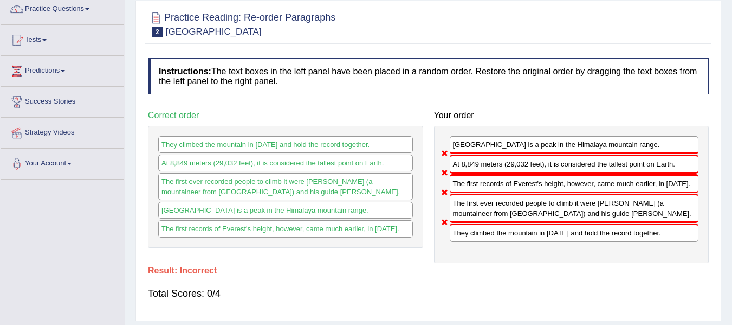
click at [355, 145] on div "They climbed the mountain in 1953 and hold the record together." at bounding box center [285, 144] width 255 height 17
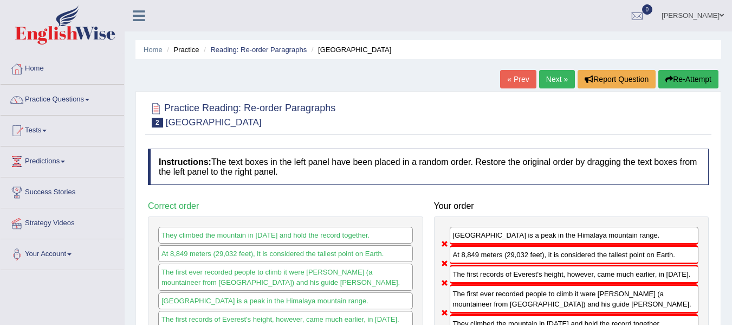
click at [544, 75] on link "Next »" at bounding box center [557, 79] width 36 height 18
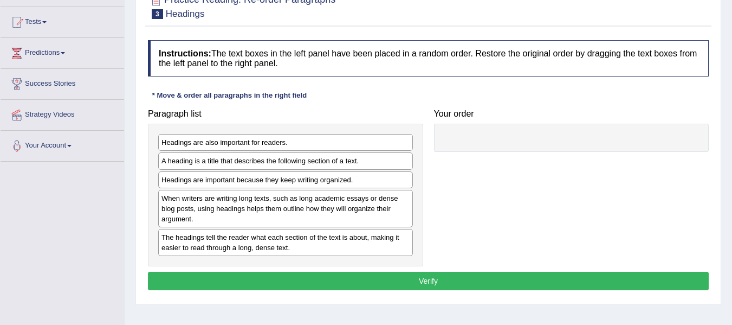
click at [238, 182] on div "Headings are important because they keep writing organized." at bounding box center [285, 179] width 255 height 17
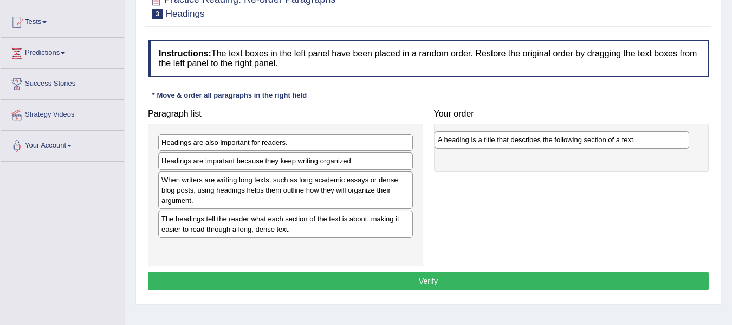
drag, startPoint x: 253, startPoint y: 160, endPoint x: 529, endPoint y: 139, distance: 277.2
click at [529, 139] on div "A heading is a title that describes the following section of a text." at bounding box center [562, 139] width 255 height 17
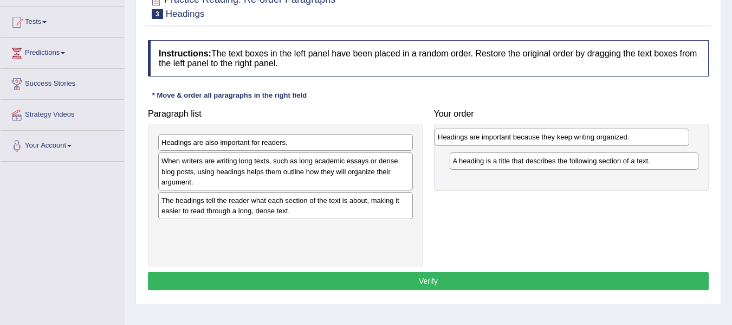
drag, startPoint x: 263, startPoint y: 164, endPoint x: 540, endPoint y: 140, distance: 277.4
click at [540, 140] on div "Headings are important because they keep writing organized." at bounding box center [562, 136] width 255 height 17
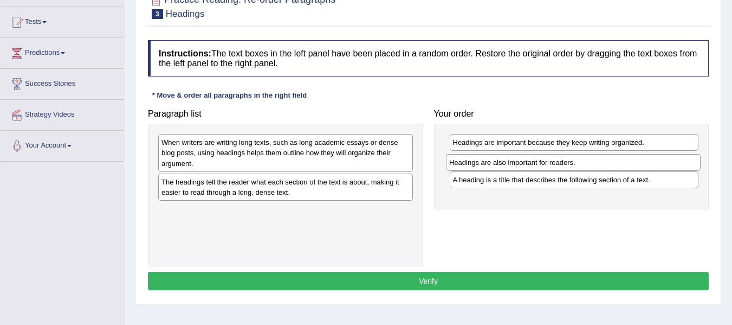
drag, startPoint x: 296, startPoint y: 143, endPoint x: 583, endPoint y: 162, distance: 287.3
click at [583, 162] on div "Headings are also important for readers." at bounding box center [573, 162] width 255 height 17
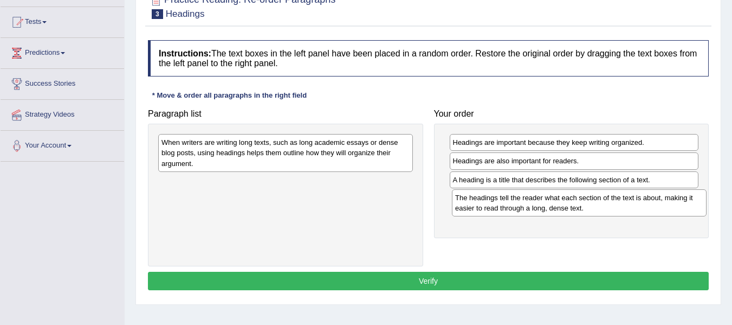
drag, startPoint x: 228, startPoint y: 184, endPoint x: 522, endPoint y: 199, distance: 294.1
click at [522, 199] on div "The headings tell the reader what each section of the text is about, making it …" at bounding box center [579, 202] width 255 height 27
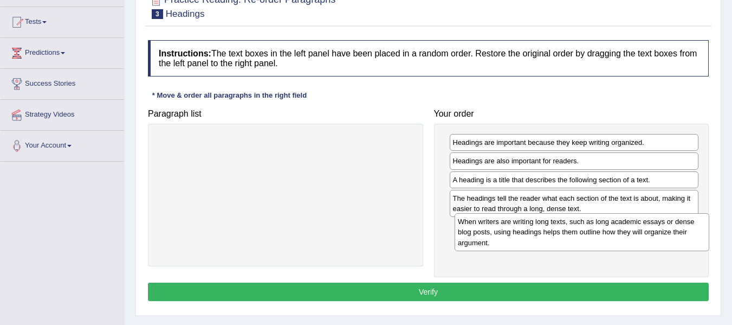
drag, startPoint x: 316, startPoint y: 146, endPoint x: 613, endPoint y: 225, distance: 306.8
click at [613, 225] on div "When writers are writing long texts, such as long academic essays or dense blog…" at bounding box center [582, 231] width 255 height 37
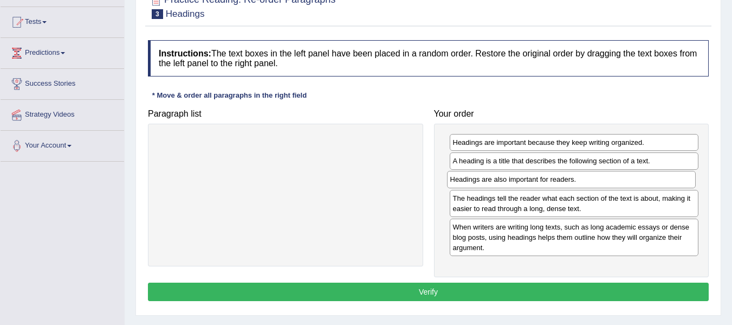
drag, startPoint x: 576, startPoint y: 163, endPoint x: 570, endPoint y: 184, distance: 22.0
click at [572, 182] on div "Headings are also important for readers." at bounding box center [571, 179] width 249 height 17
drag, startPoint x: 547, startPoint y: 163, endPoint x: 547, endPoint y: 143, distance: 20.6
click at [547, 143] on div "A heading is a title that describes the following section of a text." at bounding box center [572, 135] width 249 height 17
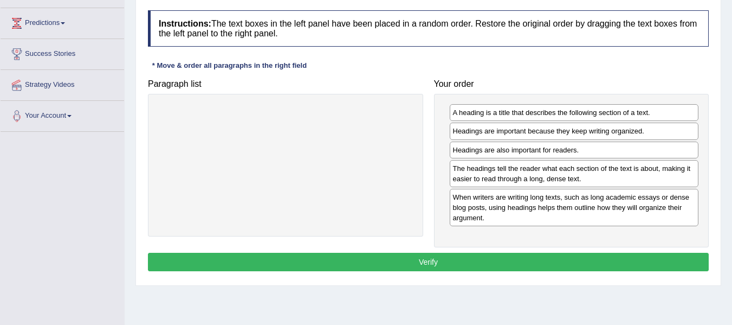
scroll to position [163, 0]
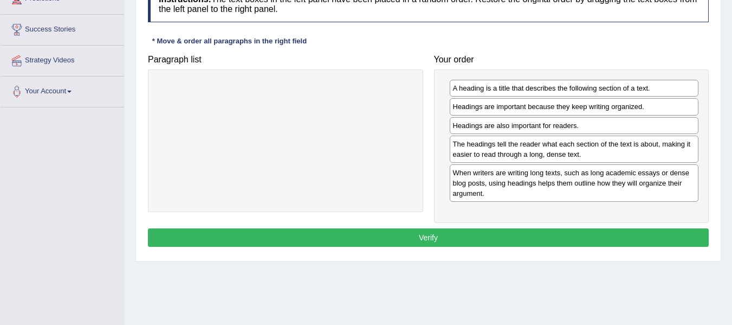
click at [478, 237] on button "Verify" at bounding box center [428, 237] width 561 height 18
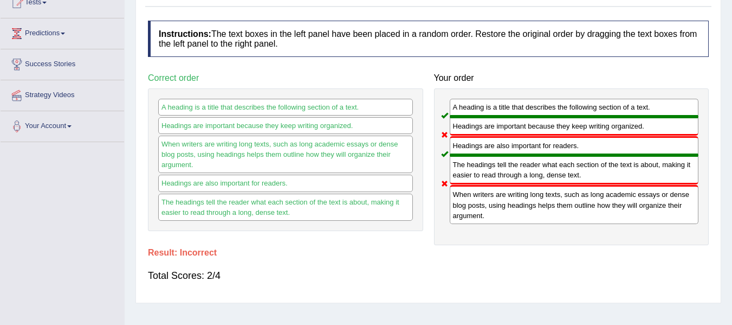
scroll to position [126, 0]
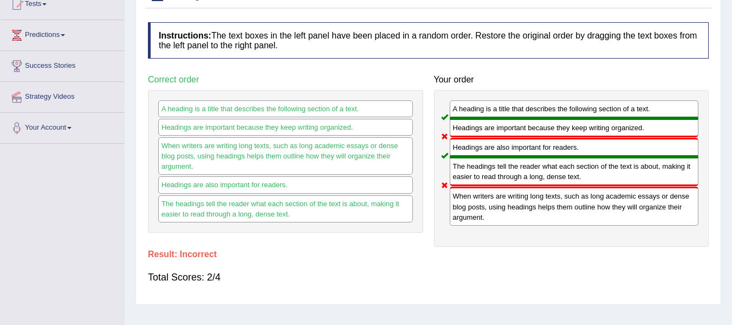
drag, startPoint x: 526, startPoint y: 128, endPoint x: 542, endPoint y: 150, distance: 27.4
click at [542, 150] on div "A heading is a title that describes the following section of a text. Headings a…" at bounding box center [571, 168] width 275 height 157
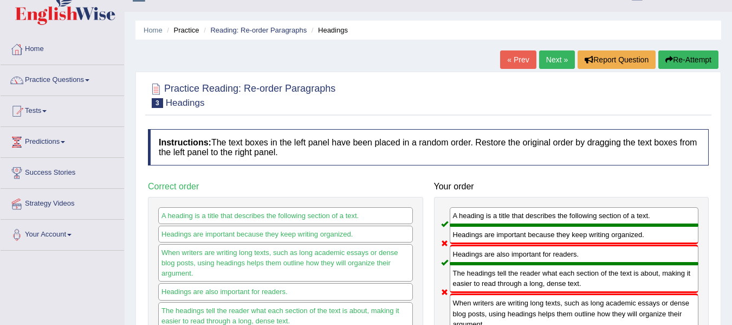
scroll to position [0, 0]
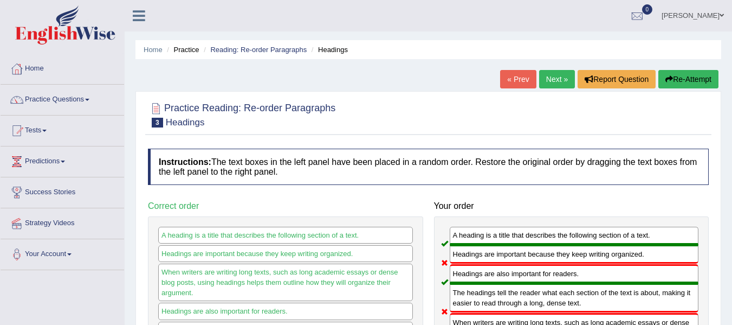
click at [544, 79] on link "Next »" at bounding box center [557, 79] width 36 height 18
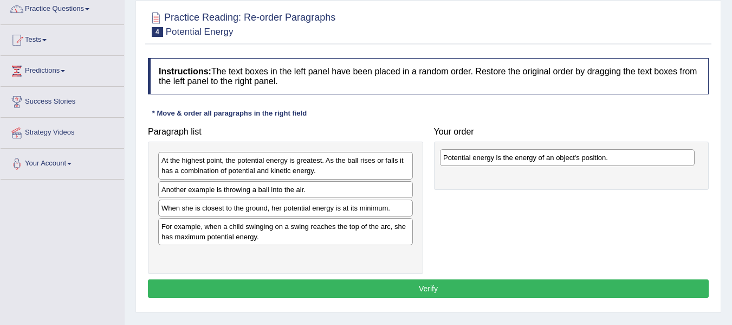
drag, startPoint x: 230, startPoint y: 162, endPoint x: 512, endPoint y: 159, distance: 281.8
click at [512, 159] on div "Potential energy is the energy of an object's position." at bounding box center [567, 157] width 255 height 17
click at [267, 190] on div "Another example is throwing a ball into the air." at bounding box center [285, 189] width 255 height 17
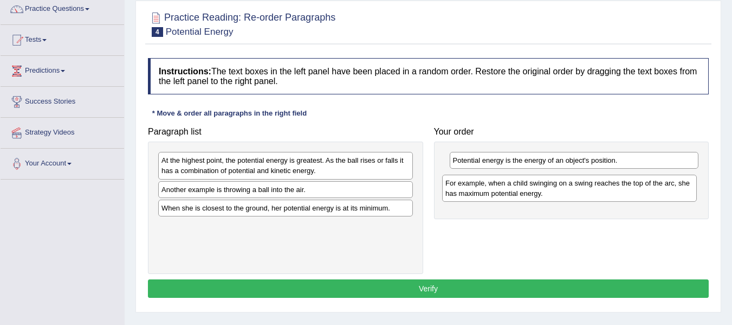
drag, startPoint x: 262, startPoint y: 238, endPoint x: 546, endPoint y: 195, distance: 287.2
click at [546, 195] on div "For example, when a child swinging on a swing reaches the top of the arc, she h…" at bounding box center [569, 187] width 255 height 27
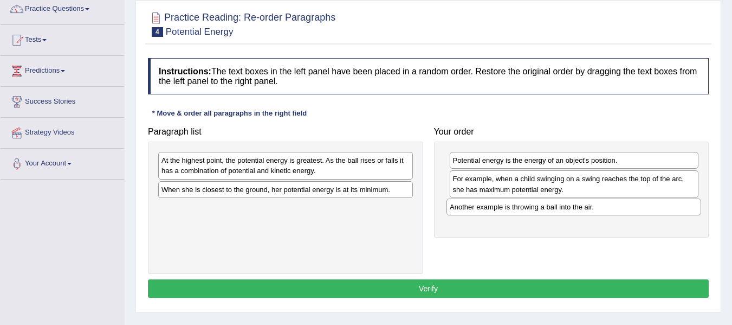
drag, startPoint x: 302, startPoint y: 190, endPoint x: 590, endPoint y: 208, distance: 288.8
click at [590, 208] on div "Another example is throwing a ball into the air." at bounding box center [574, 206] width 255 height 17
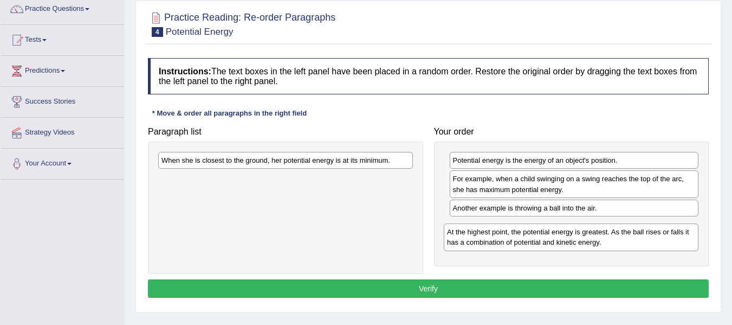
drag, startPoint x: 364, startPoint y: 164, endPoint x: 649, endPoint y: 235, distance: 294.4
click at [649, 235] on div "At the highest point, the potential energy is greatest. As the ball rises or fa…" at bounding box center [571, 236] width 255 height 27
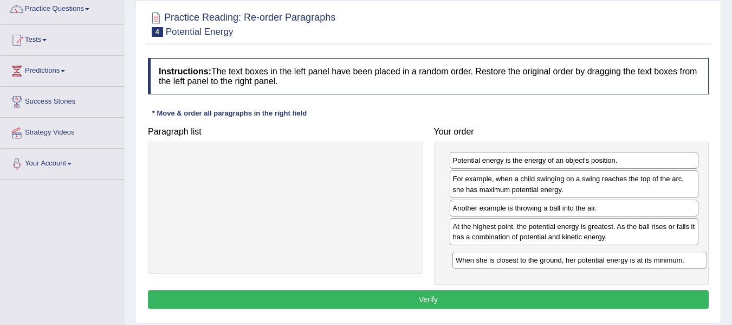
drag, startPoint x: 315, startPoint y: 163, endPoint x: 606, endPoint y: 266, distance: 308.7
click at [606, 266] on div "When she is closest to the ground, her potential energy is at its minimum." at bounding box center [579, 259] width 255 height 17
click at [512, 292] on button "Verify" at bounding box center [428, 299] width 561 height 18
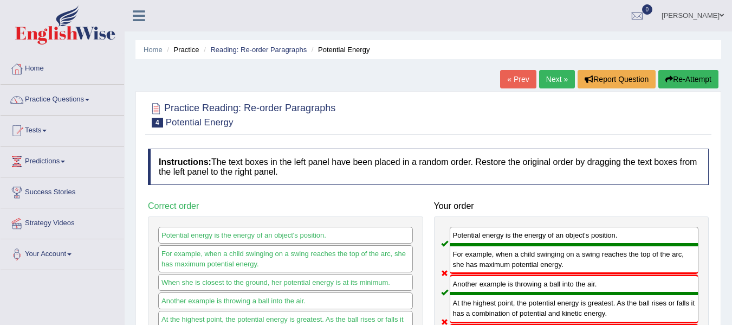
click at [558, 71] on link "Next »" at bounding box center [557, 79] width 36 height 18
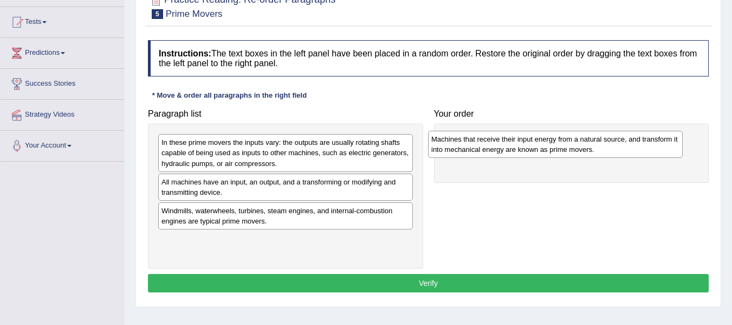
drag, startPoint x: 249, startPoint y: 244, endPoint x: 519, endPoint y: 144, distance: 287.9
click at [519, 144] on div "Machines that receive their input energy from a natural source, and transform i…" at bounding box center [555, 144] width 255 height 27
click at [218, 192] on div "All machines have an input, an output, and a transforming or modifying and tran…" at bounding box center [286, 186] width 255 height 27
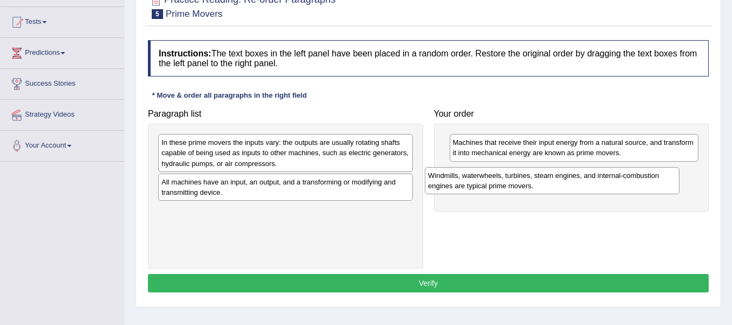
drag, startPoint x: 244, startPoint y: 220, endPoint x: 510, endPoint y: 185, distance: 268.9
click at [510, 185] on div "Windmills, waterwheels, turbines, steam engines, and internal-combustion engine…" at bounding box center [552, 180] width 255 height 27
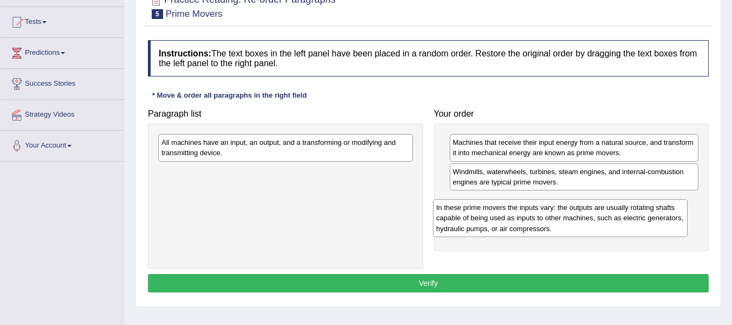
drag, startPoint x: 281, startPoint y: 150, endPoint x: 556, endPoint y: 215, distance: 282.3
click at [556, 215] on div "In these prime movers the inputs vary: the outputs are usually rotating shafts …" at bounding box center [560, 217] width 255 height 37
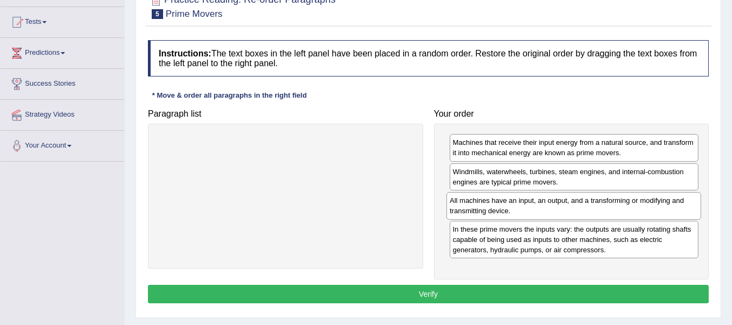
drag, startPoint x: 308, startPoint y: 148, endPoint x: 596, endPoint y: 206, distance: 293.5
click at [596, 206] on div "All machines have an input, an output, and a transforming or modifying and tran…" at bounding box center [574, 205] width 255 height 27
click at [471, 291] on button "Verify" at bounding box center [428, 293] width 561 height 18
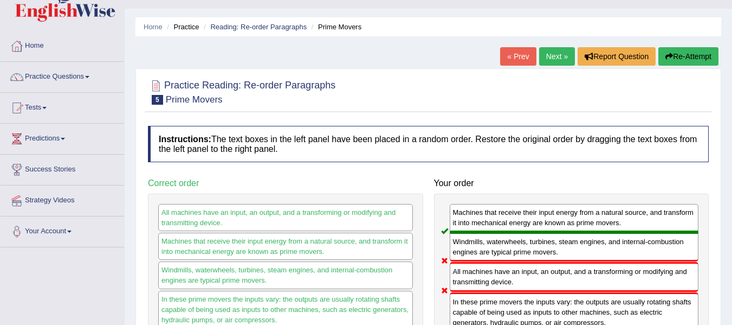
scroll to position [18, 0]
